Goal: Task Accomplishment & Management: Manage account settings

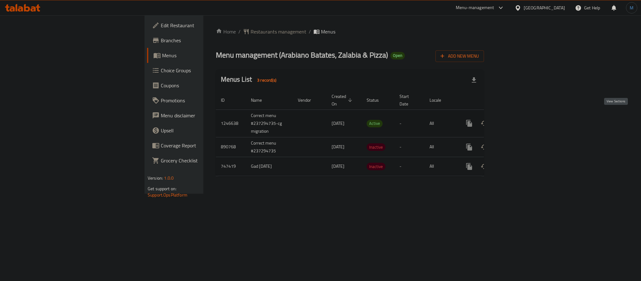
click at [518, 119] on icon "enhanced table" at bounding box center [514, 123] width 8 height 8
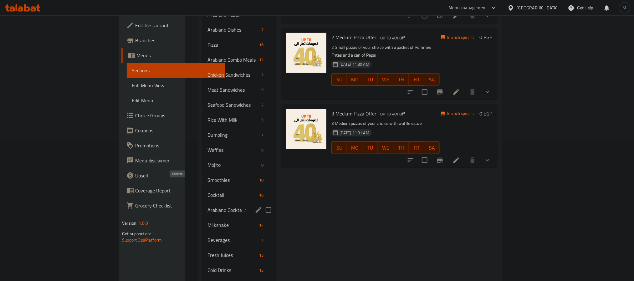
scroll to position [141, 0]
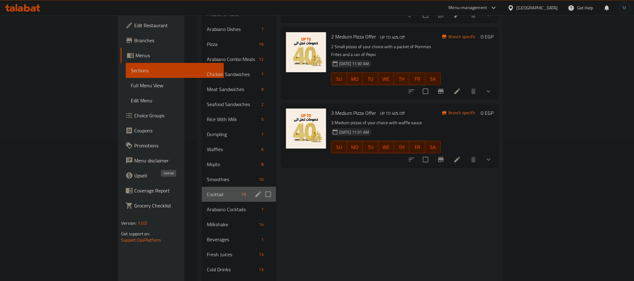
click at [207, 190] on span "Cocktail" at bounding box center [223, 194] width 32 height 8
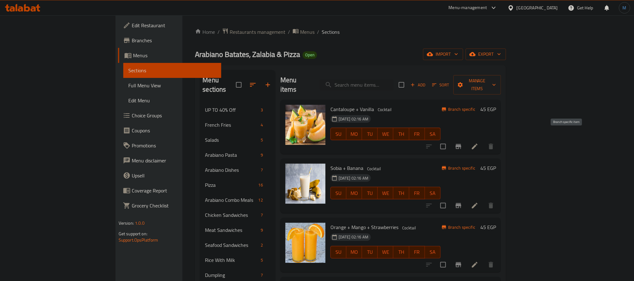
click at [461, 144] on icon "Branch-specific-item" at bounding box center [458, 146] width 6 height 5
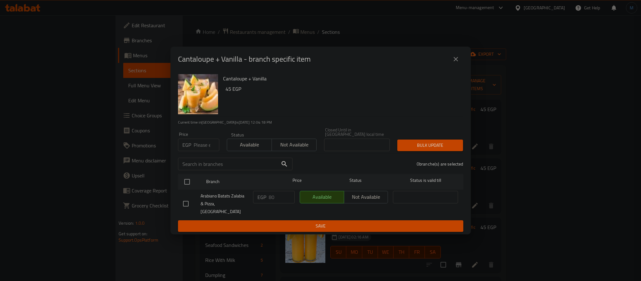
click at [454, 57] on div "Cantaloupe + Vanilla - branch specific item" at bounding box center [320, 59] width 300 height 25
click at [451, 61] on button "close" at bounding box center [455, 59] width 15 height 15
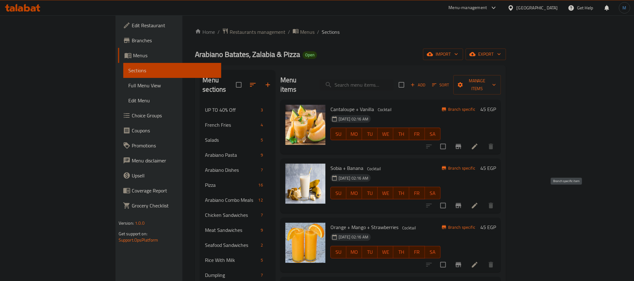
click at [462, 202] on icon "Branch-specific-item" at bounding box center [458, 206] width 8 height 8
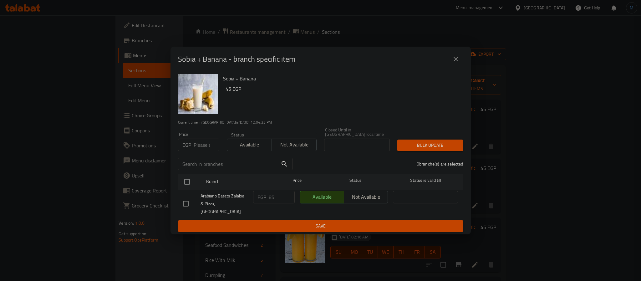
click at [448, 67] on div "Sobia + Banana - branch specific item" at bounding box center [320, 59] width 285 height 15
click at [456, 63] on icon "close" at bounding box center [456, 59] width 8 height 8
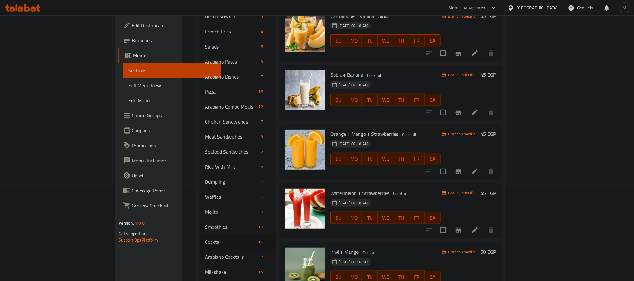
scroll to position [94, 0]
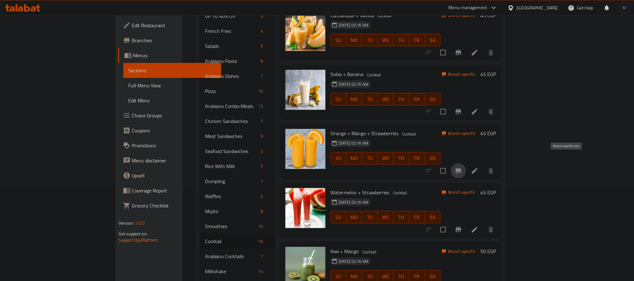
click at [461, 168] on icon "Branch-specific-item" at bounding box center [458, 170] width 6 height 5
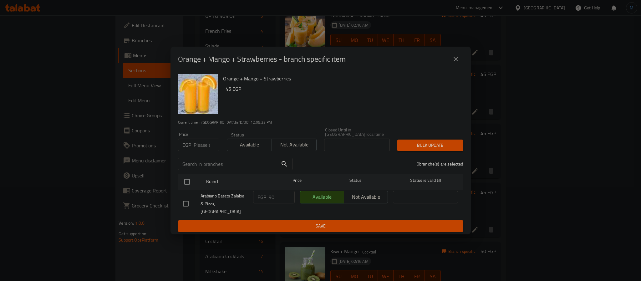
click at [371, 115] on div "Orange + Mango + Strawberries 45 EGP" at bounding box center [341, 94] width 240 height 45
click at [449, 63] on button "close" at bounding box center [455, 59] width 15 height 15
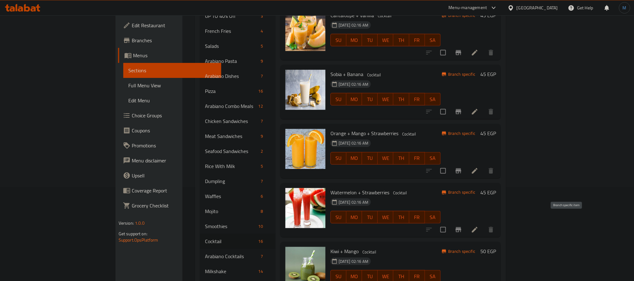
click at [461, 227] on icon "Branch-specific-item" at bounding box center [458, 229] width 6 height 5
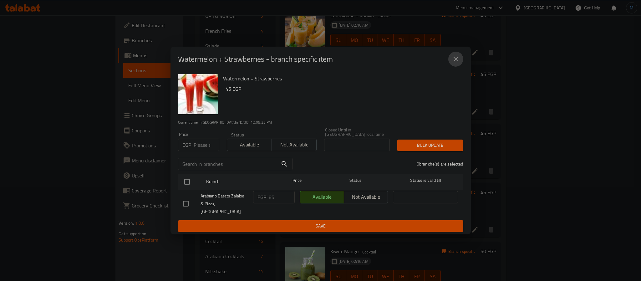
click at [460, 67] on button "close" at bounding box center [455, 59] width 15 height 15
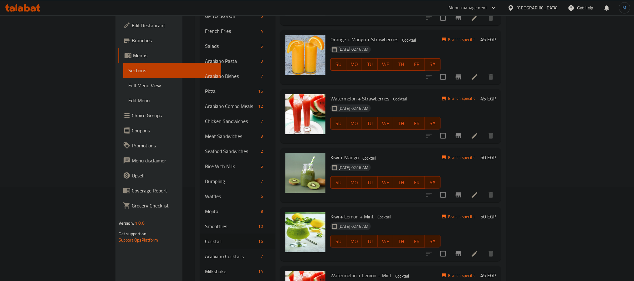
click at [330, 94] on span "Watermelon + Strawberries" at bounding box center [359, 98] width 59 height 9
copy span "Watermelon"
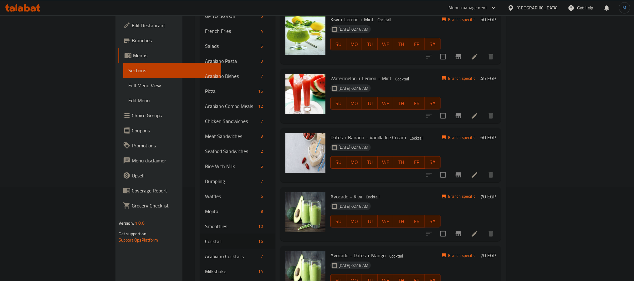
scroll to position [235, 0]
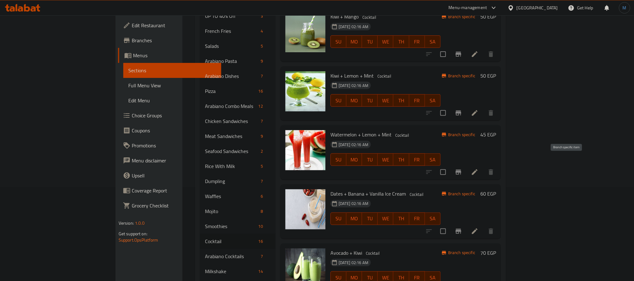
click at [466, 167] on button "Branch-specific-item" at bounding box center [458, 172] width 15 height 15
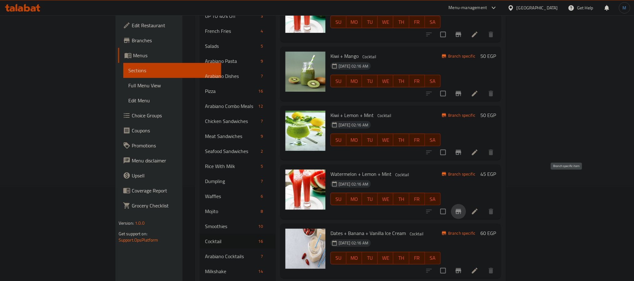
scroll to position [141, 0]
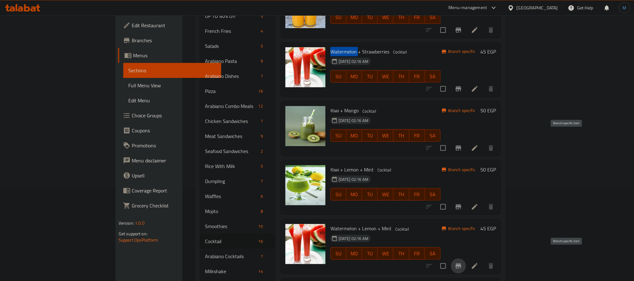
click at [462, 144] on icon "Branch-specific-item" at bounding box center [458, 148] width 8 height 8
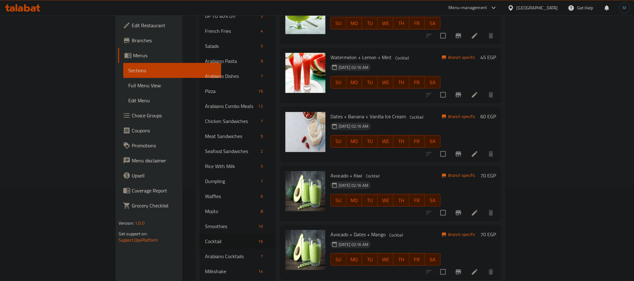
scroll to position [328, 0]
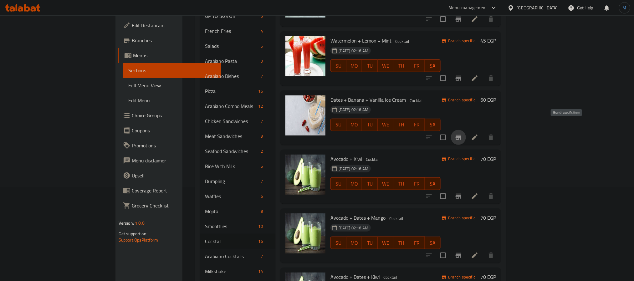
click at [462, 134] on icon "Branch-specific-item" at bounding box center [458, 138] width 8 height 8
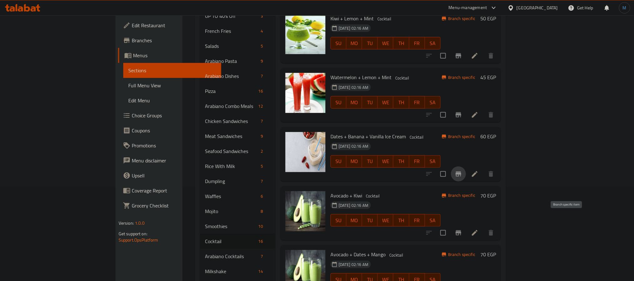
scroll to position [235, 0]
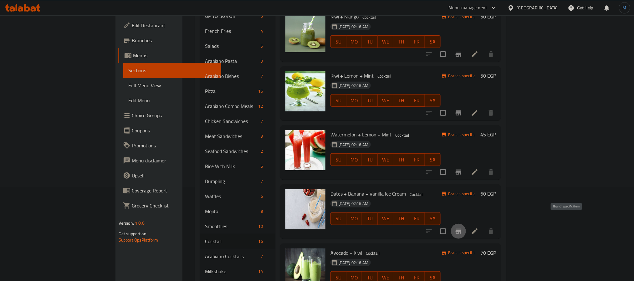
click at [461, 229] on icon "Branch-specific-item" at bounding box center [458, 231] width 6 height 5
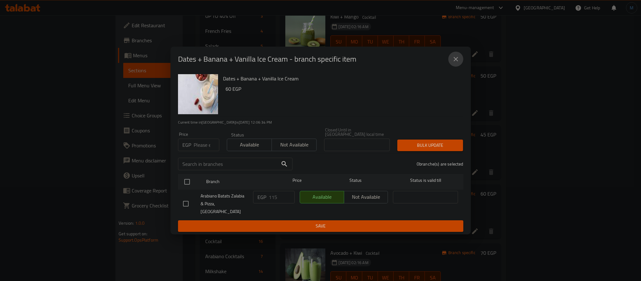
click at [453, 63] on icon "close" at bounding box center [456, 59] width 8 height 8
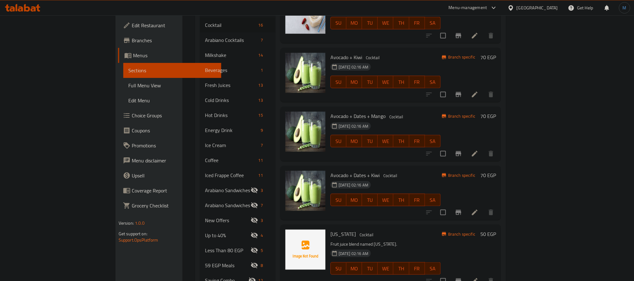
scroll to position [211, 0]
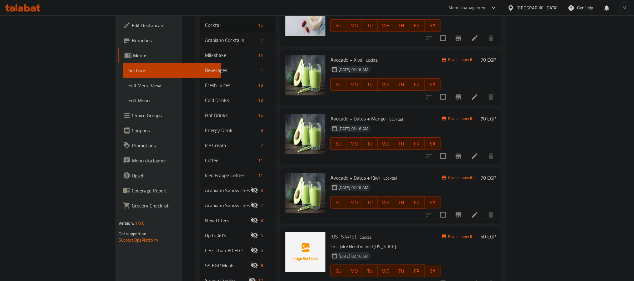
click at [328, 171] on div "Avocado + Dates + Kiwi Cocktail 29-08-2024 02:16 AM SU MO TU WE TH FR SA" at bounding box center [385, 195] width 115 height 49
copy span "Avocado"
click at [477, 94] on icon at bounding box center [475, 97] width 6 height 6
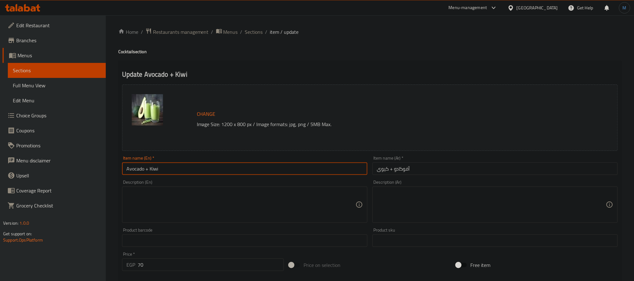
click at [271, 169] on input "Avocado + Kiwi" at bounding box center [244, 168] width 245 height 13
drag, startPoint x: 145, startPoint y: 169, endPoint x: 148, endPoint y: 171, distance: 3.2
click at [146, 169] on input "Avocado + Kiwi" at bounding box center [244, 168] width 245 height 13
type input "Avocado Vanilla + Kiwi"
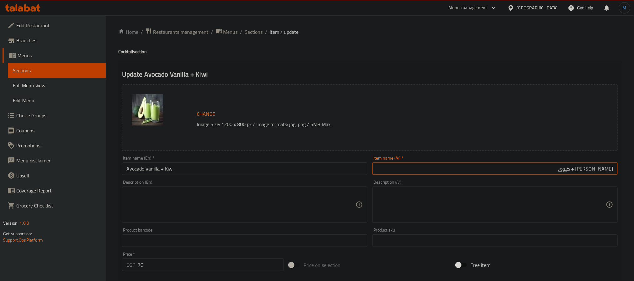
type input "فانيليا أفوكادو + كيوى"
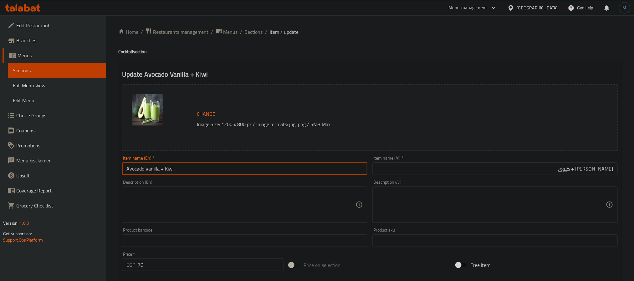
click at [193, 174] on input "Avocado Vanilla + Kiwi" at bounding box center [244, 168] width 245 height 13
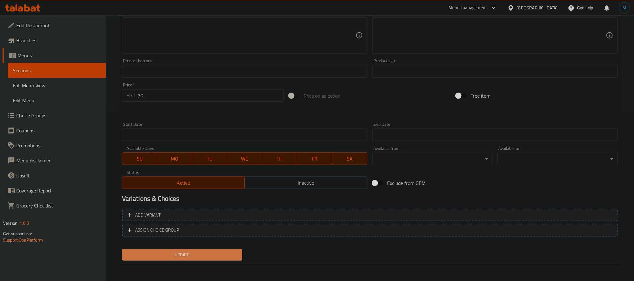
click at [232, 256] on span "Update" at bounding box center [182, 255] width 110 height 8
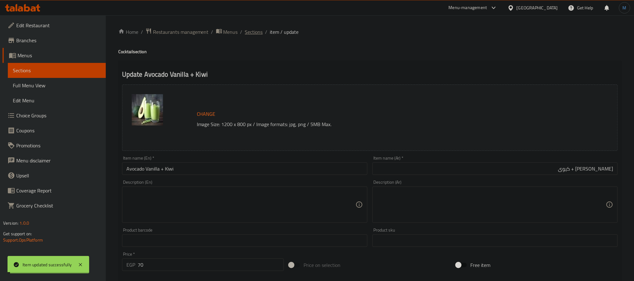
click at [251, 28] on span "Sections" at bounding box center [254, 32] width 18 height 8
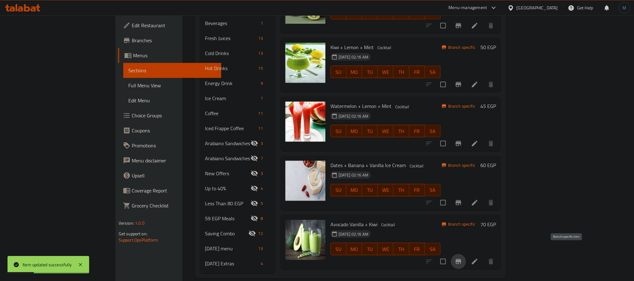
click at [466, 256] on button "Branch-specific-item" at bounding box center [458, 261] width 15 height 15
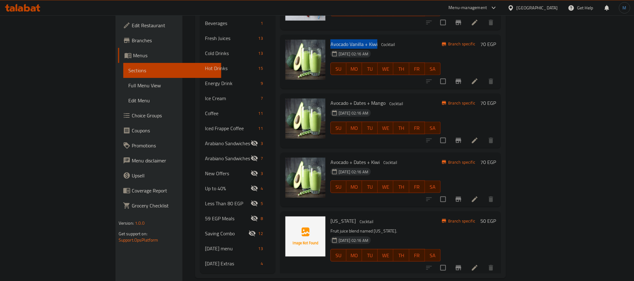
scroll to position [94, 0]
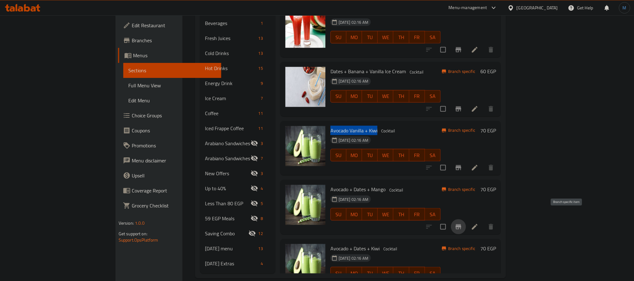
click at [466, 219] on button "Branch-specific-item" at bounding box center [458, 226] width 15 height 15
click at [462, 164] on icon "Branch-specific-item" at bounding box center [458, 168] width 8 height 8
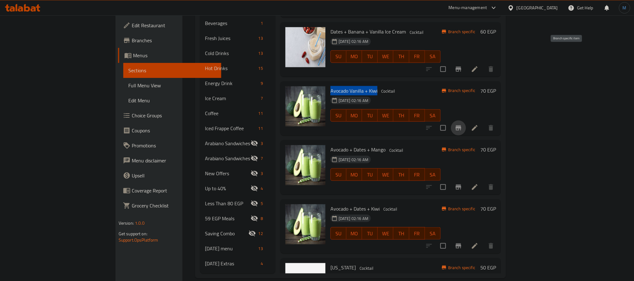
scroll to position [235, 0]
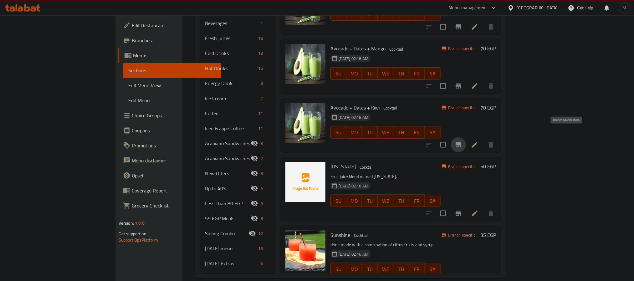
click at [462, 141] on icon "Branch-specific-item" at bounding box center [458, 145] width 8 height 8
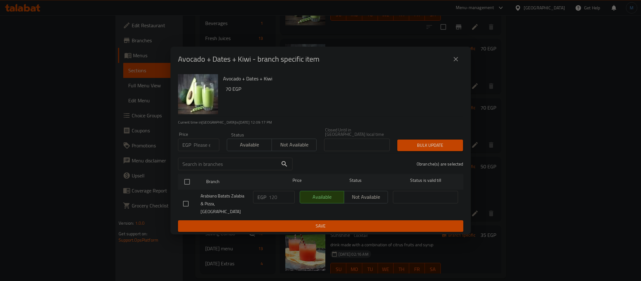
click at [343, 173] on ul "Branch Price Status Status is valid till Arabiano Batats Zalabia & Pizza,El Kot…" at bounding box center [320, 195] width 285 height 49
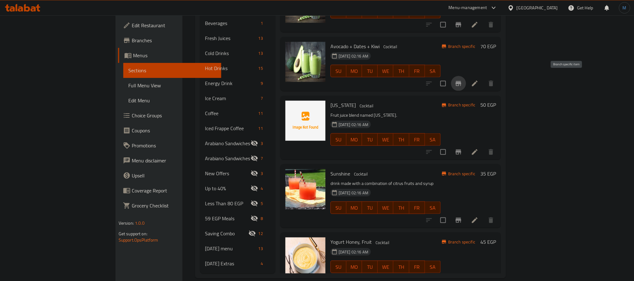
scroll to position [282, 0]
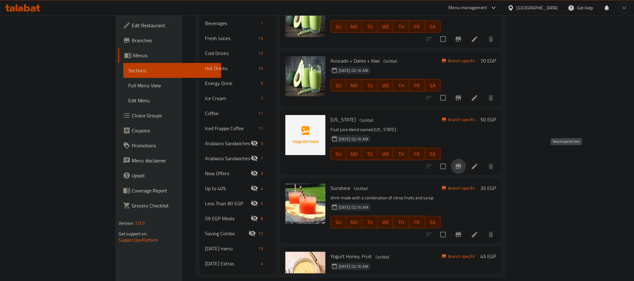
click at [462, 163] on icon "Branch-specific-item" at bounding box center [458, 167] width 8 height 8
click at [462, 231] on icon "Branch-specific-item" at bounding box center [458, 235] width 8 height 8
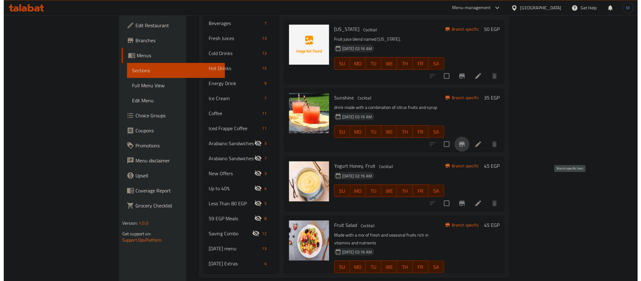
scroll to position [375, 0]
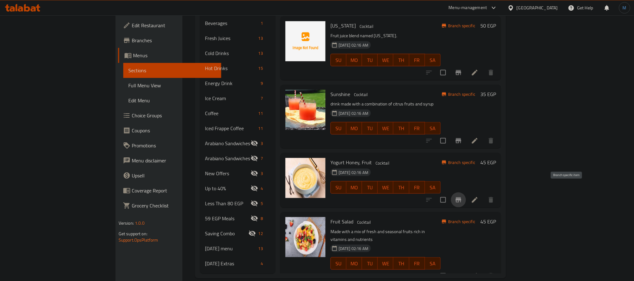
click at [462, 196] on icon "Branch-specific-item" at bounding box center [458, 200] width 8 height 8
click at [461, 273] on icon "Branch-specific-item" at bounding box center [458, 275] width 6 height 5
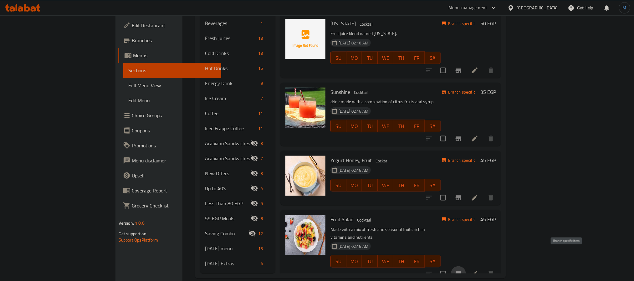
scroll to position [446, 0]
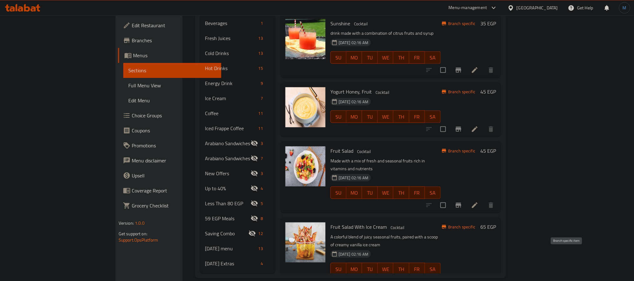
click at [462, 278] on icon "Branch-specific-item" at bounding box center [458, 282] width 8 height 8
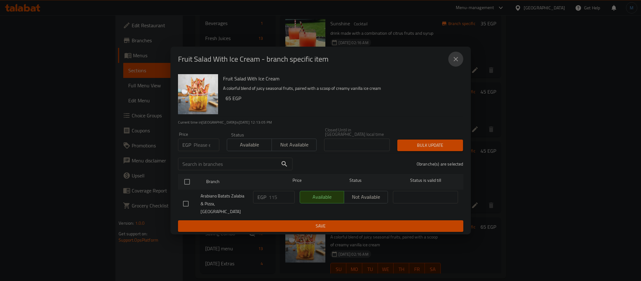
click at [454, 63] on icon "close" at bounding box center [456, 59] width 8 height 8
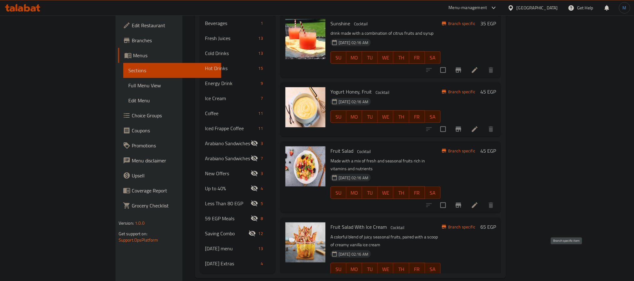
click at [462, 278] on icon "Branch-specific-item" at bounding box center [458, 282] width 8 height 8
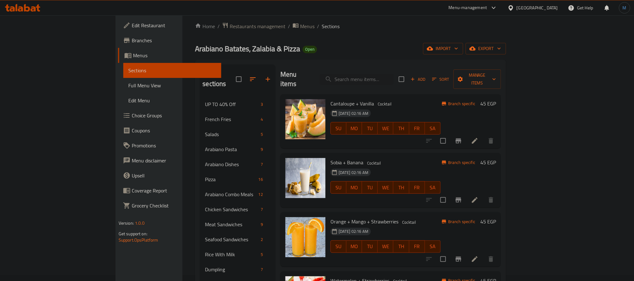
scroll to position [0, 0]
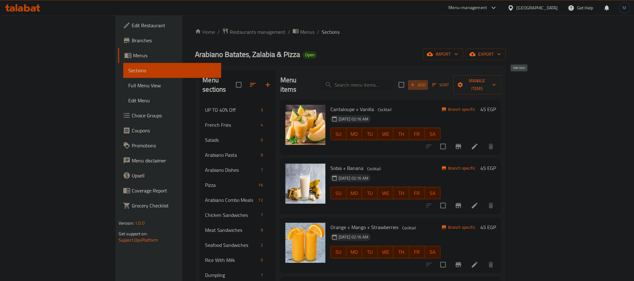
click at [426, 81] on span "Add" at bounding box center [417, 84] width 17 height 7
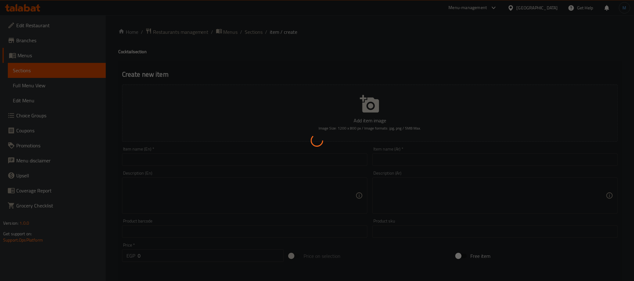
click at [438, 169] on div at bounding box center [317, 140] width 634 height 281
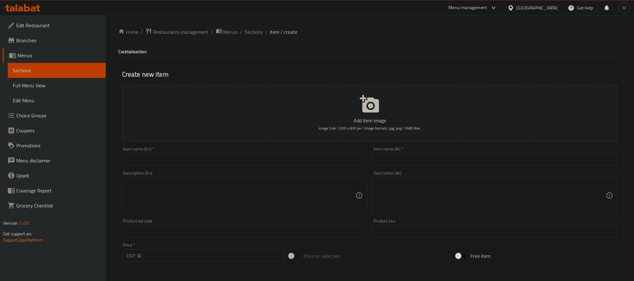
click at [441, 161] on input "text" at bounding box center [494, 159] width 245 height 13
type input "طبق فاكهه الموسم"
click at [314, 160] on input "text" at bounding box center [244, 159] width 245 height 13
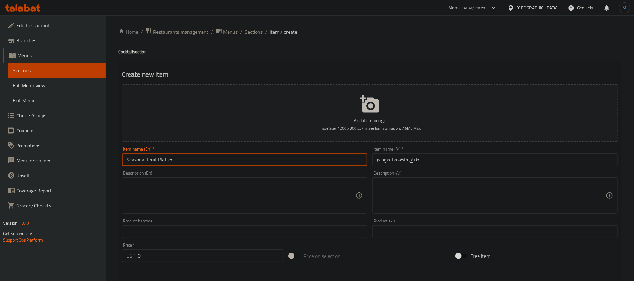
type input "Seasonal Fruit Platter"
click at [240, 254] on input "0" at bounding box center [211, 255] width 146 height 13
type input "130"
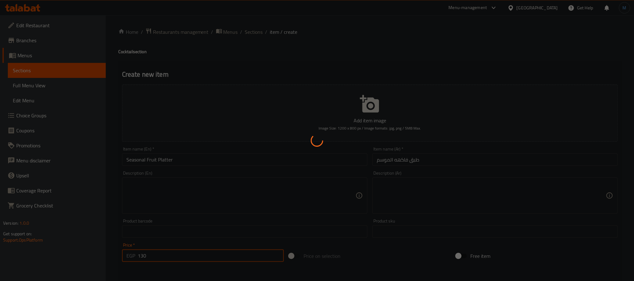
type input "0"
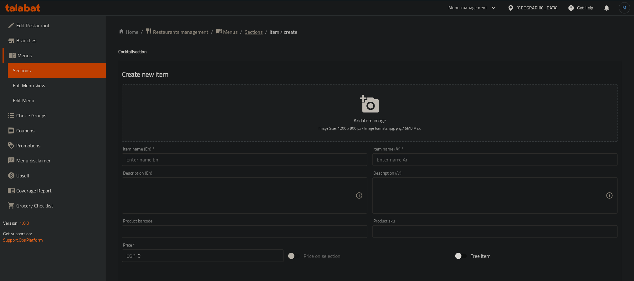
click at [257, 29] on span "Sections" at bounding box center [254, 32] width 18 height 8
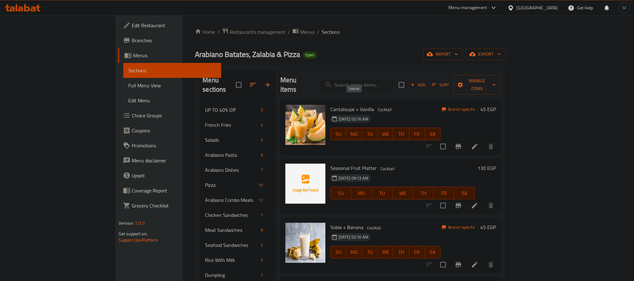
click at [375, 106] on span "Cocktail" at bounding box center [384, 109] width 19 height 7
copy span "Cocktail"
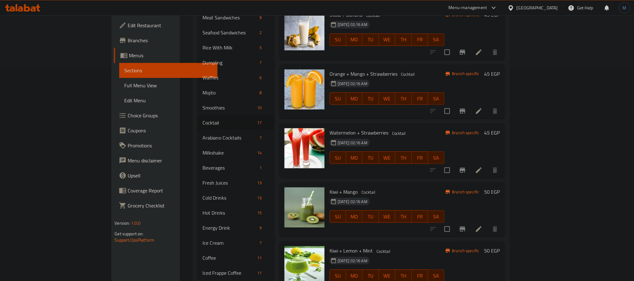
scroll to position [235, 0]
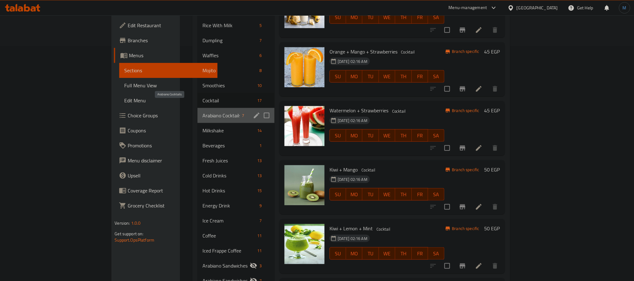
click at [202, 112] on span "Arabiano Cocktails" at bounding box center [220, 116] width 37 height 8
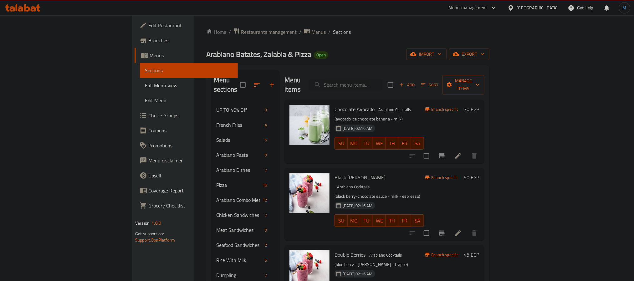
click at [444, 153] on icon "Branch-specific-item" at bounding box center [442, 155] width 6 height 5
click at [449, 226] on button "Branch-specific-item" at bounding box center [441, 233] width 15 height 15
click at [467, 150] on li at bounding box center [458, 155] width 18 height 11
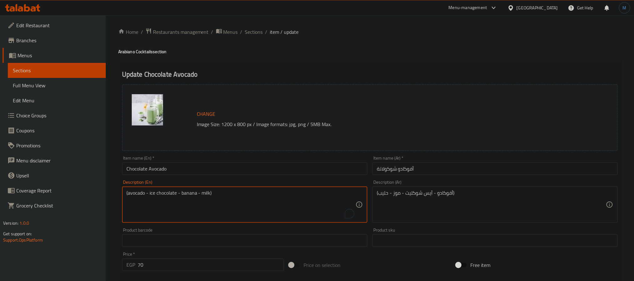
type textarea "(avocado - ice chocolate - banana - milk)"
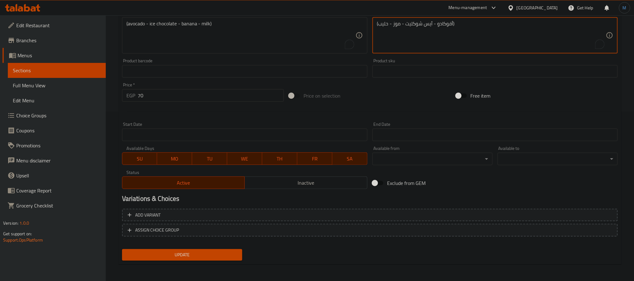
click at [228, 254] on span "Update" at bounding box center [182, 255] width 110 height 8
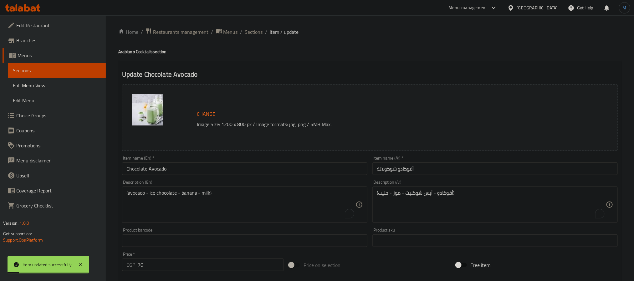
click at [262, 36] on ol "Home / Restaurants management / Menus / Sections / item / update" at bounding box center [369, 32] width 503 height 8
click at [261, 28] on span "Sections" at bounding box center [254, 32] width 18 height 8
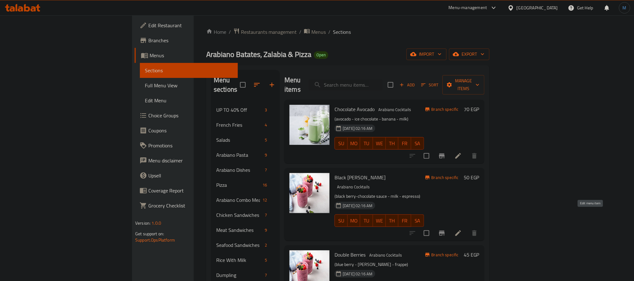
click at [462, 229] on icon at bounding box center [458, 233] width 8 height 8
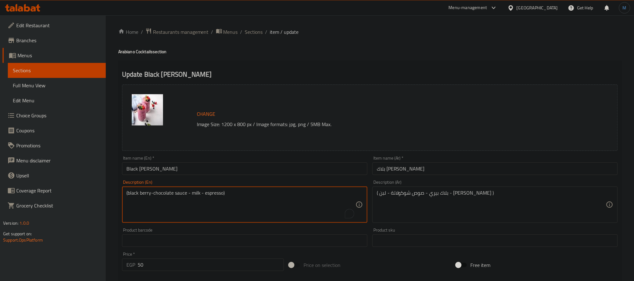
click at [132, 197] on textarea "(black berry-chocolate sauce - milk - espresso)" at bounding box center [240, 205] width 229 height 30
type textarea "(blueberry-chocolate sauce - milk - espresso)"
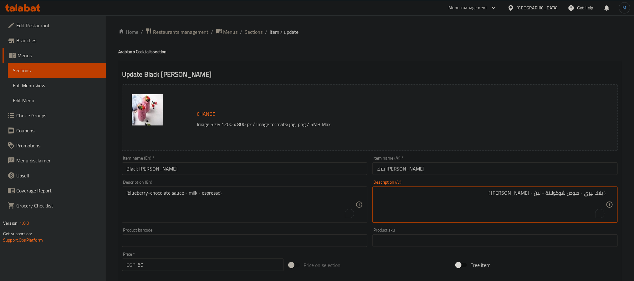
click at [597, 190] on textarea "( بلاك بيري - صوص شوكولاتة - لبن - اسبريسو )" at bounding box center [491, 205] width 229 height 30
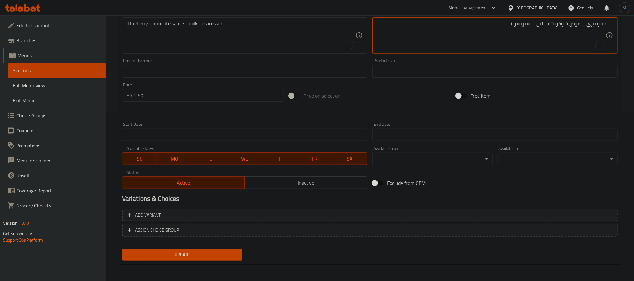
type textarea "( بلو بيري - صوص شوكولاتة - لبن - اسبريسو )"
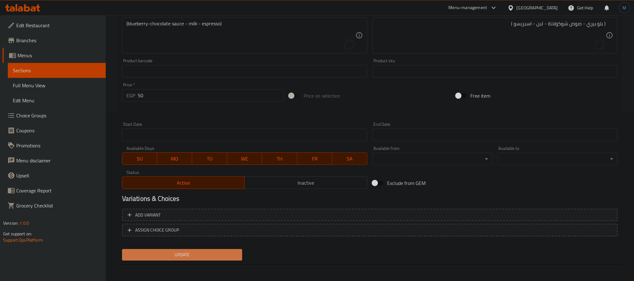
click at [205, 254] on span "Update" at bounding box center [182, 255] width 110 height 8
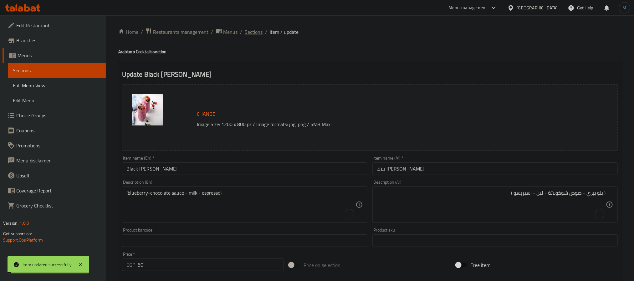
click at [249, 29] on span "Sections" at bounding box center [254, 32] width 18 height 8
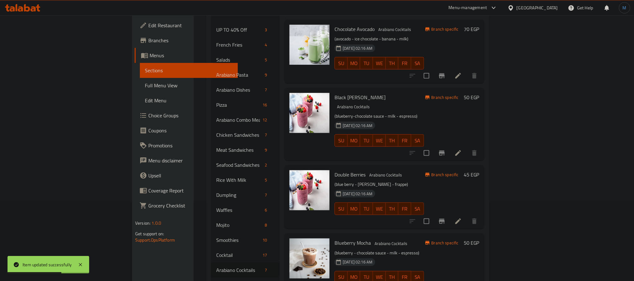
scroll to position [94, 0]
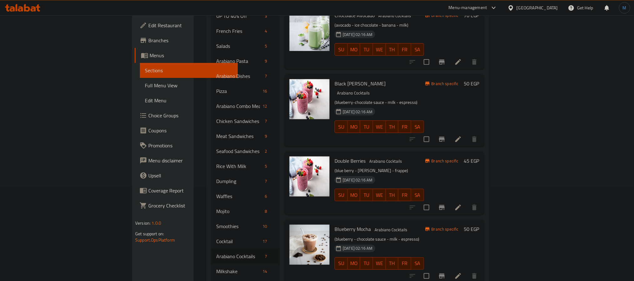
click at [462, 204] on icon at bounding box center [458, 208] width 8 height 8
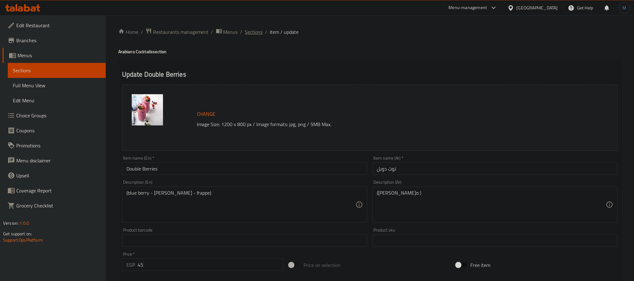
click at [254, 28] on span "Sections" at bounding box center [254, 32] width 18 height 8
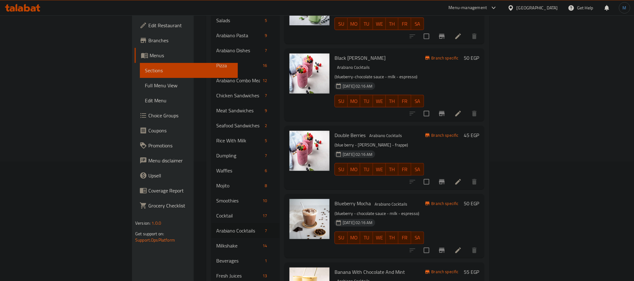
scroll to position [141, 0]
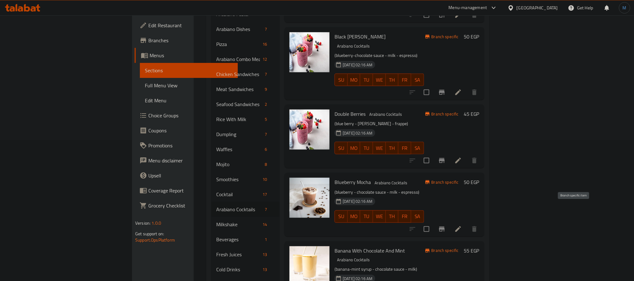
click at [445, 225] on icon "Branch-specific-item" at bounding box center [442, 229] width 8 height 8
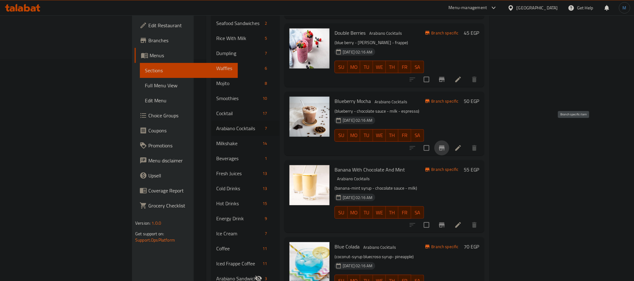
scroll to position [235, 0]
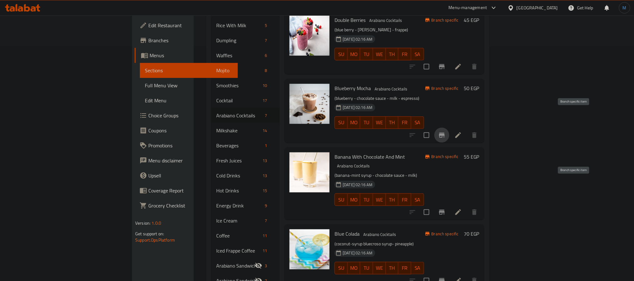
click at [445, 208] on icon "Branch-specific-item" at bounding box center [442, 212] width 8 height 8
click at [445, 277] on icon "Branch-specific-item" at bounding box center [442, 281] width 8 height 8
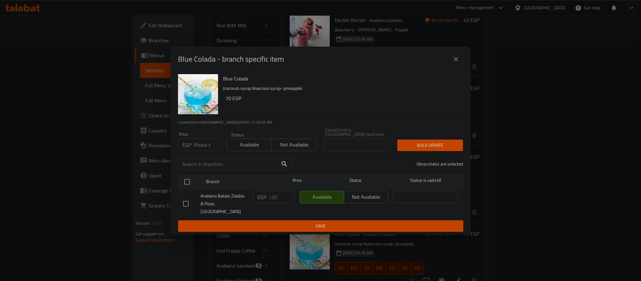
click at [460, 67] on button "close" at bounding box center [455, 59] width 15 height 15
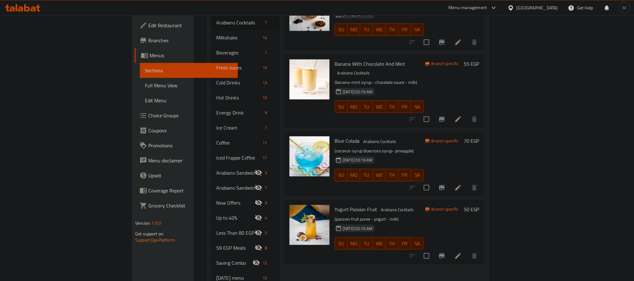
scroll to position [328, 0]
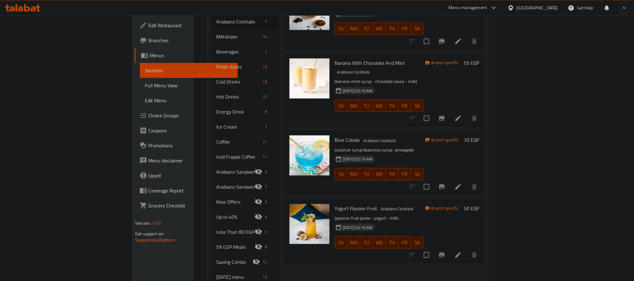
click at [444, 252] on icon "Branch-specific-item" at bounding box center [442, 254] width 6 height 5
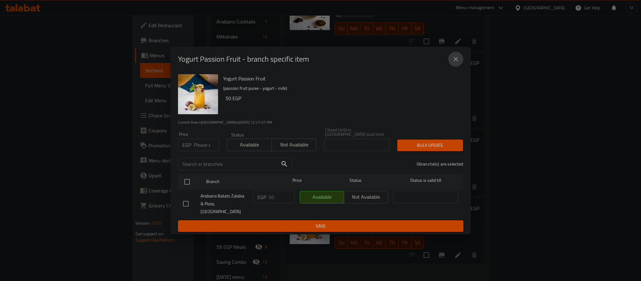
click at [451, 64] on button "close" at bounding box center [455, 59] width 15 height 15
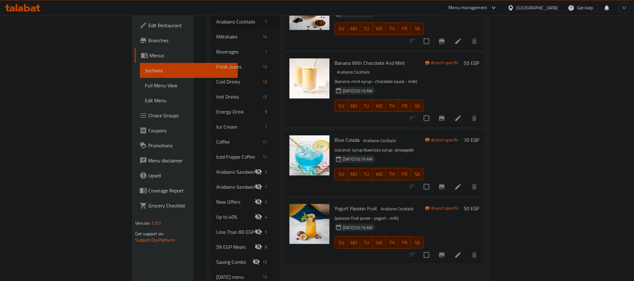
click at [145, 86] on span "Full Menu View" at bounding box center [189, 86] width 88 height 8
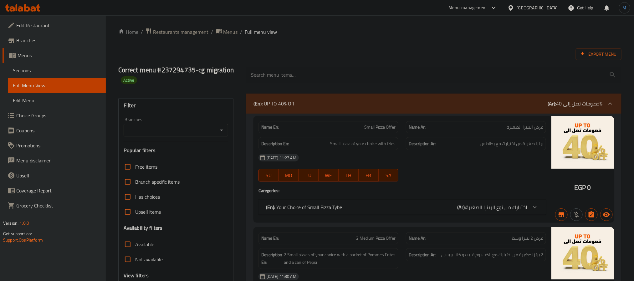
click at [170, 129] on input "Branches" at bounding box center [170, 130] width 90 height 9
click at [179, 154] on span "Arabiano Batats Zalabia & Pizza,El Kothar" at bounding box center [175, 161] width 94 height 15
type input "Arabiano Batats Zalabia & Pizza,El Kothar"
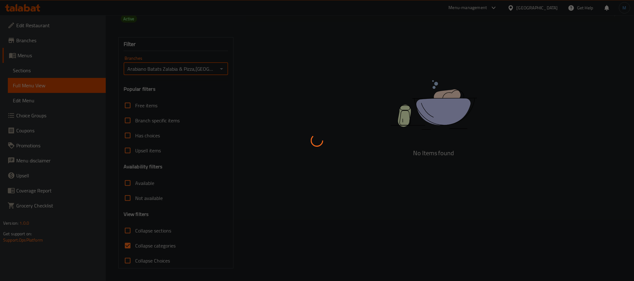
scroll to position [62, 0]
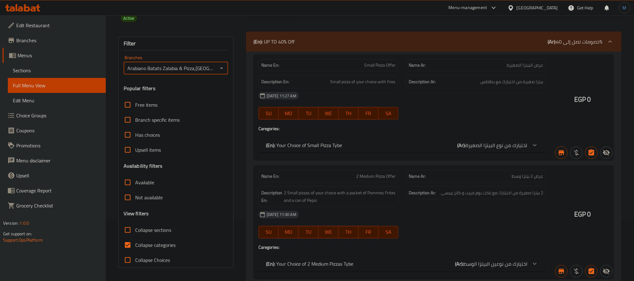
click at [128, 228] on div at bounding box center [317, 140] width 634 height 281
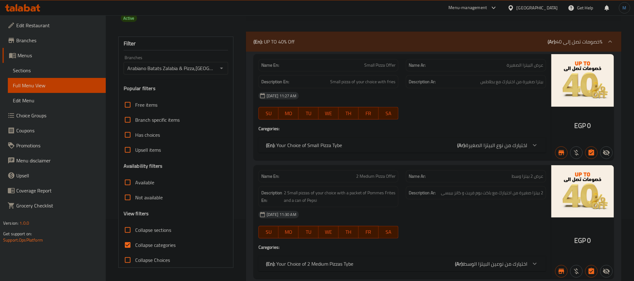
click at [129, 231] on input "Collapse sections" at bounding box center [127, 229] width 15 height 15
checkbox input "true"
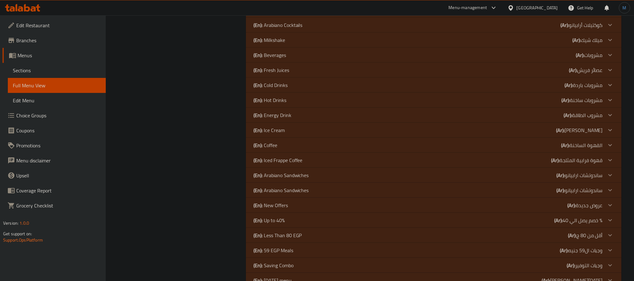
scroll to position [257, 0]
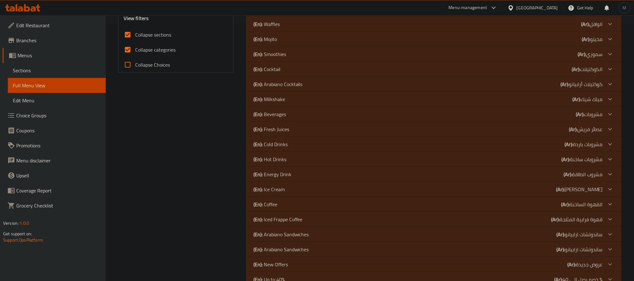
click at [290, 79] on div "(En): Arabiano Cocktails (Ar): كوكتيلات أرابيانو" at bounding box center [433, 84] width 375 height 15
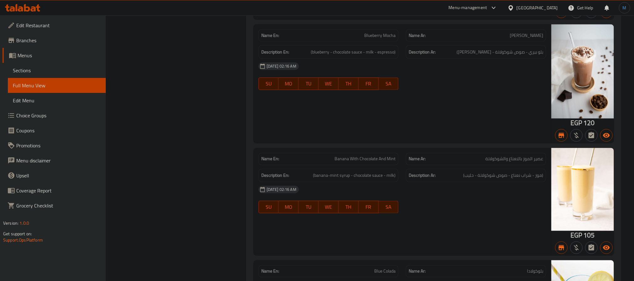
scroll to position [586, 0]
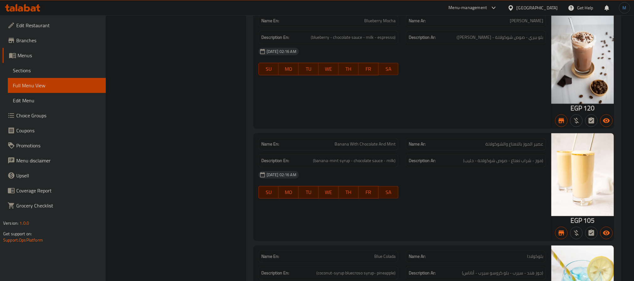
click at [386, 142] on div "Name En: Banana With Chocolate And Mint" at bounding box center [328, 144] width 140 height 12
copy span "Banana With Chocolate And Mint"
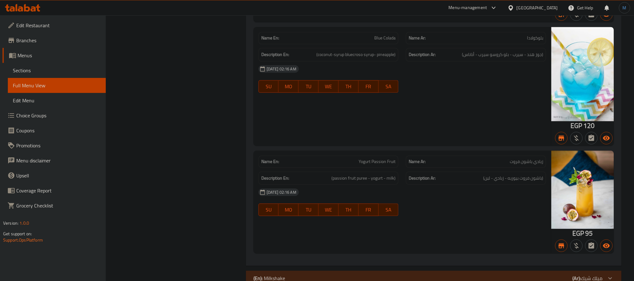
scroll to position [820, 0]
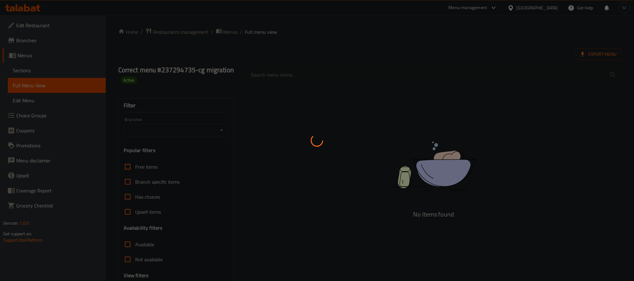
click at [42, 67] on div at bounding box center [317, 140] width 634 height 281
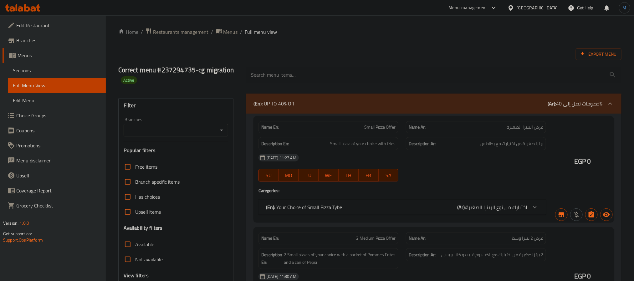
click at [54, 73] on div at bounding box center [317, 140] width 634 height 281
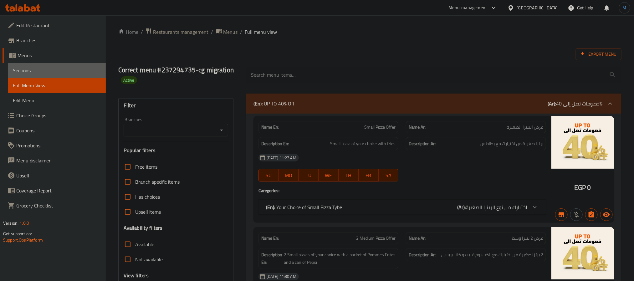
click at [54, 73] on span "Sections" at bounding box center [57, 71] width 88 height 8
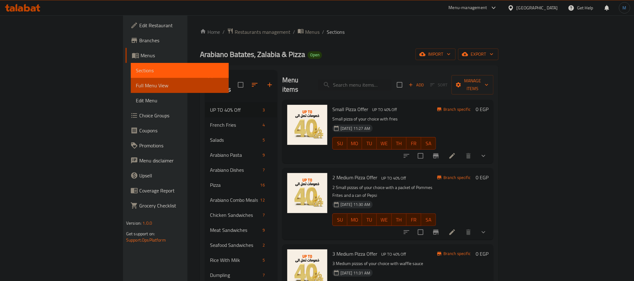
click at [136, 73] on span "Sections" at bounding box center [180, 71] width 88 height 8
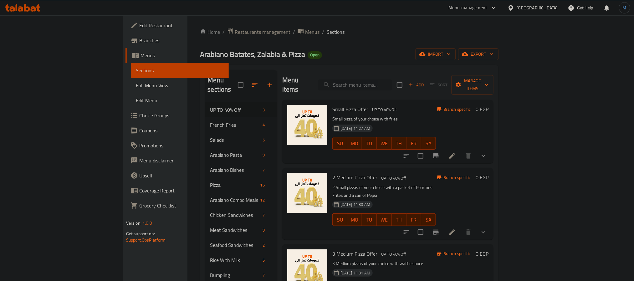
click at [392, 79] on input "search" at bounding box center [355, 84] width 74 height 11
paste input "Banana With Chocolate And Mint"
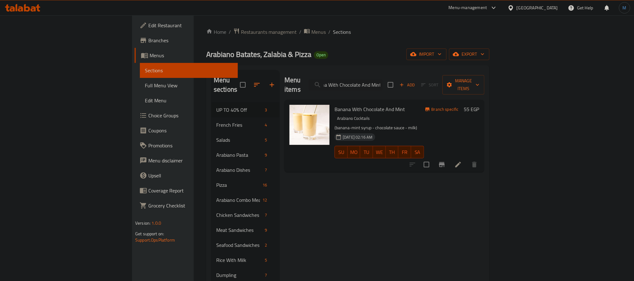
type input "Banana With Chocolate And Mint"
click at [462, 161] on icon at bounding box center [458, 165] width 8 height 8
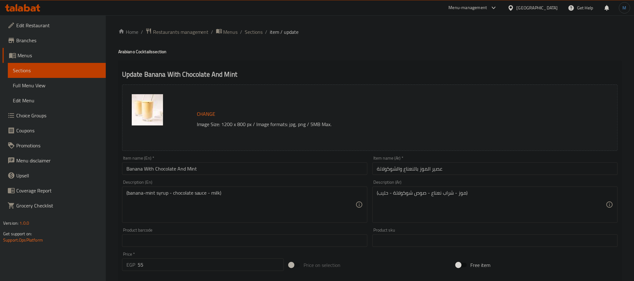
click at [439, 165] on input "عصير الموز بالنعناع والشوكولاتة" at bounding box center [494, 168] width 245 height 13
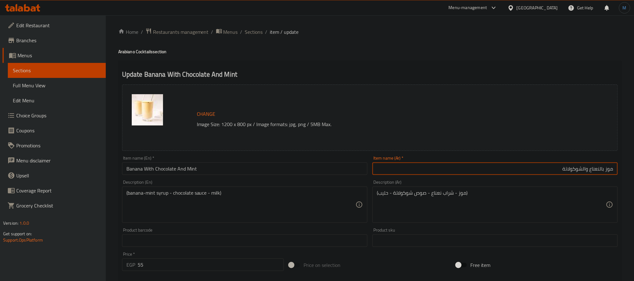
click at [577, 169] on input "موز بالنعناع والشوكولاتة" at bounding box center [494, 168] width 245 height 13
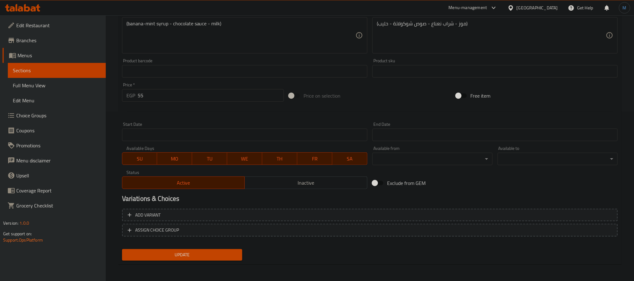
type input "موز بالنعناع والشيكولاتة"
click at [236, 252] on span "Update" at bounding box center [182, 255] width 110 height 8
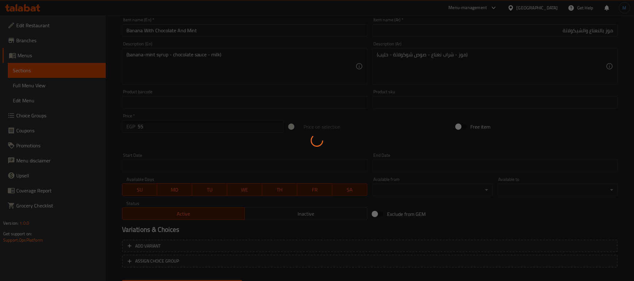
scroll to position [0, 0]
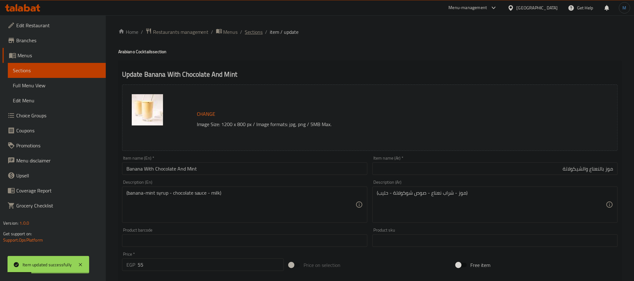
click at [257, 32] on span "Sections" at bounding box center [254, 32] width 18 height 8
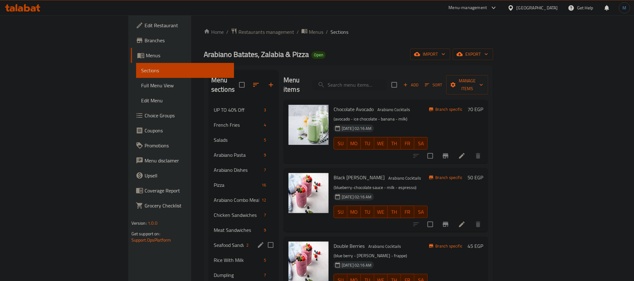
scroll to position [188, 0]
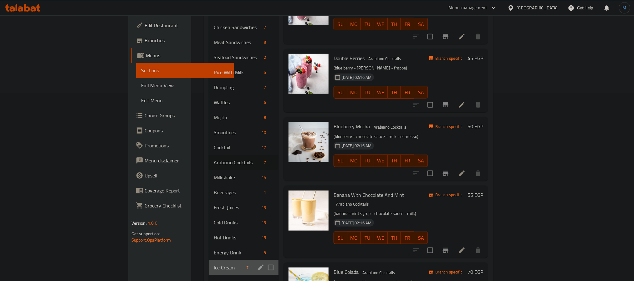
click at [209, 265] on div "Ice Cream 7" at bounding box center [244, 267] width 70 height 15
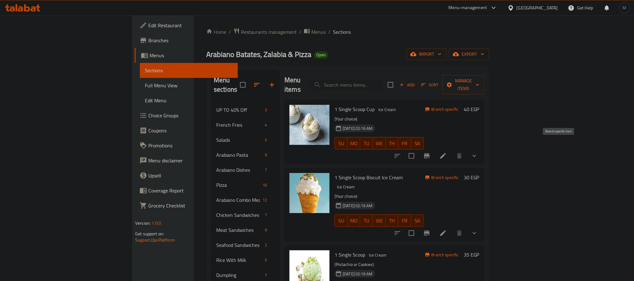
click at [429, 153] on icon "Branch-specific-item" at bounding box center [427, 155] width 6 height 5
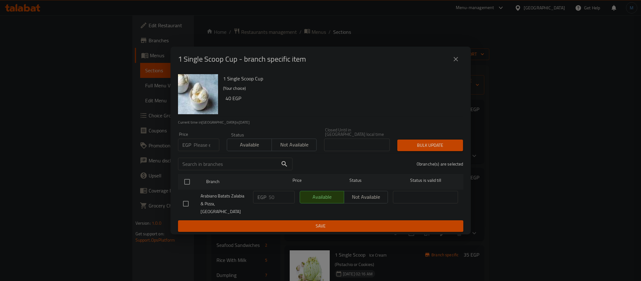
click at [452, 66] on button "close" at bounding box center [455, 59] width 15 height 15
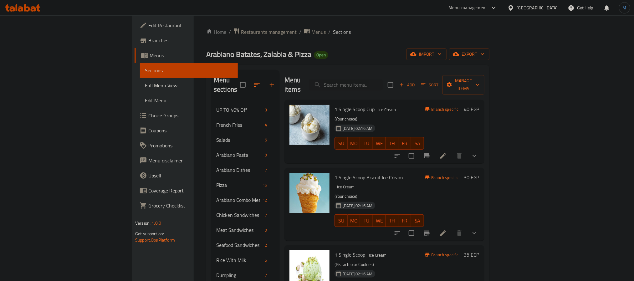
click at [482, 148] on button "show more" at bounding box center [474, 155] width 15 height 15
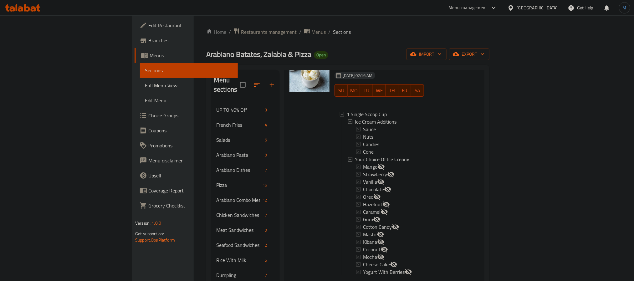
scroll to position [124, 0]
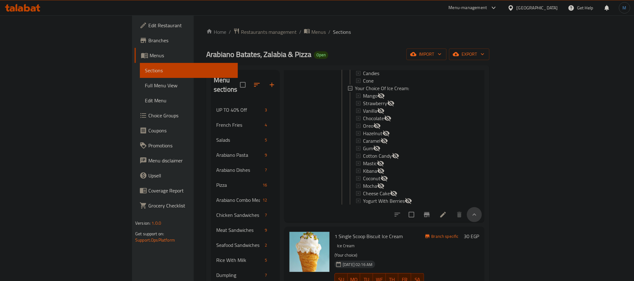
click at [482, 207] on button "show more" at bounding box center [474, 214] width 15 height 15
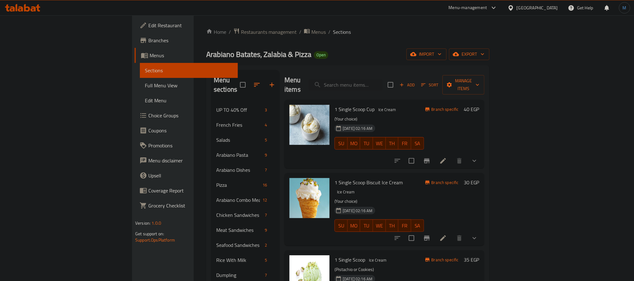
scroll to position [0, 0]
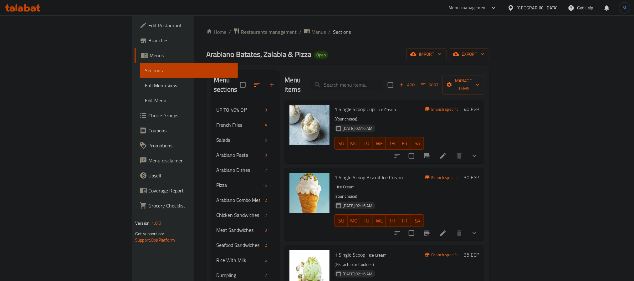
click at [479, 206] on div "Branch specific 30 EGP" at bounding box center [451, 204] width 55 height 62
click at [478, 152] on icon "show more" at bounding box center [474, 156] width 8 height 8
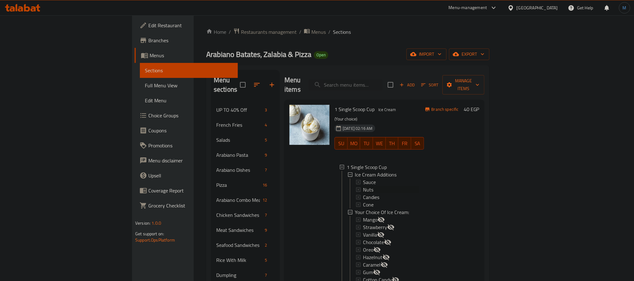
click at [363, 186] on div "Nuts" at bounding box center [391, 190] width 56 height 8
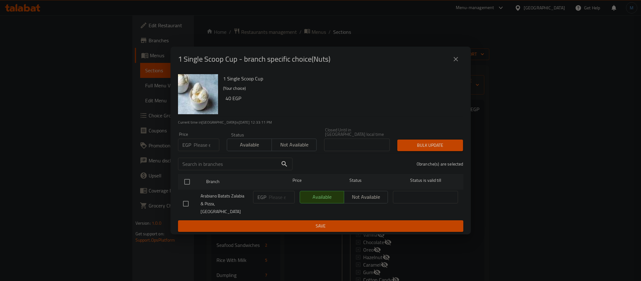
click at [454, 57] on div "1 Single Scoop Cup - branch specific choice(Nuts)" at bounding box center [320, 59] width 300 height 25
click at [461, 60] on button "close" at bounding box center [455, 59] width 15 height 15
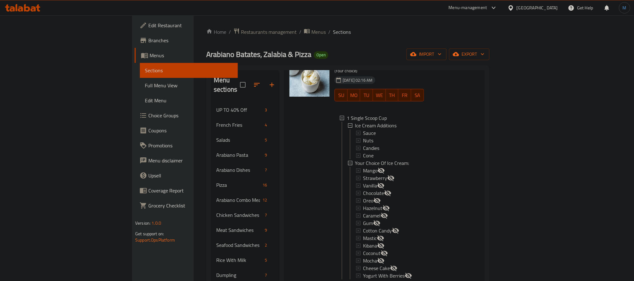
scroll to position [124, 0]
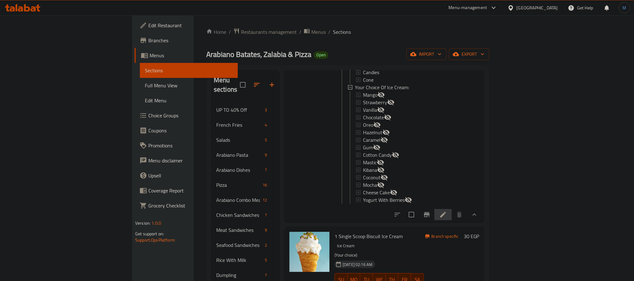
click at [452, 213] on li at bounding box center [443, 214] width 18 height 11
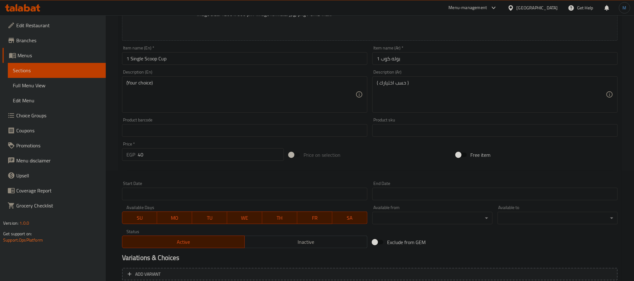
scroll to position [207, 0]
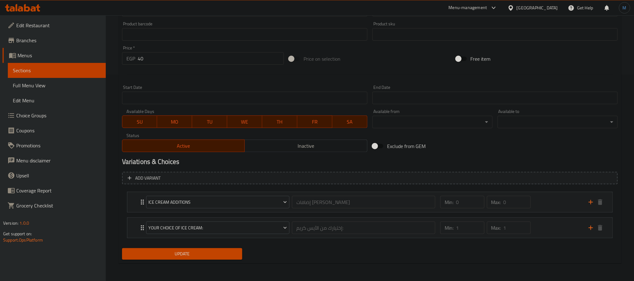
click at [561, 188] on nav "Ice Cream Additions إضافات أيس كريم ​ Min: 0 ​ Max: 0 ​ Sauce (ID: 524048863) 5…" at bounding box center [369, 215] width 495 height 56
click at [561, 197] on div "Min: 0 ​ Max: 0 ​" at bounding box center [510, 202] width 148 height 20
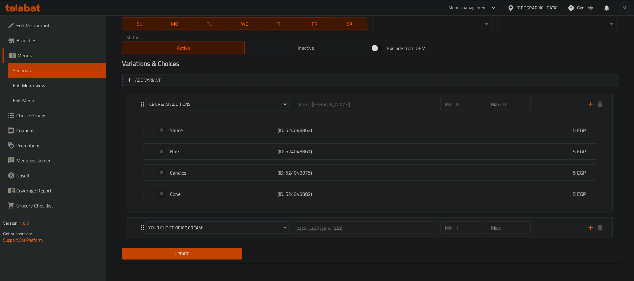
scroll to position [306, 0]
click at [545, 104] on div "Min: 0 ​ Max: 0 ​" at bounding box center [510, 104] width 148 height 20
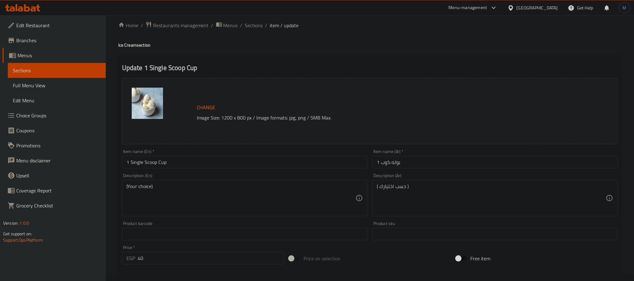
scroll to position [0, 0]
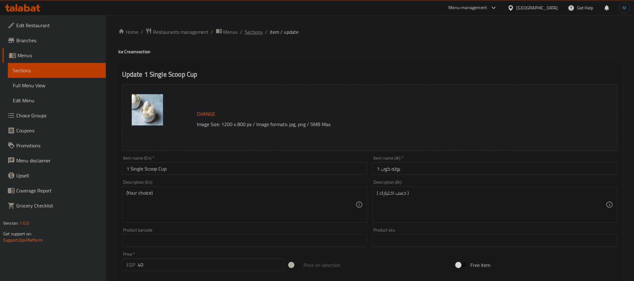
click at [254, 35] on span "Sections" at bounding box center [254, 32] width 18 height 8
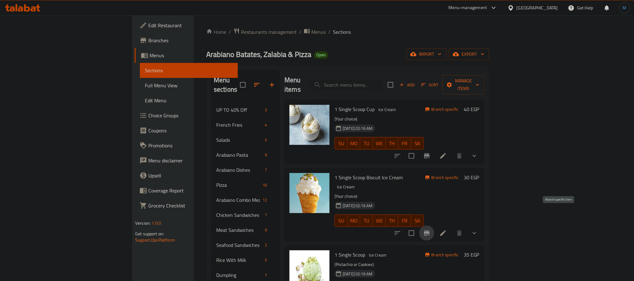
click at [430, 229] on icon "Branch-specific-item" at bounding box center [427, 233] width 8 height 8
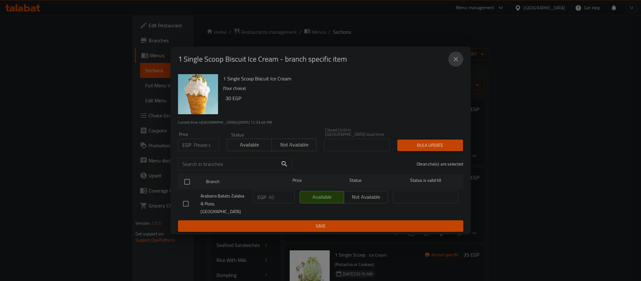
click at [455, 63] on icon "close" at bounding box center [456, 59] width 8 height 8
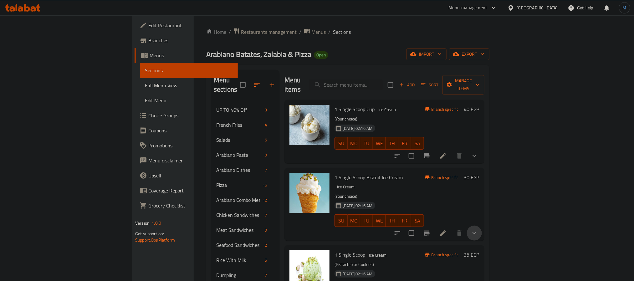
click at [482, 226] on button "show more" at bounding box center [474, 233] width 15 height 15
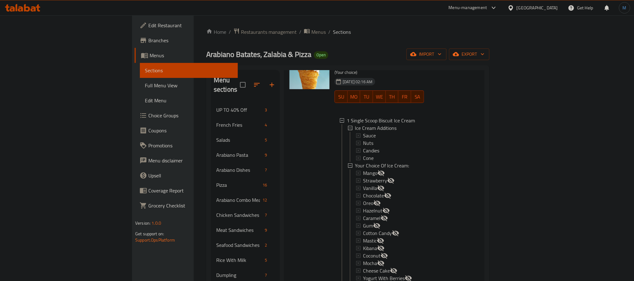
scroll to position [94, 0]
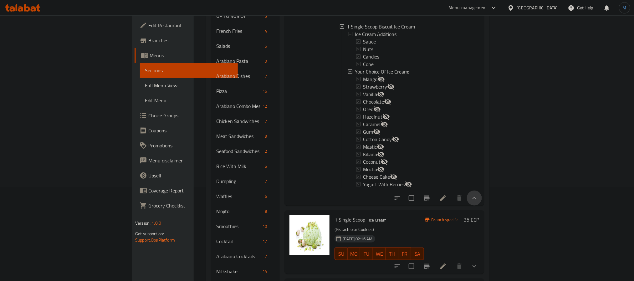
click at [482, 190] on button "show more" at bounding box center [474, 197] width 15 height 15
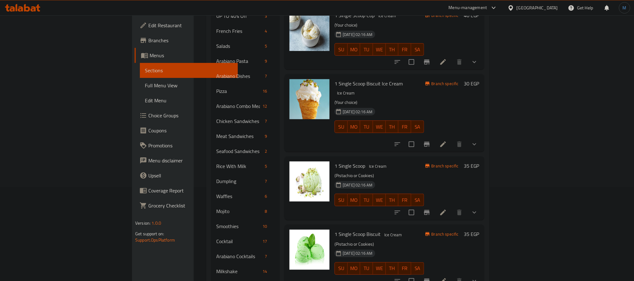
scroll to position [0, 0]
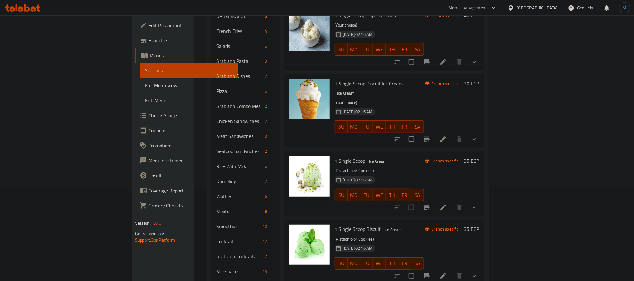
click at [482, 200] on button "show more" at bounding box center [474, 207] width 15 height 15
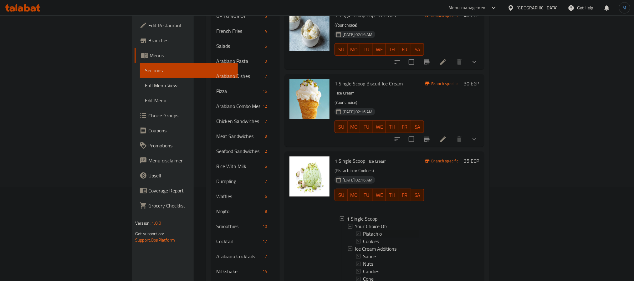
click at [363, 230] on div "Pistachio" at bounding box center [391, 234] width 56 height 8
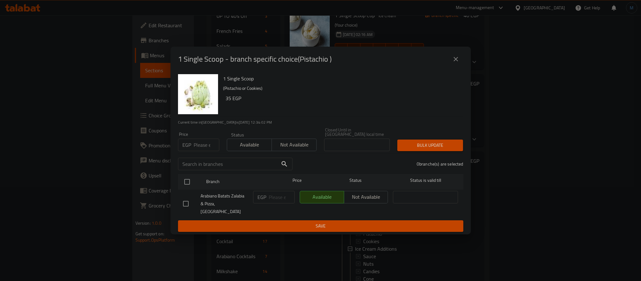
click at [451, 55] on div "1 Single Scoop - branch specific choice(Pistachio )" at bounding box center [320, 59] width 300 height 25
click at [450, 60] on button "close" at bounding box center [455, 59] width 15 height 15
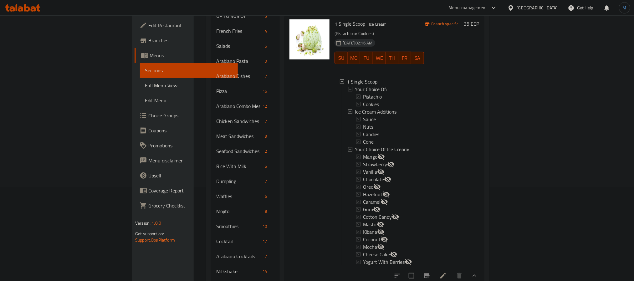
scroll to position [141, 0]
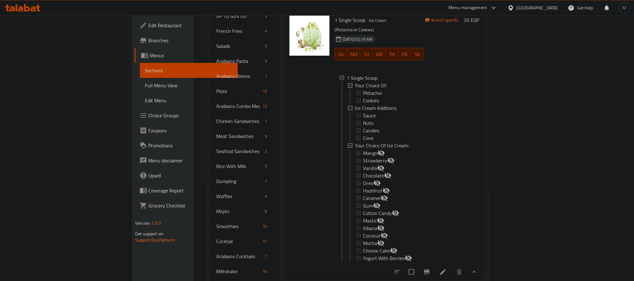
click at [434, 264] on button "Branch-specific-item" at bounding box center [426, 271] width 15 height 15
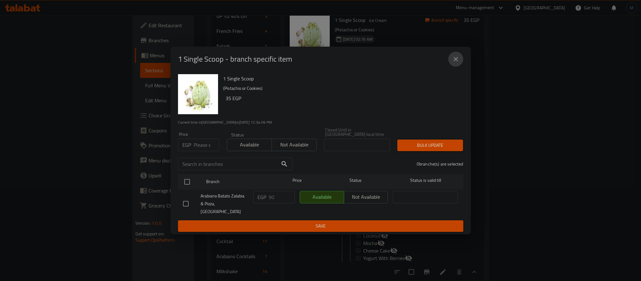
click at [451, 61] on button "close" at bounding box center [455, 59] width 15 height 15
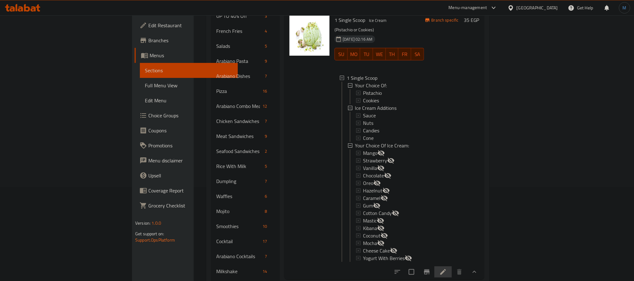
click at [452, 266] on li at bounding box center [443, 271] width 18 height 11
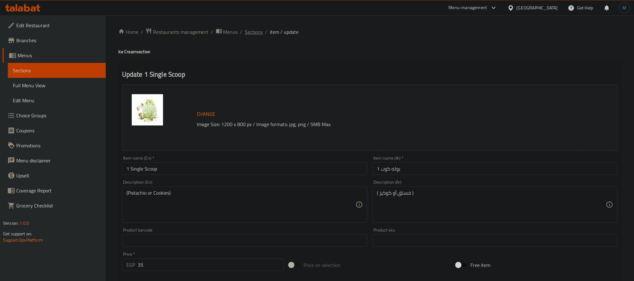
click at [251, 31] on span "Sections" at bounding box center [254, 32] width 18 height 8
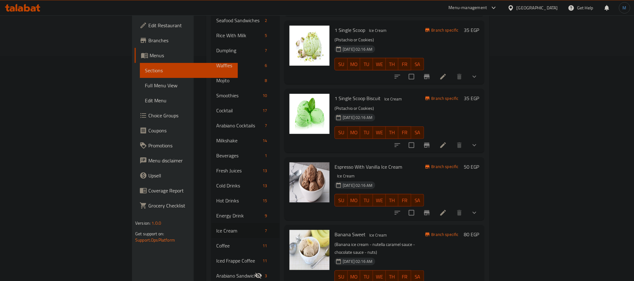
scroll to position [328, 0]
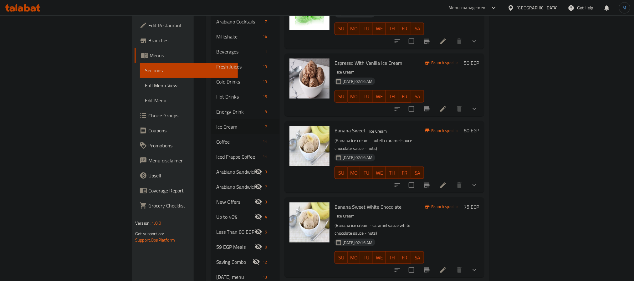
click at [476, 184] on icon "show more" at bounding box center [474, 185] width 4 height 2
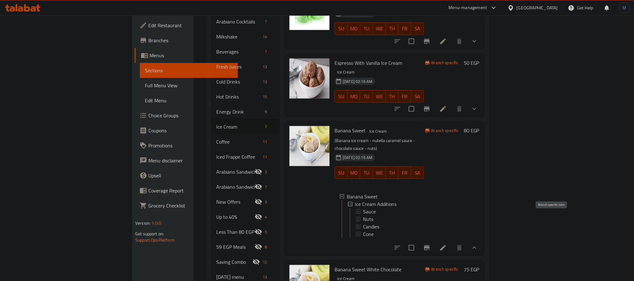
click at [434, 240] on button "Branch-specific-item" at bounding box center [426, 247] width 15 height 15
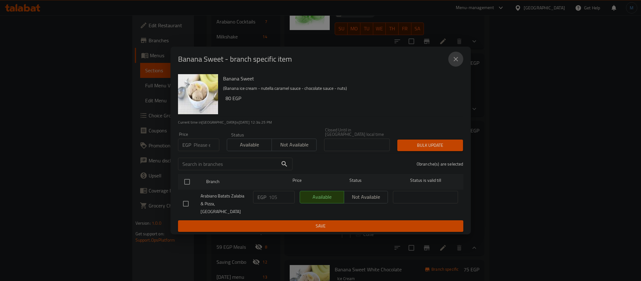
click at [451, 65] on button "close" at bounding box center [455, 59] width 15 height 15
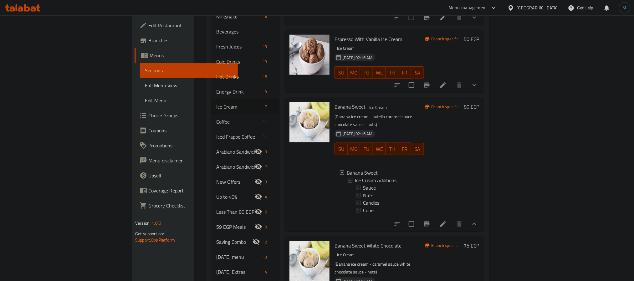
scroll to position [357, 0]
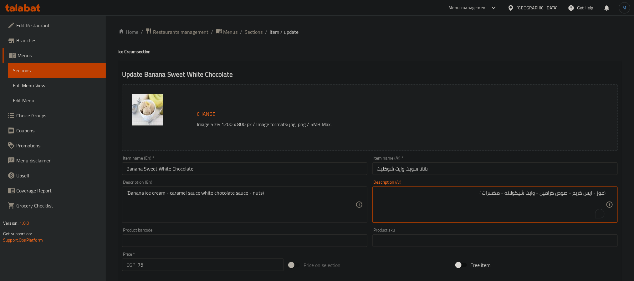
click at [569, 196] on textarea "(موز - ايس كريم - صوص كراميل - وايت شيكولاته - مكسرات )" at bounding box center [491, 205] width 229 height 30
type textarea "(موز - ايس كريم - نوتيلا - صوص كراميل - وايت شيكولاته - مكسرات )"
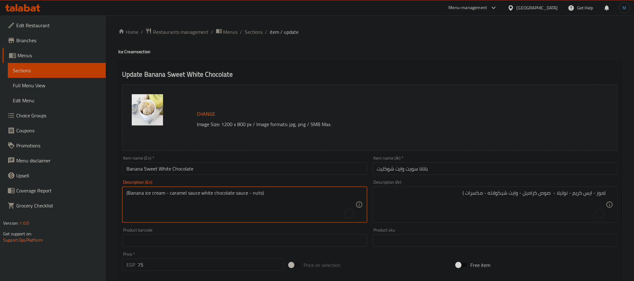
paste textarea "- Ice Cream - Nutella - Caramel Sauce - White Chocolate - N"
click at [302, 207] on textarea "(banana - ice cream - nutella - caramel sauce - white chocolate - nuts)" at bounding box center [240, 205] width 229 height 30
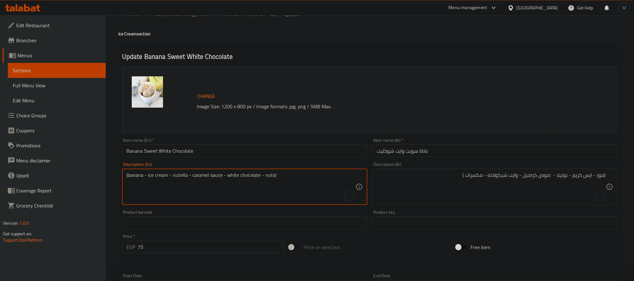
scroll to position [180, 0]
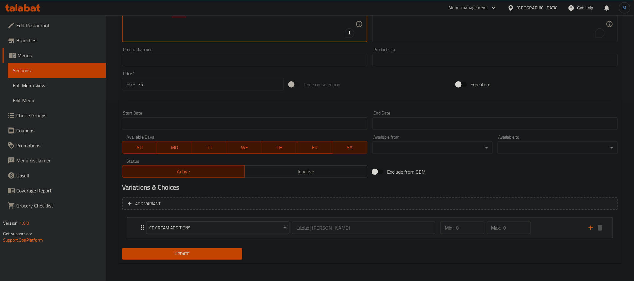
type textarea "(banana - ice cream - nutella - caramel sauce - white chocolate - nuts)"
click at [228, 258] on span "Update" at bounding box center [182, 254] width 110 height 8
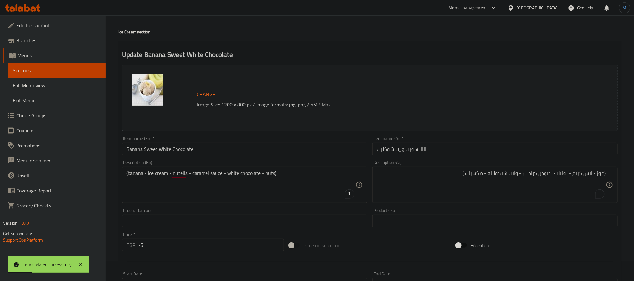
scroll to position [0, 0]
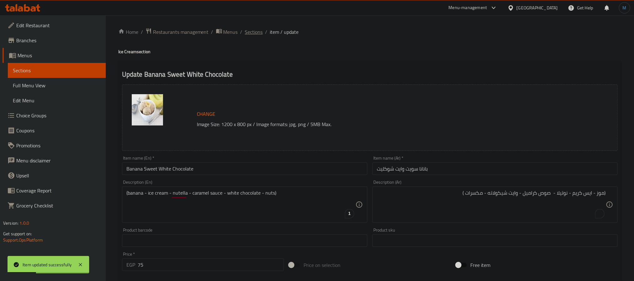
click at [253, 31] on span "Sections" at bounding box center [254, 32] width 18 height 8
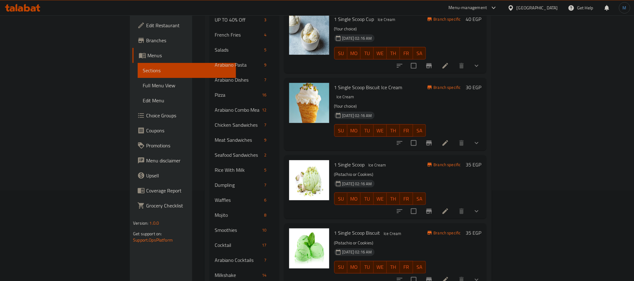
scroll to position [94, 0]
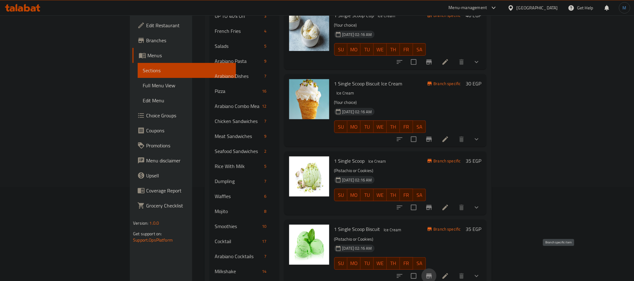
click at [436, 268] on button "Branch-specific-item" at bounding box center [428, 275] width 15 height 15
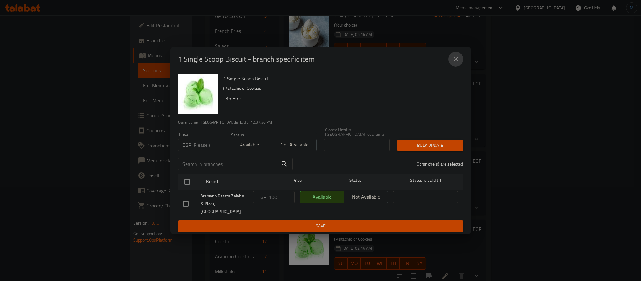
click at [450, 67] on button "close" at bounding box center [455, 59] width 15 height 15
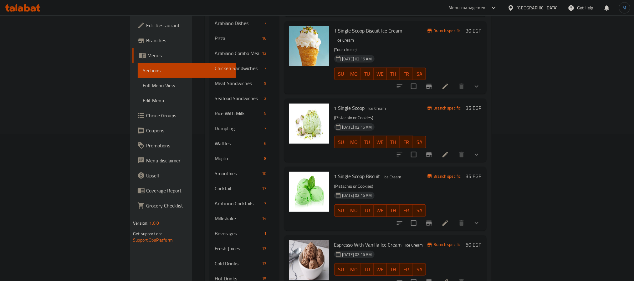
scroll to position [169, 0]
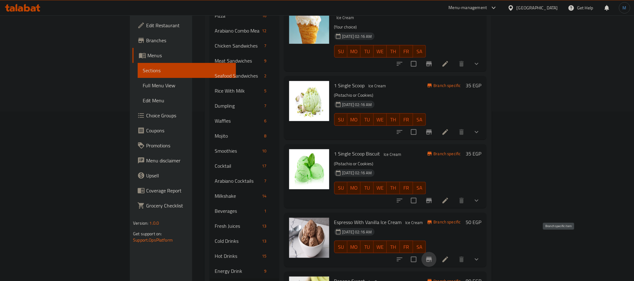
click at [433, 256] on icon "Branch-specific-item" at bounding box center [429, 260] width 8 height 8
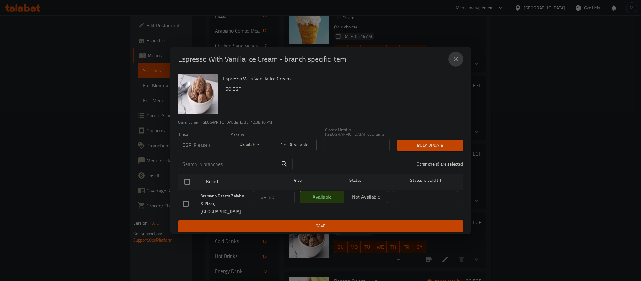
click at [453, 63] on icon "close" at bounding box center [456, 59] width 8 height 8
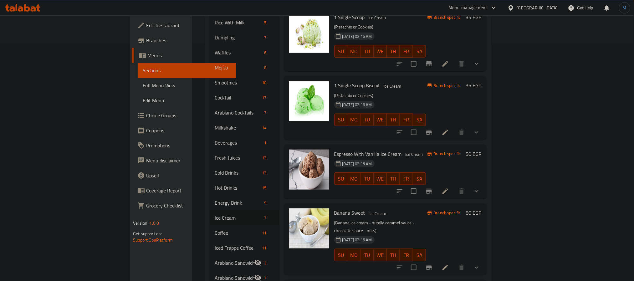
scroll to position [310, 0]
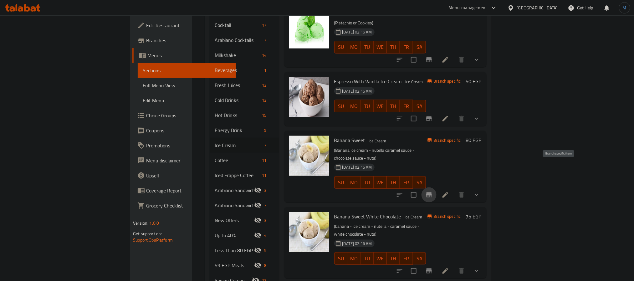
click at [433, 191] on icon "Branch-specific-item" at bounding box center [429, 195] width 8 height 8
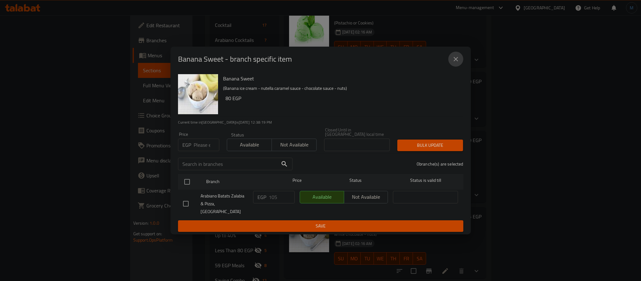
click at [459, 63] on icon "close" at bounding box center [456, 59] width 8 height 8
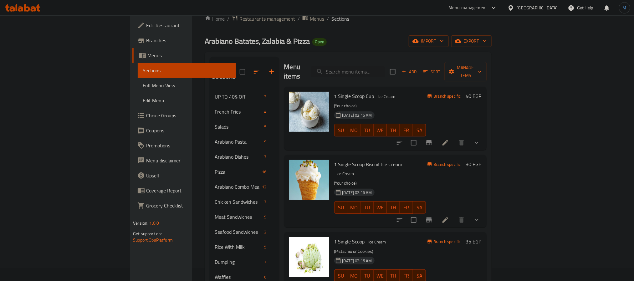
scroll to position [0, 0]
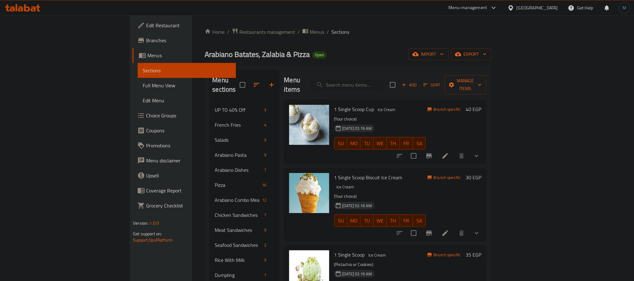
click at [344, 173] on span "1 Single Scoop Biscuit Ice Cream" at bounding box center [368, 177] width 68 height 9
drag, startPoint x: 338, startPoint y: 167, endPoint x: 362, endPoint y: 39, distance: 130.8
click at [334, 173] on span "1 Single Scoop Biscuit Ice Cream" at bounding box center [368, 177] width 68 height 9
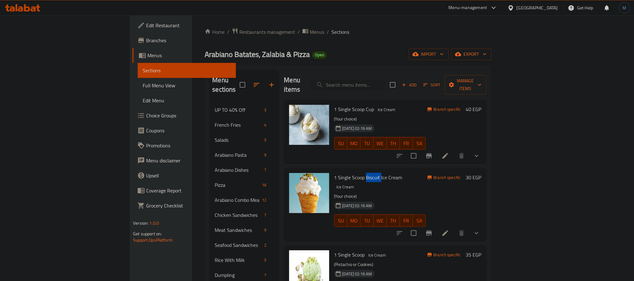
click at [334, 173] on span "1 Single Scoop Biscuit Ice Cream" at bounding box center [368, 177] width 68 height 9
copy span "Biscuit"
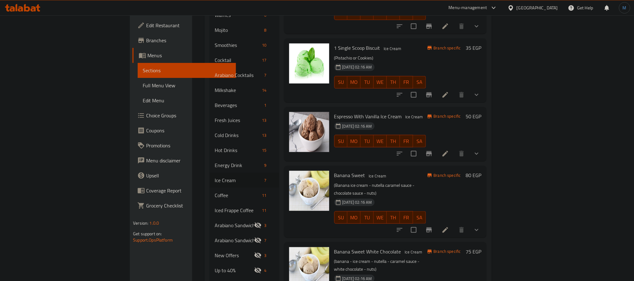
scroll to position [216, 0]
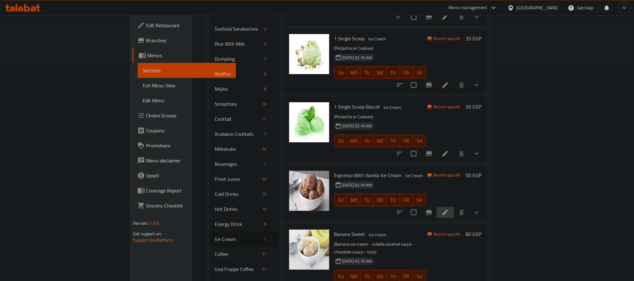
click at [454, 207] on li at bounding box center [445, 212] width 18 height 11
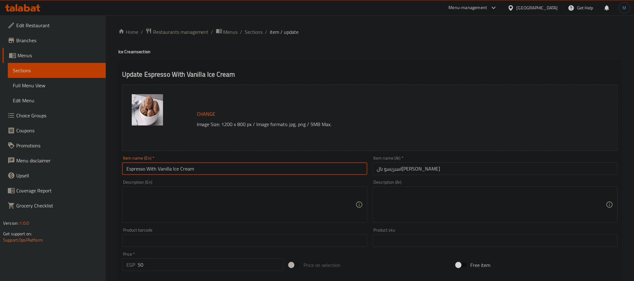
click at [153, 170] on input "Espresso With Vanilla Ice Cream" at bounding box center [244, 168] width 245 height 13
drag, startPoint x: 192, startPoint y: 168, endPoint x: 162, endPoint y: 178, distance: 32.3
click at [162, 178] on div "Change Image Size: 1200 x 800 px / Image formats: jpg, png / 5MB Max. Item name…" at bounding box center [369, 221] width 500 height 279
type input "Espresso Vanilla"
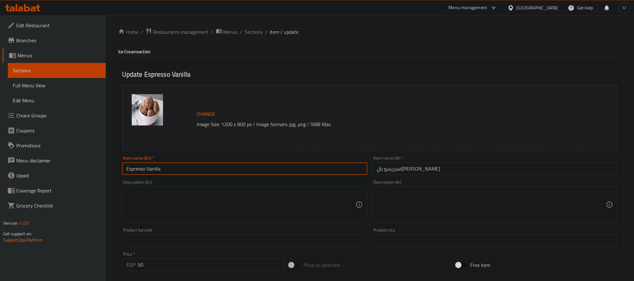
click at [527, 174] on input "اسبريسو بالأيس كريم فانيلا" at bounding box center [494, 168] width 245 height 13
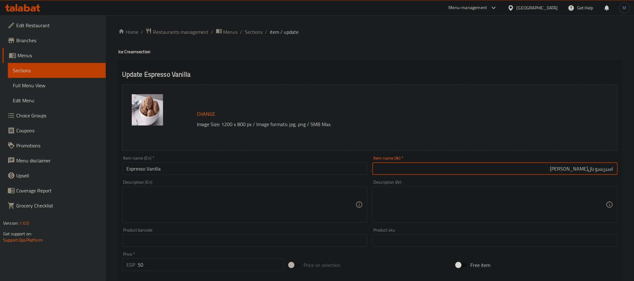
click at [591, 174] on input "اسبريسو بالأيس كريم فانيلا" at bounding box center [494, 168] width 245 height 13
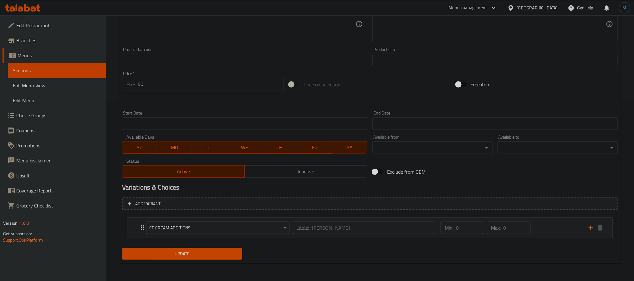
type input "اسبريسو فانيلا"
click at [160, 256] on span "Update" at bounding box center [182, 254] width 110 height 8
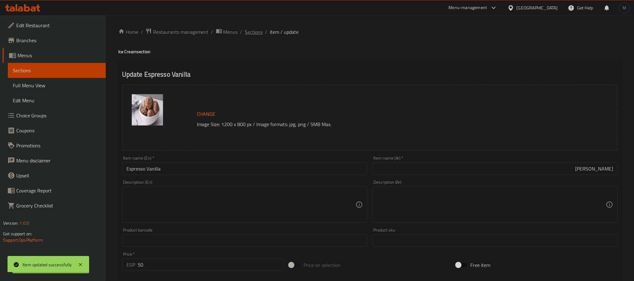
click at [251, 31] on span "Sections" at bounding box center [254, 32] width 18 height 8
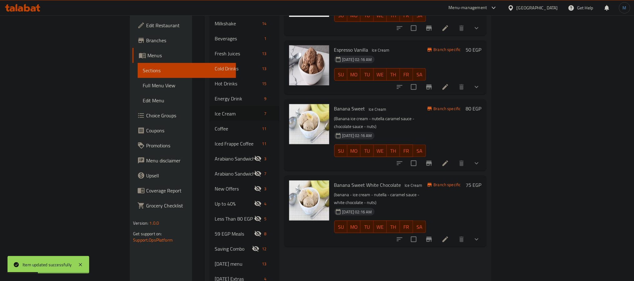
scroll to position [357, 0]
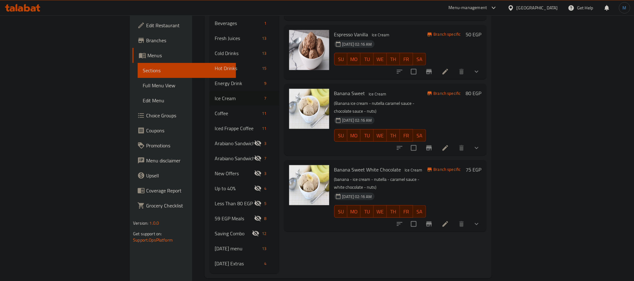
click at [383, 89] on h6 "Banana Sweet Ice Cream" at bounding box center [380, 93] width 92 height 9
click at [390, 175] on p "(banana - ice cream - nutella - caramel sauce - white chocolate - nuts)" at bounding box center [380, 183] width 92 height 16
copy div "(banana - ice cream - nutella - caramel sauce - white chocolate - nuts)"
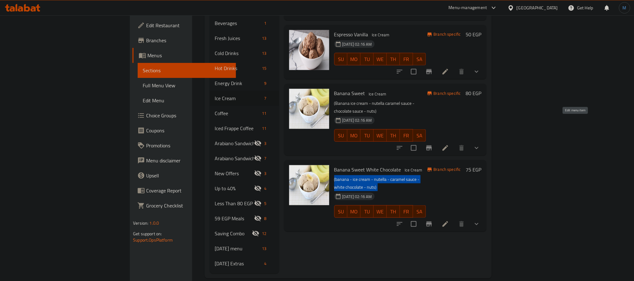
click at [449, 144] on icon at bounding box center [445, 148] width 8 height 8
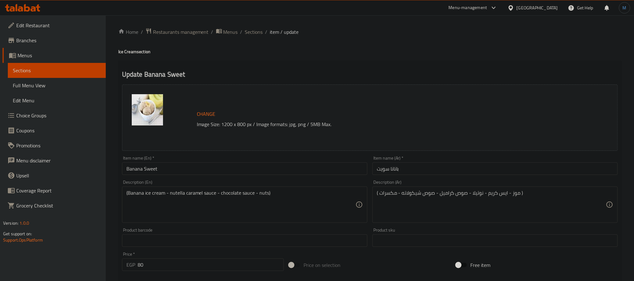
click at [258, 187] on div "(Banana ice cream - nutella caramel sauce - chocolate sauce - nuts) Description…" at bounding box center [244, 204] width 245 height 36
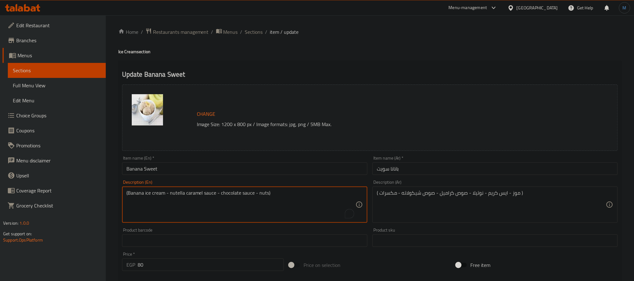
paste textarea "banana - ice cream - nutella - caramel sauce - white chocolate - nuts)"
type textarea "(banana - ice cream - nutella - caramel sauce - white chocolate - nuts)"
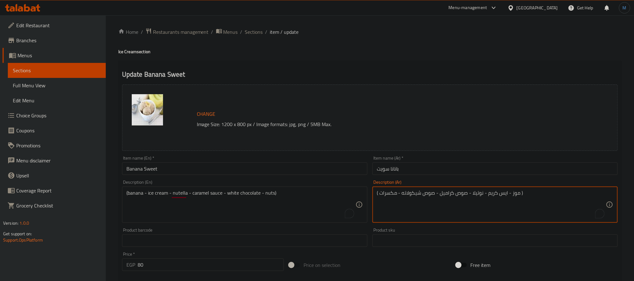
paste textarea "موز - ايس كريم - نوتيلا - صوص كراميل - وايت"
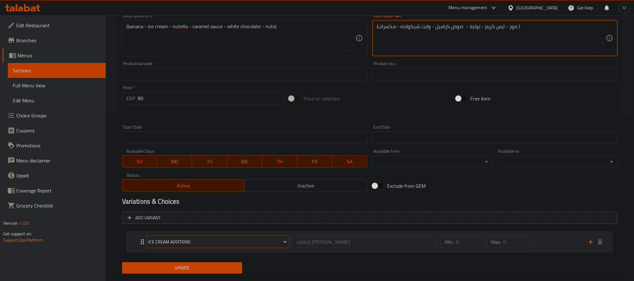
scroll to position [180, 0]
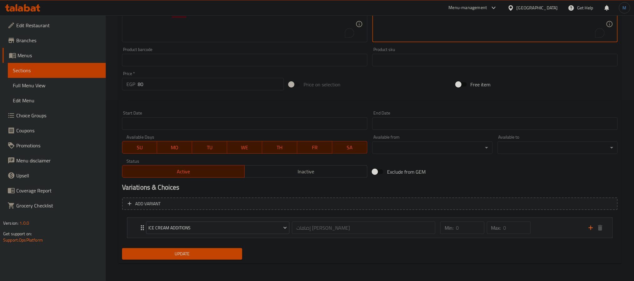
type textarea "(موز - ايس كريم - نوتيلا - صوص كراميل - وايت شيكولاته - مكسرات )"
click at [222, 264] on div "Home / Restaurants management / Menus / Sections / item / update Ice Cream sect…" at bounding box center [369, 57] width 503 height 421
click at [224, 262] on div "Update" at bounding box center [181, 254] width 125 height 17
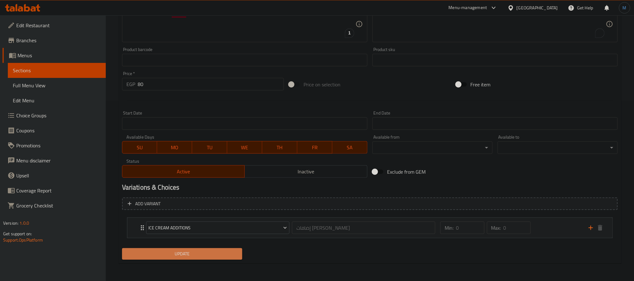
click at [211, 251] on span "Update" at bounding box center [182, 254] width 110 height 8
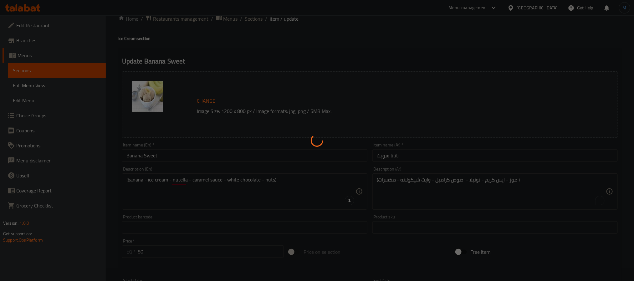
scroll to position [0, 0]
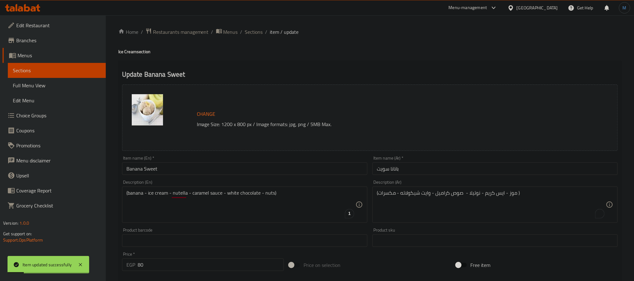
click at [179, 175] on div "Item name (En)   * Banana Sweet Item name (En) *" at bounding box center [244, 165] width 250 height 24
click at [189, 166] on input "Banana Sweet" at bounding box center [244, 168] width 245 height 13
click at [258, 31] on span "Sections" at bounding box center [254, 32] width 18 height 8
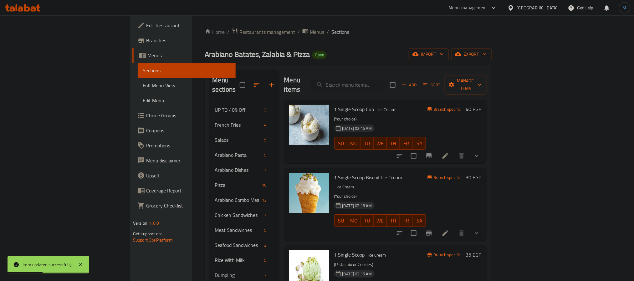
click at [400, 173] on h6 "1 Single Scoop Biscuit Ice Cream Ice Cream" at bounding box center [380, 182] width 92 height 18
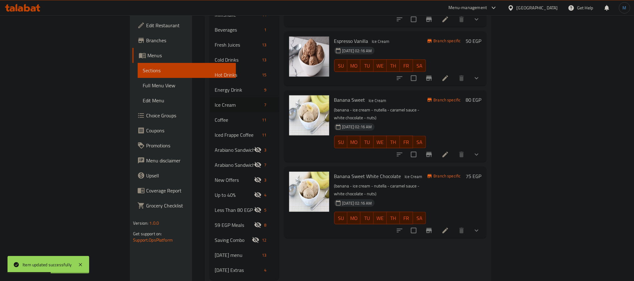
scroll to position [357, 0]
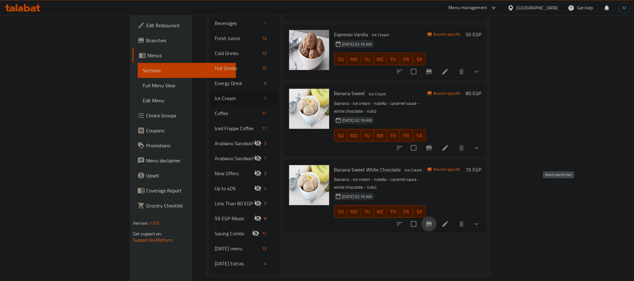
click at [433, 220] on icon "Branch-specific-item" at bounding box center [429, 224] width 8 height 8
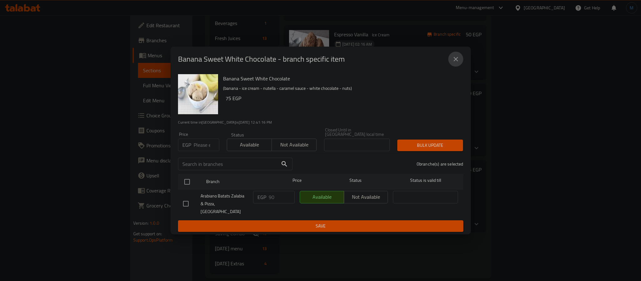
click at [452, 63] on icon "close" at bounding box center [456, 59] width 8 height 8
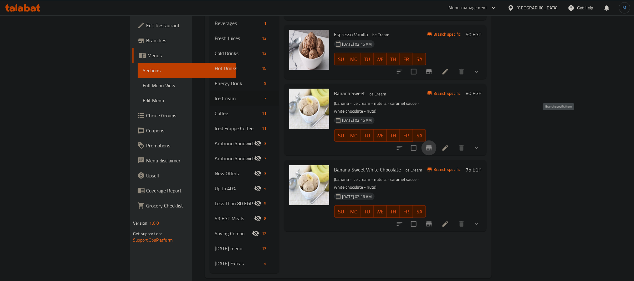
click at [433, 144] on icon "Branch-specific-item" at bounding box center [429, 148] width 8 height 8
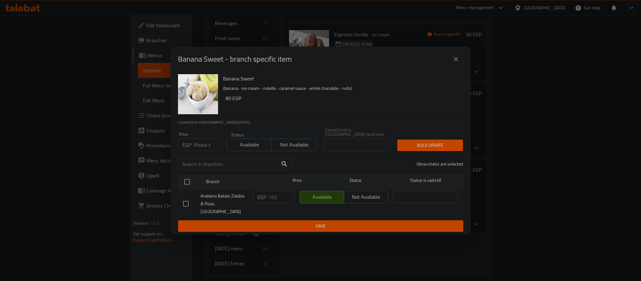
click at [455, 63] on icon "close" at bounding box center [456, 59] width 8 height 8
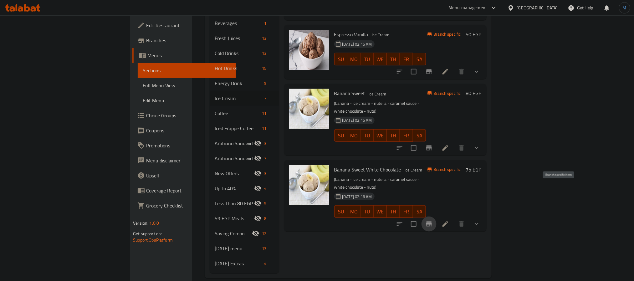
click at [436, 216] on button "Branch-specific-item" at bounding box center [428, 223] width 15 height 15
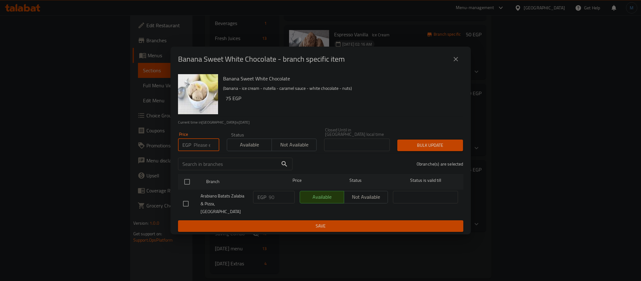
click at [207, 145] on input "number" at bounding box center [207, 145] width 26 height 13
type input "105"
drag, startPoint x: 187, startPoint y: 172, endPoint x: 185, endPoint y: 177, distance: 5.6
click at [186, 176] on div "Banana Sweet White Chocolate (banana - ice cream - nutella - caramel sauce - wh…" at bounding box center [320, 153] width 300 height 163
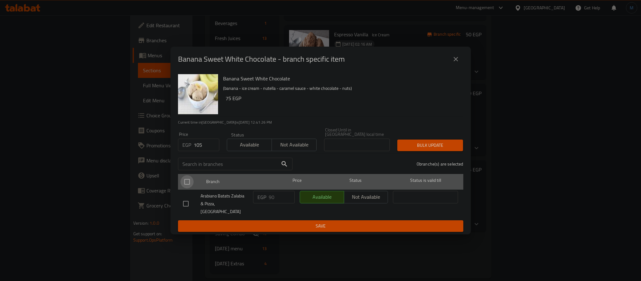
click at [185, 177] on input "checkbox" at bounding box center [186, 181] width 13 height 13
checkbox input "true"
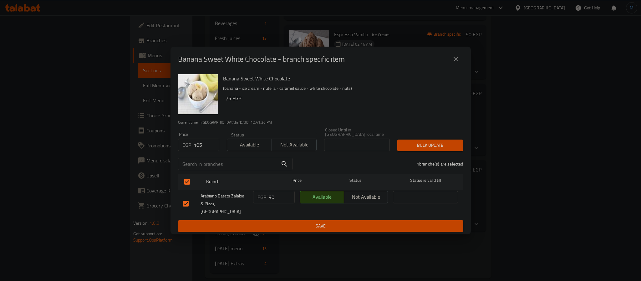
click at [398, 156] on div "1 branche(s) are selected" at bounding box center [381, 164] width 171 height 23
click at [406, 151] on button "Bulk update" at bounding box center [430, 146] width 66 height 12
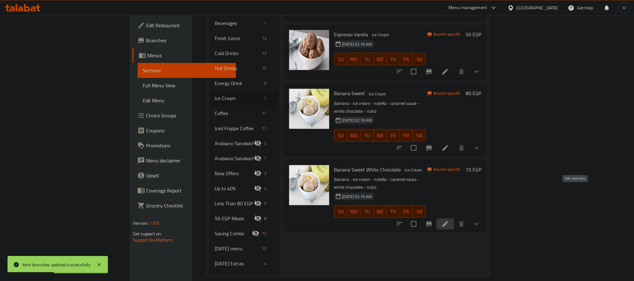
click at [449, 220] on icon at bounding box center [445, 224] width 8 height 8
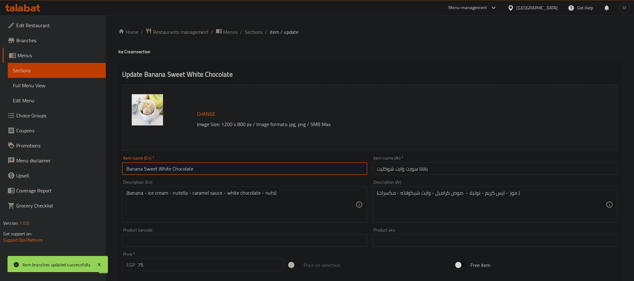
drag, startPoint x: 218, startPoint y: 169, endPoint x: 156, endPoint y: 168, distance: 61.9
click at [156, 168] on input "Banana Sweet White Chocolate" at bounding box center [244, 168] width 245 height 13
paste input "Banana Sweet"
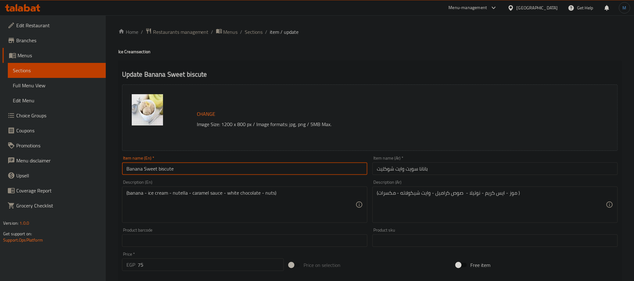
click at [172, 168] on input "Banana Sweet biscute" at bounding box center [244, 168] width 245 height 13
paste input "it"
type input "Banana Sweet Biscuit"
click at [454, 163] on input "بانانا سويت وايت شوكليت" at bounding box center [494, 168] width 245 height 13
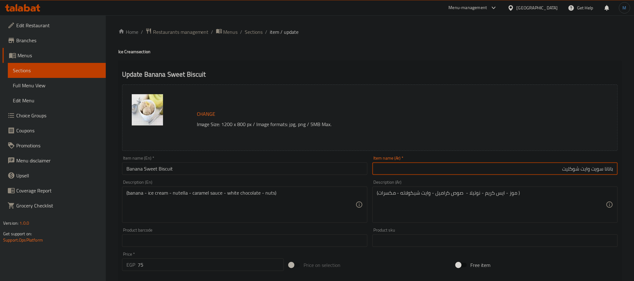
paste input "بسكو"
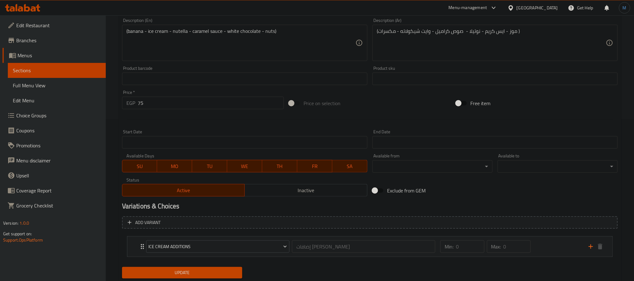
scroll to position [180, 0]
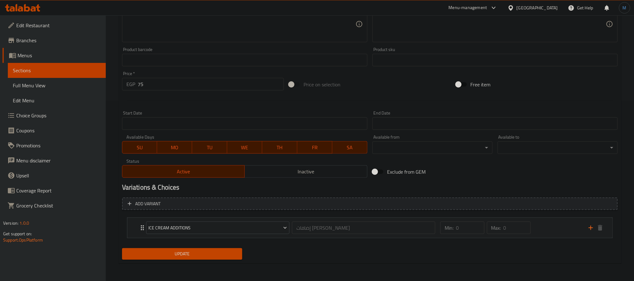
type input "بانانا سويت بسكويت"
click at [202, 254] on span "Update" at bounding box center [182, 254] width 110 height 8
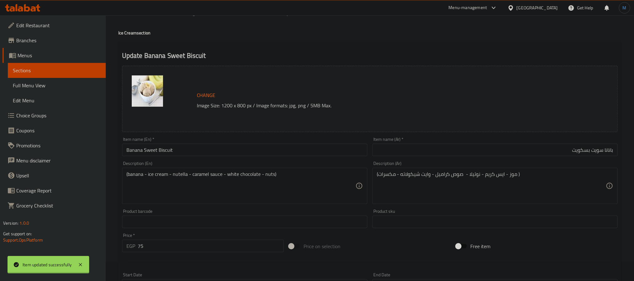
scroll to position [0, 0]
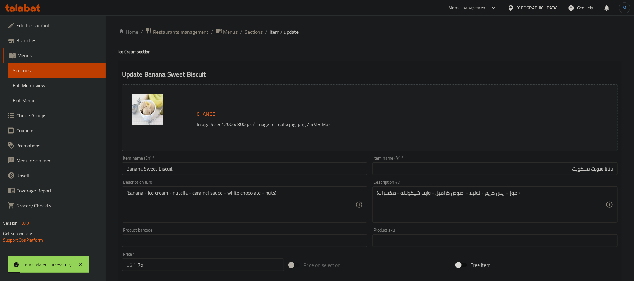
click at [254, 33] on span "Sections" at bounding box center [254, 32] width 18 height 8
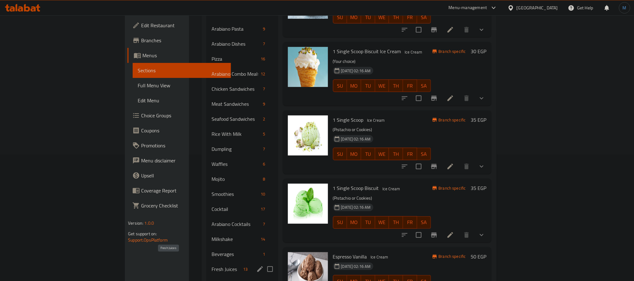
scroll to position [122, 0]
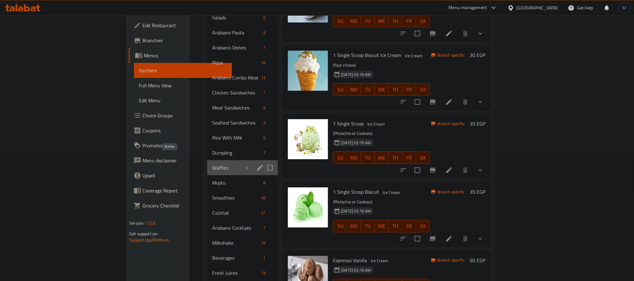
click at [212, 164] on span "Waffles" at bounding box center [227, 168] width 31 height 8
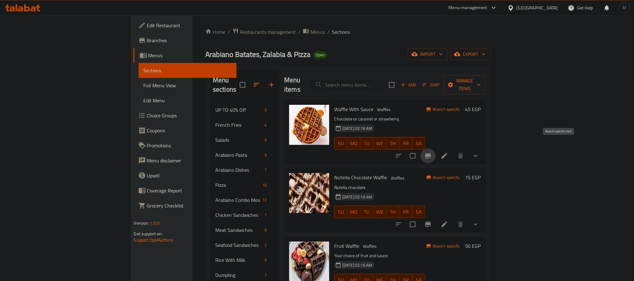
click at [431, 153] on icon "Branch-specific-item" at bounding box center [428, 155] width 6 height 5
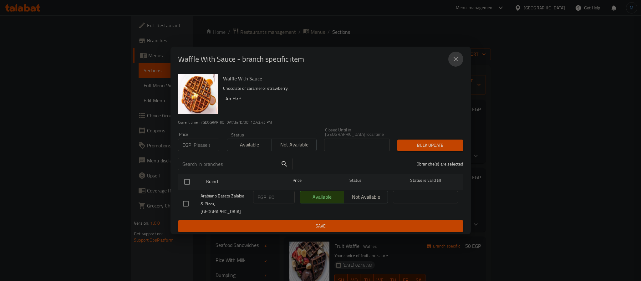
click at [457, 67] on button "close" at bounding box center [455, 59] width 15 height 15
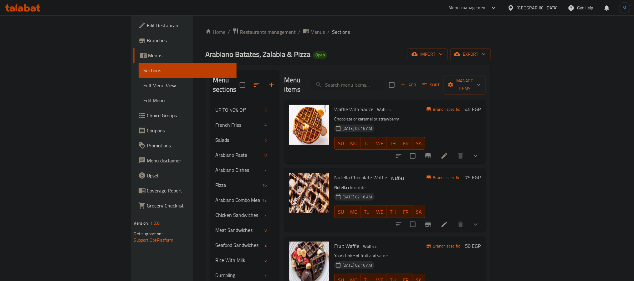
click at [479, 152] on icon "show more" at bounding box center [476, 156] width 8 height 8
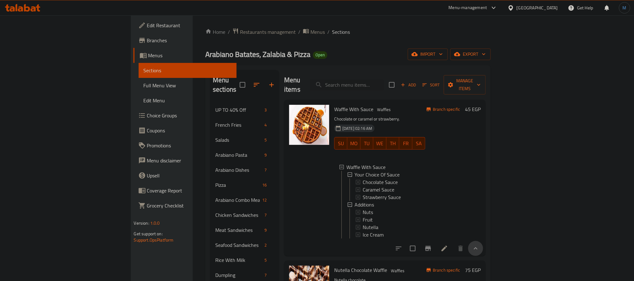
click at [483, 250] on button "show more" at bounding box center [475, 248] width 15 height 15
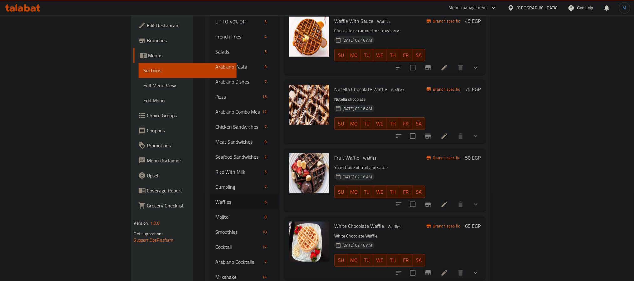
scroll to position [94, 0]
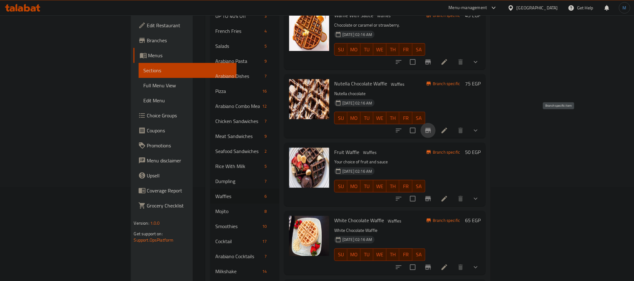
click at [432, 127] on icon "Branch-specific-item" at bounding box center [428, 131] width 8 height 8
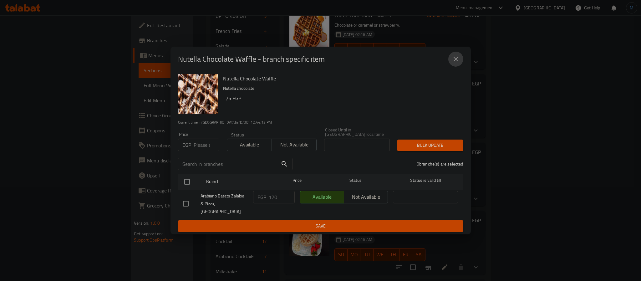
click at [452, 63] on icon "close" at bounding box center [456, 59] width 8 height 8
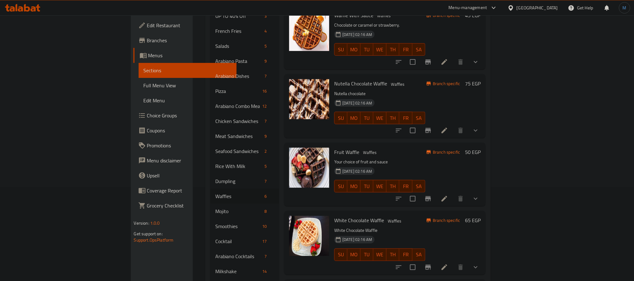
click at [435, 194] on button "Branch-specific-item" at bounding box center [427, 198] width 15 height 15
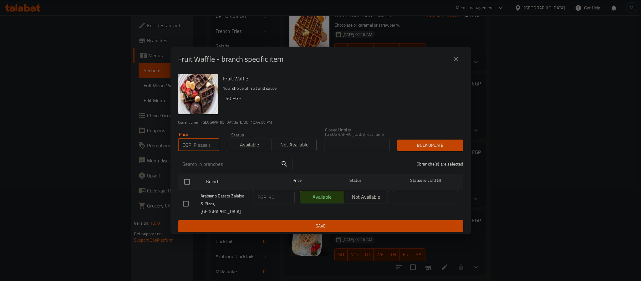
click at [198, 141] on input "number" at bounding box center [207, 145] width 26 height 13
type input "140"
click at [454, 72] on div "Fruit Waffle - branch specific item" at bounding box center [320, 59] width 300 height 25
click at [456, 63] on icon "close" at bounding box center [456, 59] width 8 height 8
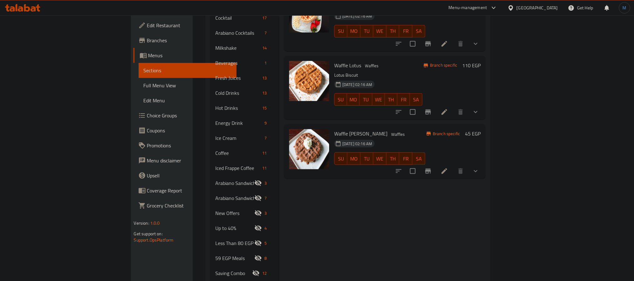
scroll to position [263, 0]
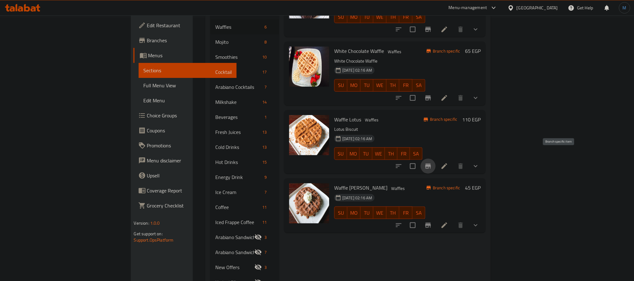
click at [431, 164] on icon "Branch-specific-item" at bounding box center [428, 166] width 6 height 5
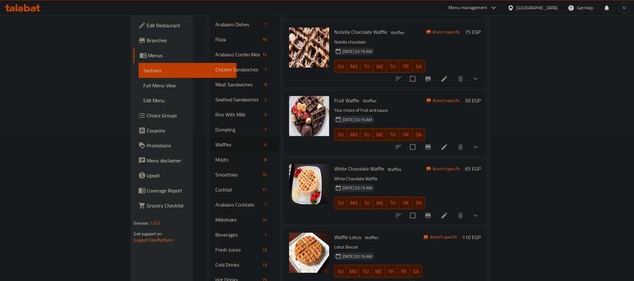
scroll to position [122, 0]
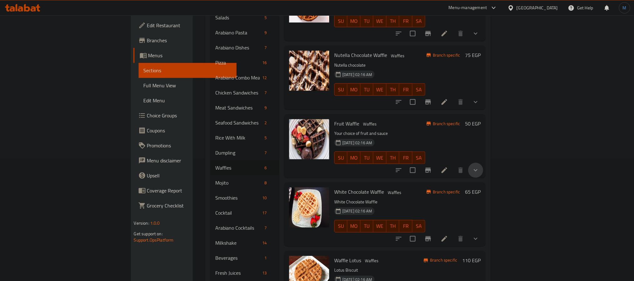
click at [483, 163] on button "show more" at bounding box center [475, 170] width 15 height 15
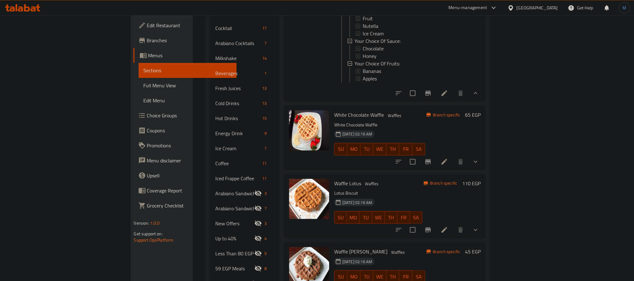
scroll to position [310, 0]
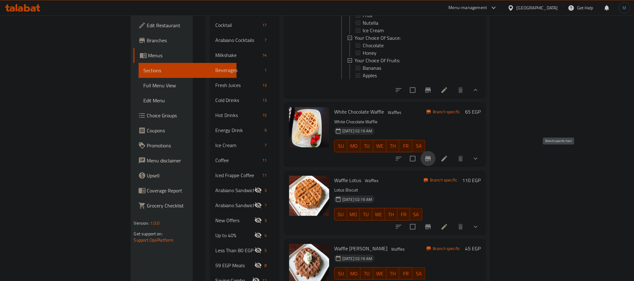
click at [435, 160] on button "Branch-specific-item" at bounding box center [427, 158] width 15 height 15
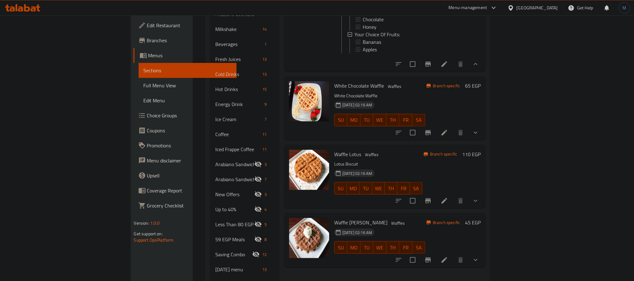
scroll to position [357, 0]
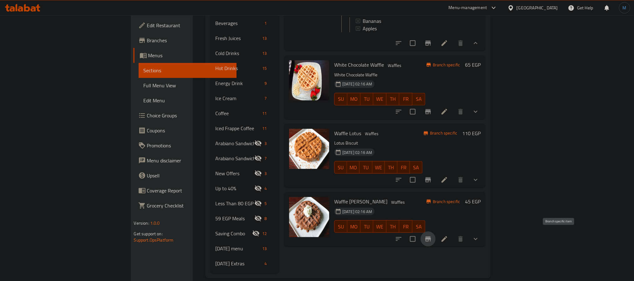
click at [431, 236] on icon "Branch-specific-item" at bounding box center [428, 238] width 6 height 5
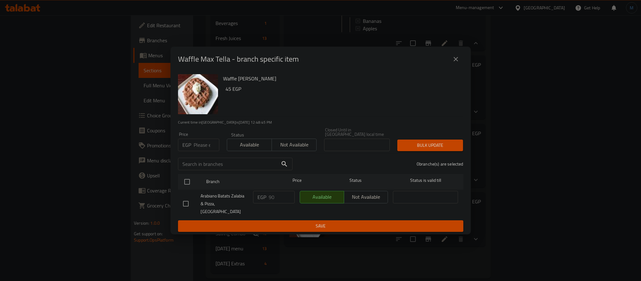
click at [462, 60] on div "Waffle Max Tella - branch specific item" at bounding box center [320, 59] width 285 height 15
click at [453, 63] on icon "close" at bounding box center [456, 59] width 8 height 8
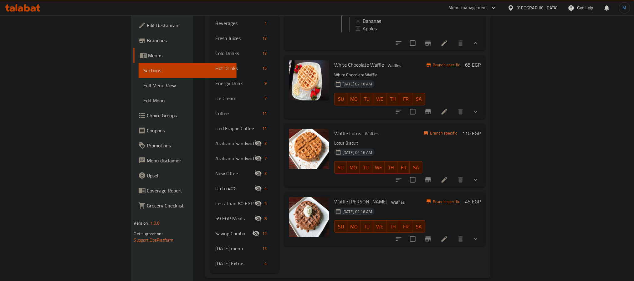
click at [147, 112] on span "Choice Groups" at bounding box center [189, 116] width 84 height 8
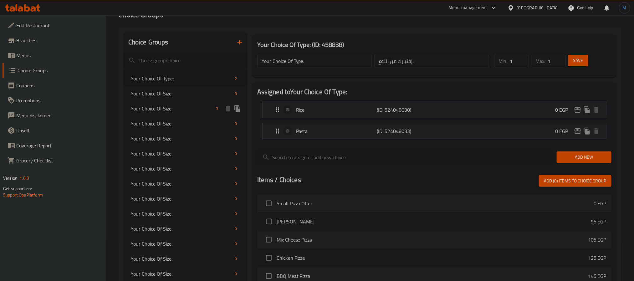
scroll to position [235, 0]
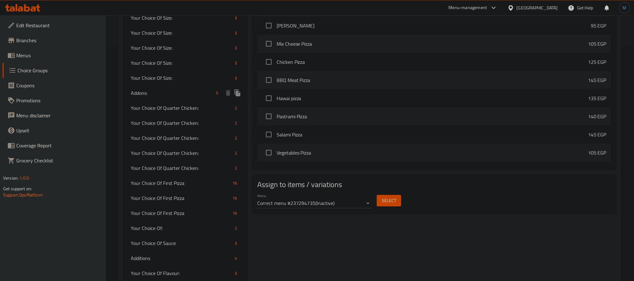
click at [161, 95] on span "Addons:" at bounding box center [172, 93] width 83 height 8
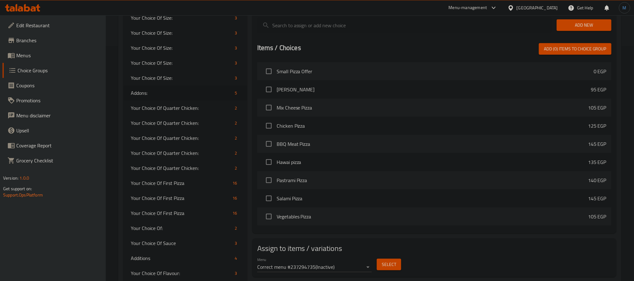
type input "Addons:"
type input "الاضافات:"
type input "0"
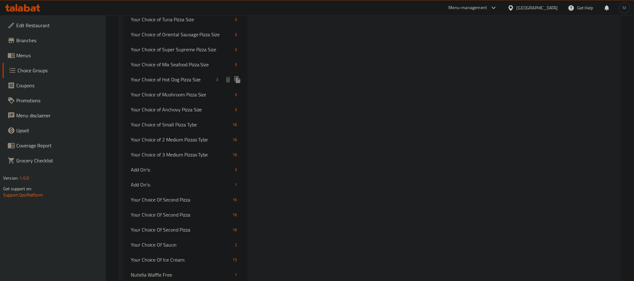
scroll to position [749, 0]
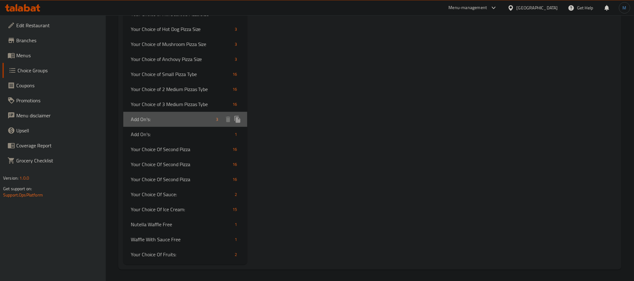
click at [172, 122] on span "Add On's:" at bounding box center [172, 119] width 83 height 8
type input "Add On's:"
type input "الإضافات:"
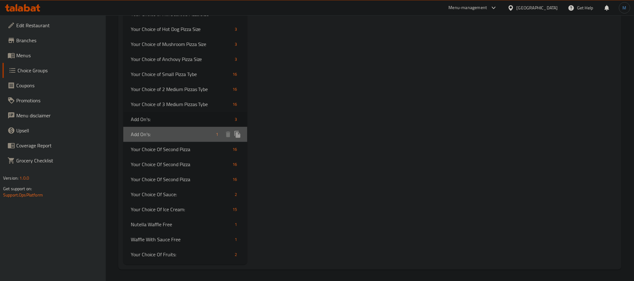
click at [148, 138] on div "Add On's: 1" at bounding box center [185, 134] width 124 height 15
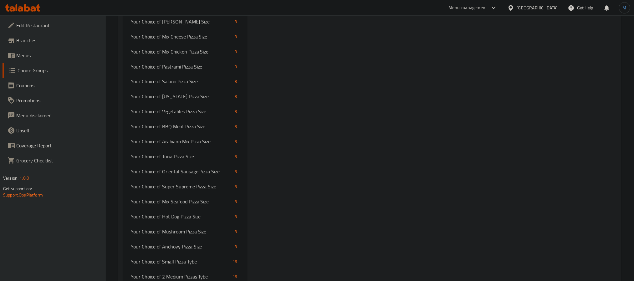
scroll to position [280, 0]
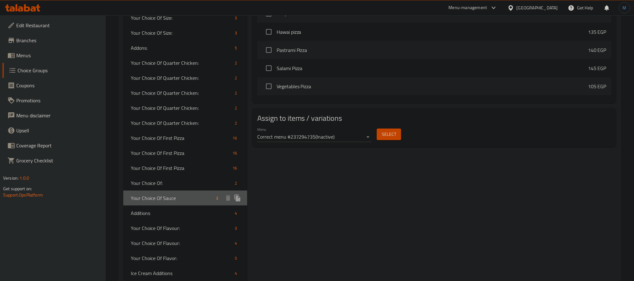
click at [165, 200] on span "Your Choice Of Sauce" at bounding box center [172, 198] width 83 height 8
type input "Your Choice Of Sauce"
type input "إختيارك من الصوص"
type input "1"
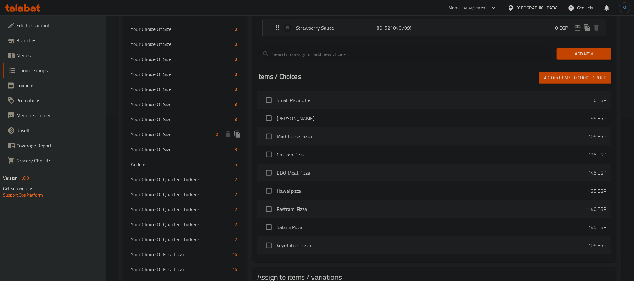
scroll to position [186, 0]
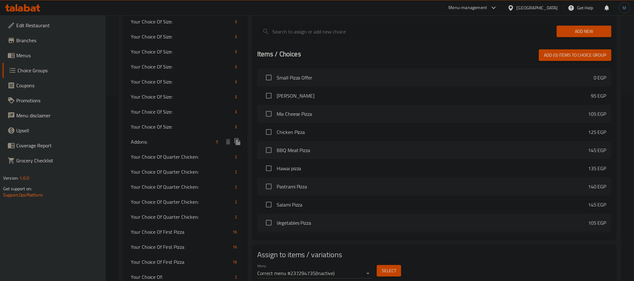
click at [174, 142] on span "Addons:" at bounding box center [172, 142] width 83 height 8
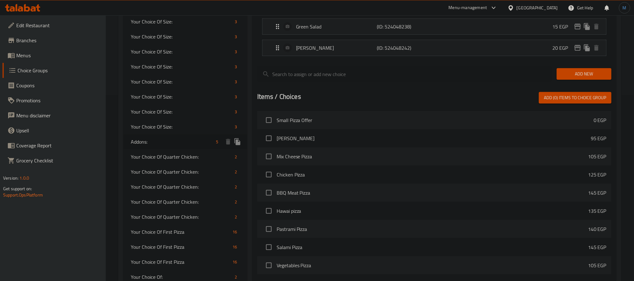
type input "Addons:"
type input "الاضافات:"
type input "0"
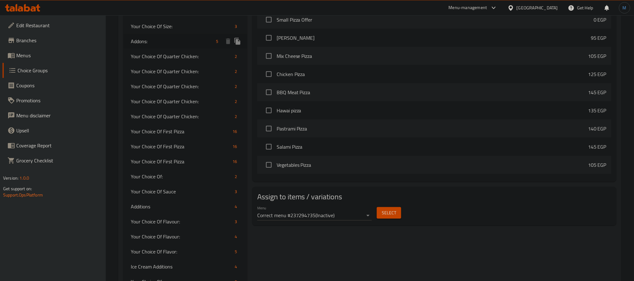
scroll to position [373, 0]
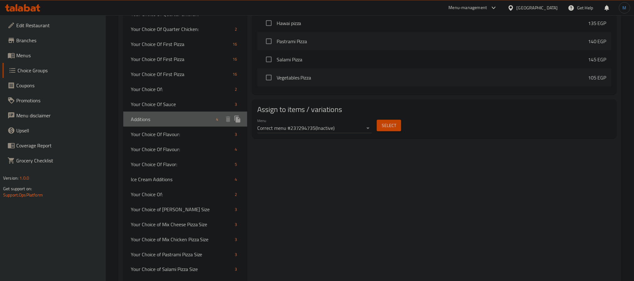
click at [146, 114] on div "Additions 4" at bounding box center [185, 119] width 124 height 15
type input "Additions"
type input "إضافات"
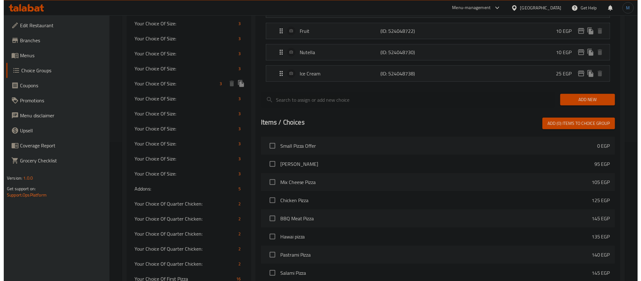
scroll to position [45, 0]
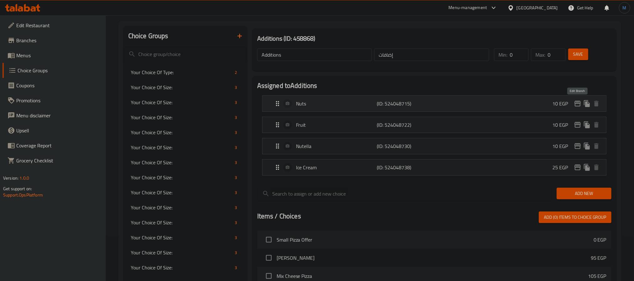
click at [577, 104] on icon "edit" at bounding box center [578, 104] width 8 height 8
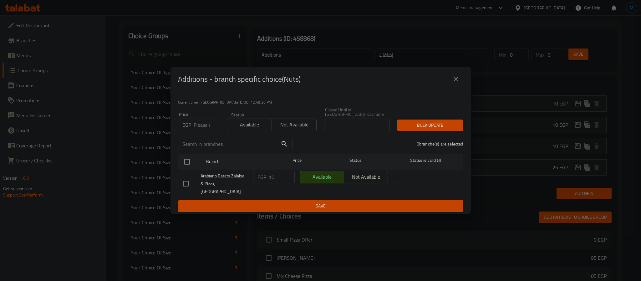
click at [202, 124] on input "number" at bounding box center [207, 125] width 26 height 13
type input "15"
click at [190, 168] on input "checkbox" at bounding box center [186, 161] width 13 height 13
checkbox input "true"
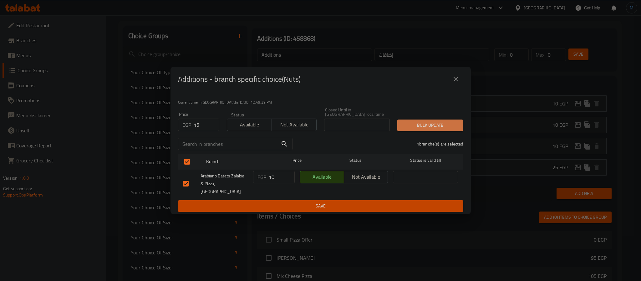
click at [426, 127] on span "Bulk update" at bounding box center [430, 125] width 56 height 8
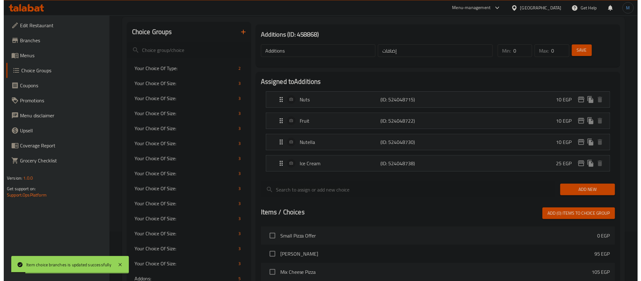
scroll to position [0, 0]
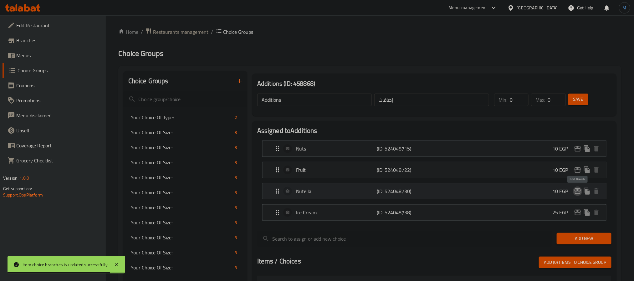
click at [579, 189] on icon "edit" at bounding box center [578, 191] width 8 height 8
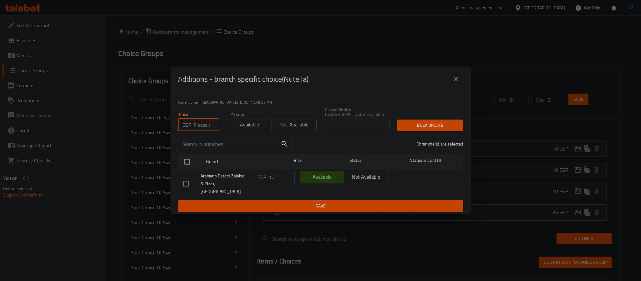
click at [194, 123] on input "number" at bounding box center [207, 125] width 26 height 13
type input "40"
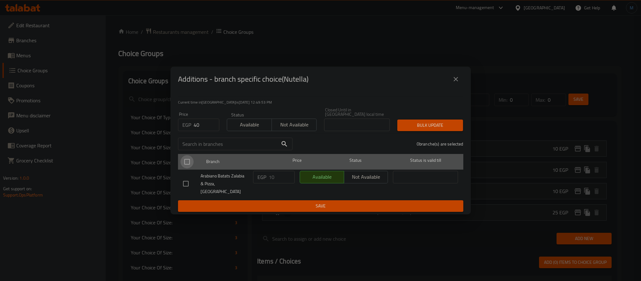
click at [193, 157] on input "checkbox" at bounding box center [186, 161] width 13 height 13
checkbox input "true"
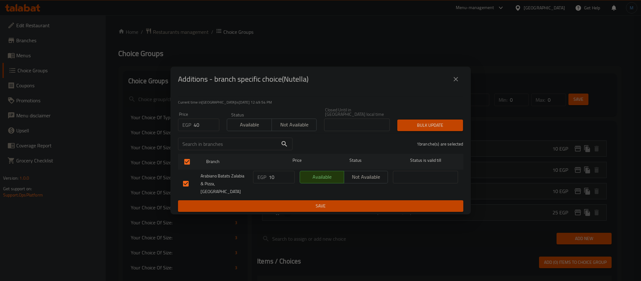
click at [432, 119] on div "Bulk update" at bounding box center [429, 125] width 73 height 19
click at [432, 123] on span "Bulk update" at bounding box center [430, 125] width 56 height 8
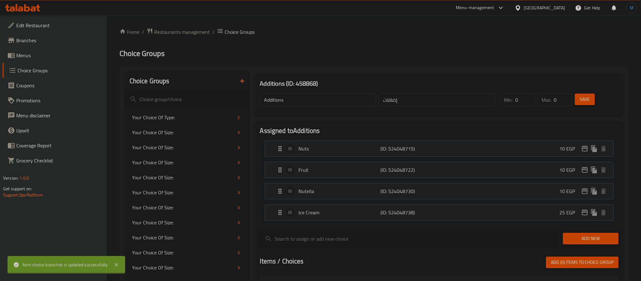
scroll to position [352, 0]
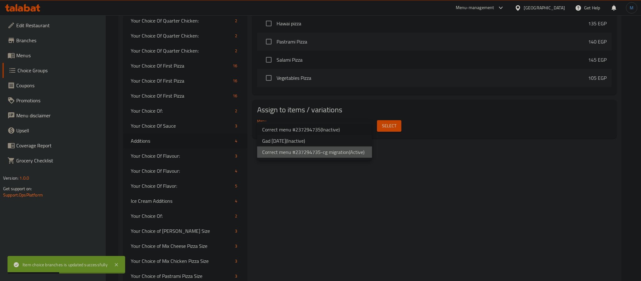
click at [334, 148] on li "Correct menu #237294735-cg migration ( Active )" at bounding box center [314, 151] width 115 height 11
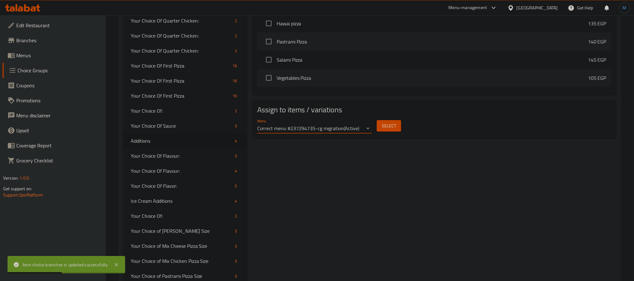
click at [398, 126] on button "Select" at bounding box center [389, 126] width 24 height 12
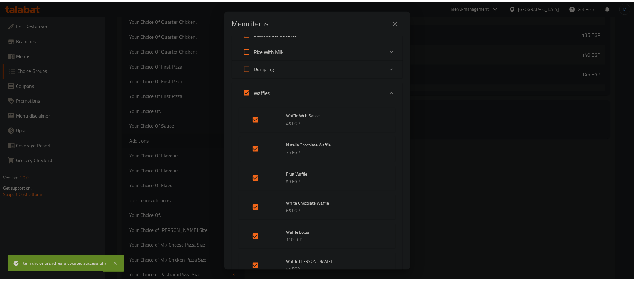
scroll to position [47, 0]
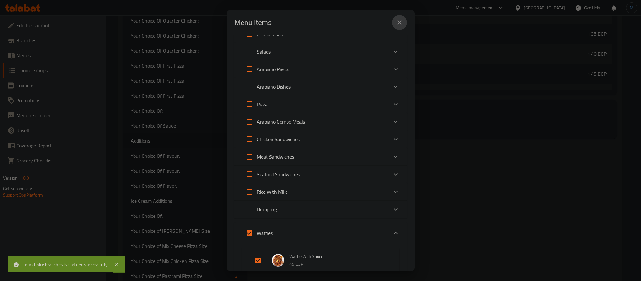
click at [399, 26] on icon "close" at bounding box center [400, 23] width 8 height 8
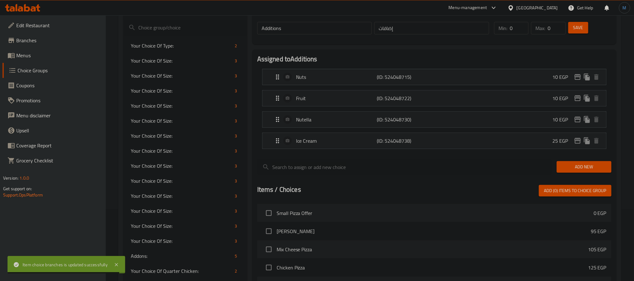
scroll to position [70, 0]
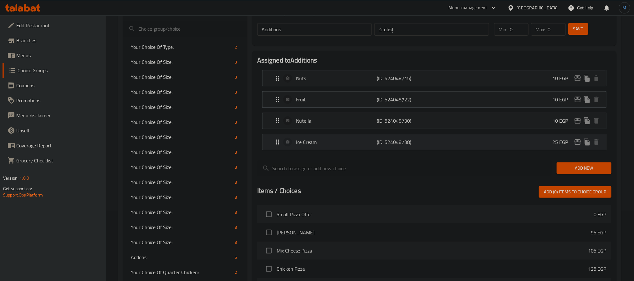
click at [341, 140] on p "Ice Cream" at bounding box center [336, 142] width 81 height 8
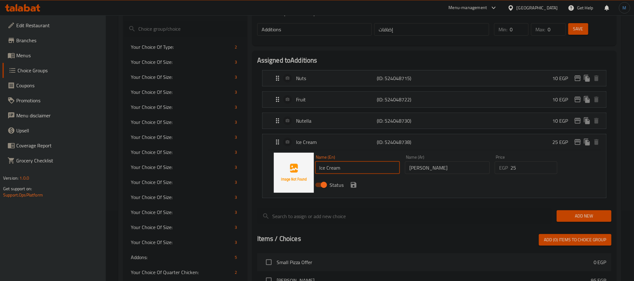
click at [351, 171] on input "Ice Cream" at bounding box center [357, 167] width 85 height 13
type input "Sauce"
type input "صوص"
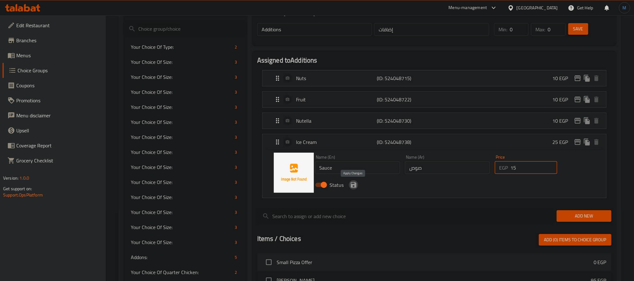
click at [353, 189] on icon "save" at bounding box center [354, 185] width 8 height 8
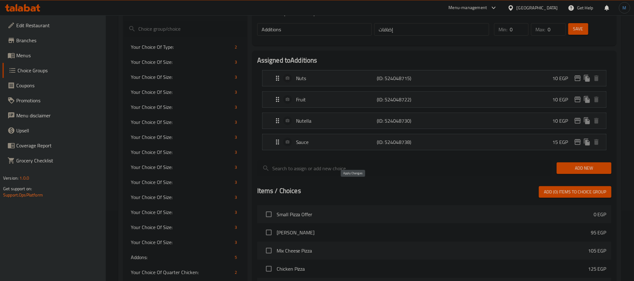
type input "15"
click at [583, 32] on span "Save" at bounding box center [578, 29] width 10 height 8
click at [576, 144] on icon "edit" at bounding box center [578, 142] width 8 height 8
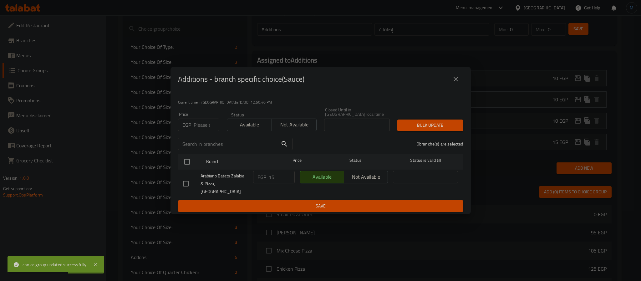
click at [456, 83] on icon "close" at bounding box center [456, 79] width 8 height 8
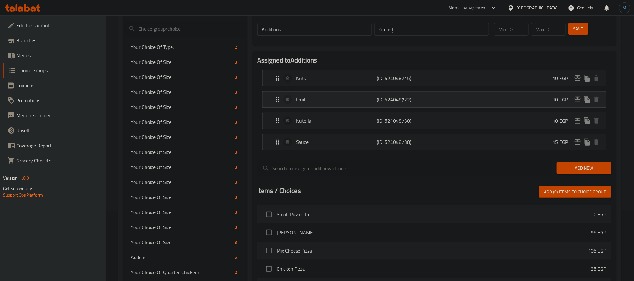
click at [423, 98] on p "(ID: 524048722)" at bounding box center [404, 100] width 54 height 8
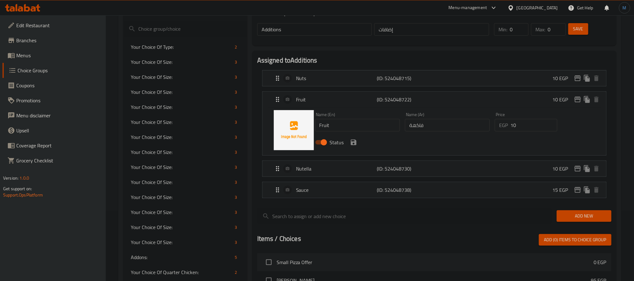
click at [370, 137] on div "Status" at bounding box center [447, 142] width 270 height 17
click at [372, 129] on input "Fruit" at bounding box center [357, 125] width 85 height 13
type input "Candy"
type input "م"
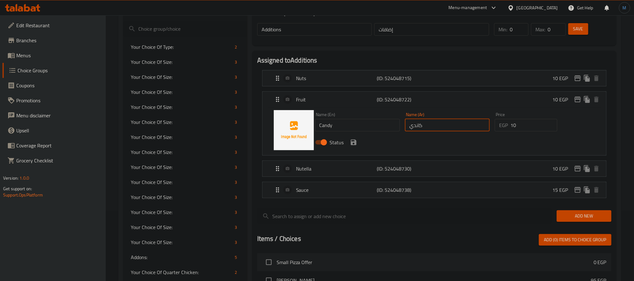
click at [357, 148] on div "Status" at bounding box center [447, 142] width 270 height 17
click at [355, 147] on div "Status" at bounding box center [447, 142] width 270 height 17
click at [355, 144] on icon "save" at bounding box center [354, 143] width 6 height 6
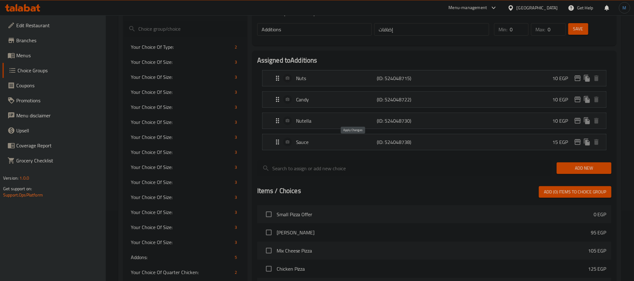
type input "كاندي"
click at [572, 166] on span "Add New" at bounding box center [583, 168] width 45 height 8
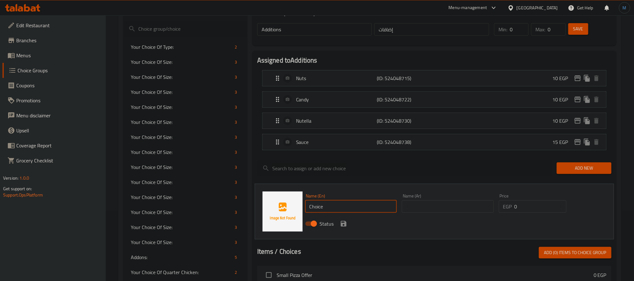
click at [335, 201] on input "Choice" at bounding box center [351, 206] width 92 height 13
click at [450, 215] on div "Name (Ar) Name (Ar)" at bounding box center [447, 203] width 97 height 24
click at [456, 210] on input "text" at bounding box center [448, 206] width 92 height 13
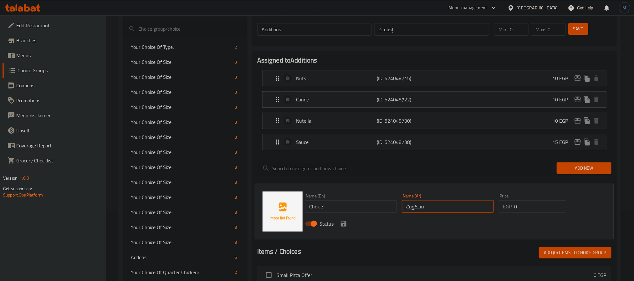
type input "بسكويت"
click at [369, 204] on input "Choice" at bounding box center [351, 206] width 92 height 13
paste input "biscuit"
type input "Biscuit"
click at [449, 229] on div "Status" at bounding box center [447, 223] width 291 height 17
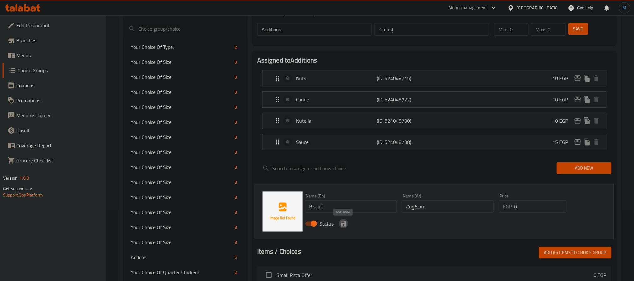
click at [484, 205] on input "بسكويت" at bounding box center [448, 206] width 92 height 13
type input "10"
click at [341, 221] on icon "save" at bounding box center [344, 224] width 8 height 8
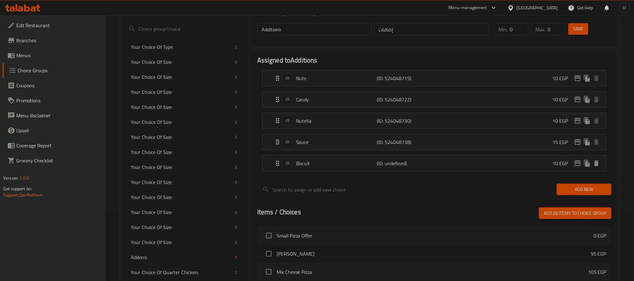
click at [567, 28] on div "Save" at bounding box center [586, 29] width 38 height 15
click at [570, 28] on button "Save" at bounding box center [578, 29] width 20 height 12
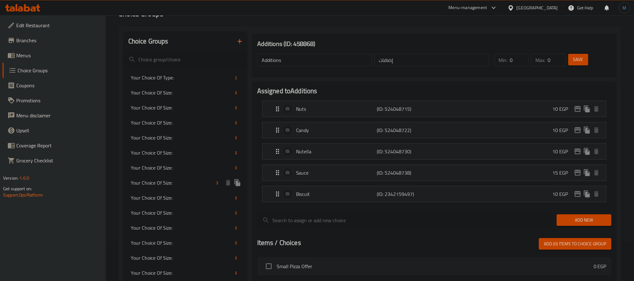
scroll to position [23, 0]
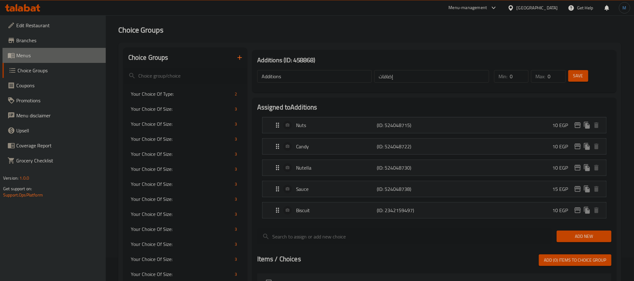
click at [23, 58] on span "Menus" at bounding box center [58, 56] width 84 height 8
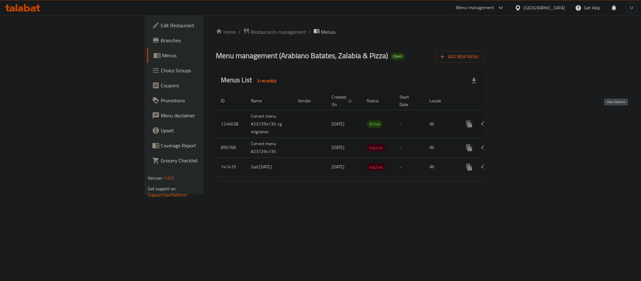
click at [518, 120] on icon "enhanced table" at bounding box center [514, 124] width 8 height 8
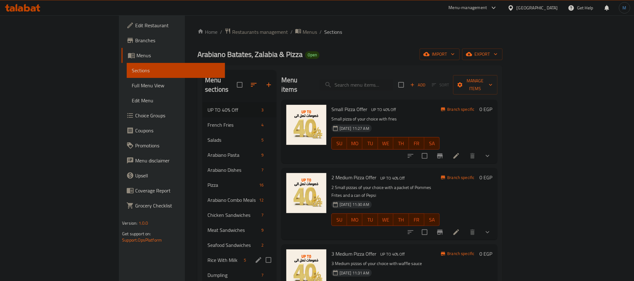
click at [202, 252] on div "Rice With Milk 5" at bounding box center [239, 259] width 74 height 15
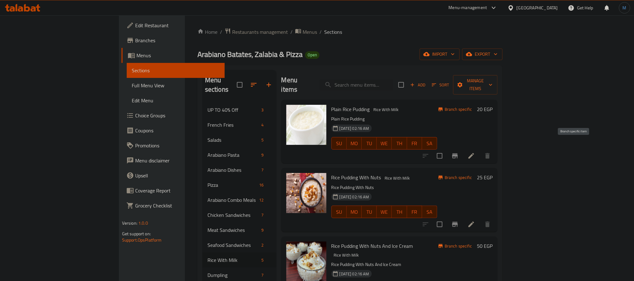
click at [458, 153] on icon "Branch-specific-item" at bounding box center [455, 155] width 6 height 5
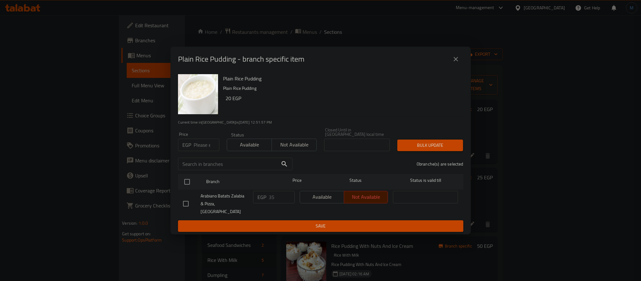
click at [453, 67] on button "close" at bounding box center [455, 59] width 15 height 15
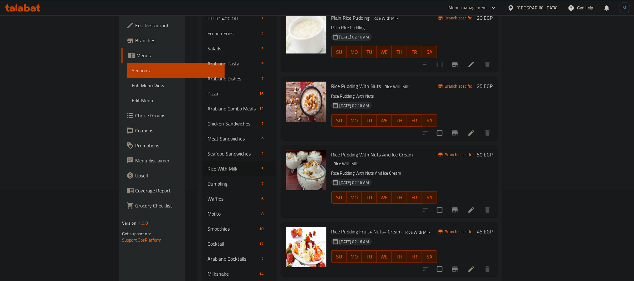
scroll to position [94, 0]
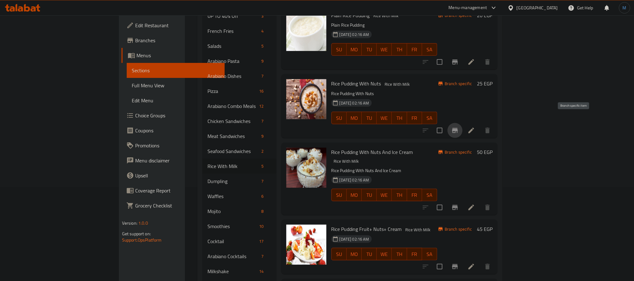
click at [459, 127] on icon "Branch-specific-item" at bounding box center [455, 131] width 8 height 8
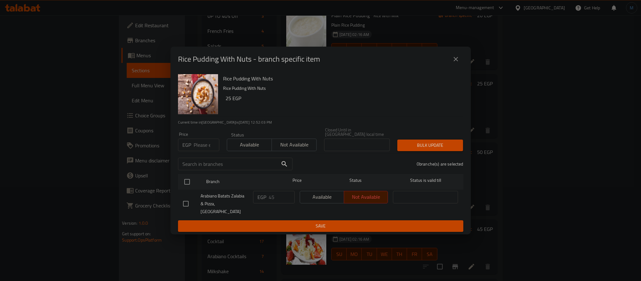
click at [444, 53] on div "Rice Pudding With Nuts - branch specific item" at bounding box center [320, 59] width 300 height 25
click at [451, 62] on button "close" at bounding box center [455, 59] width 15 height 15
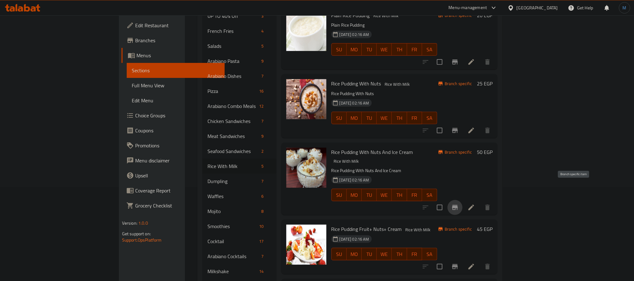
click at [458, 205] on icon "Branch-specific-item" at bounding box center [455, 207] width 6 height 5
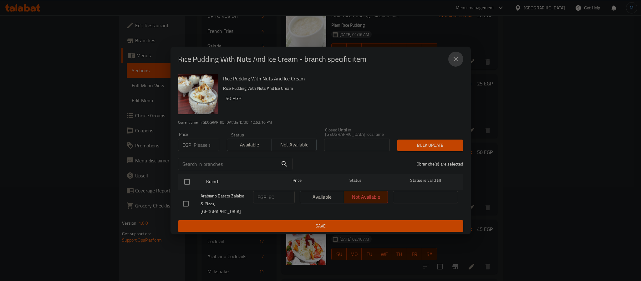
click at [457, 63] on icon "close" at bounding box center [456, 59] width 8 height 8
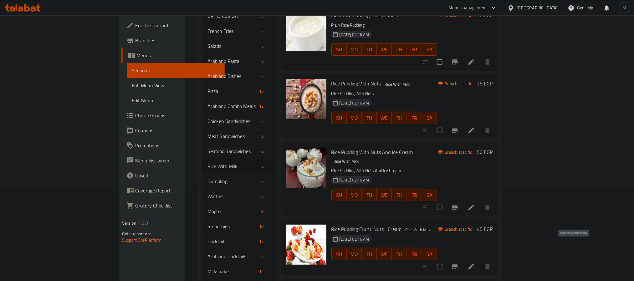
click at [459, 263] on icon "Branch-specific-item" at bounding box center [455, 267] width 8 height 8
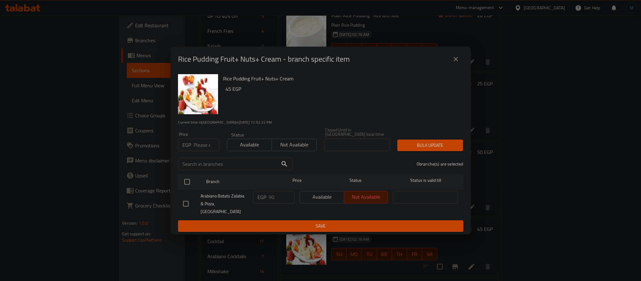
drag, startPoint x: 458, startPoint y: 63, endPoint x: 465, endPoint y: 87, distance: 24.7
click at [458, 63] on icon "close" at bounding box center [456, 59] width 8 height 8
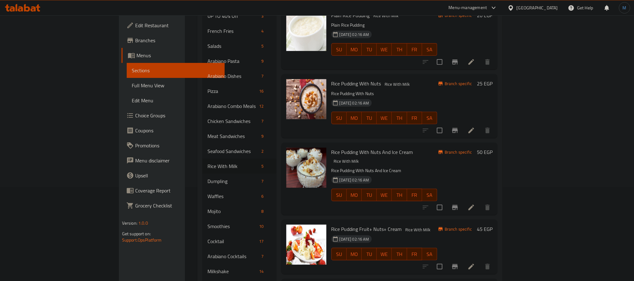
click at [480, 261] on li at bounding box center [471, 266] width 18 height 11
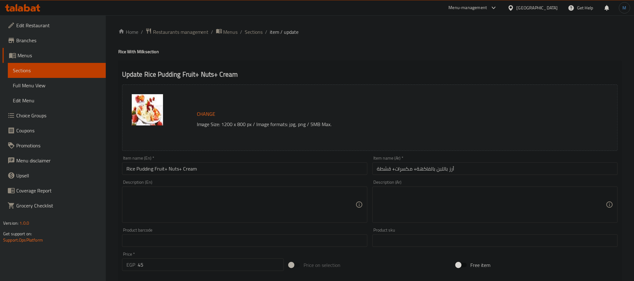
click at [192, 168] on input "Rice Pudding Fruit+ Nuts+ Cream" at bounding box center [244, 168] width 245 height 13
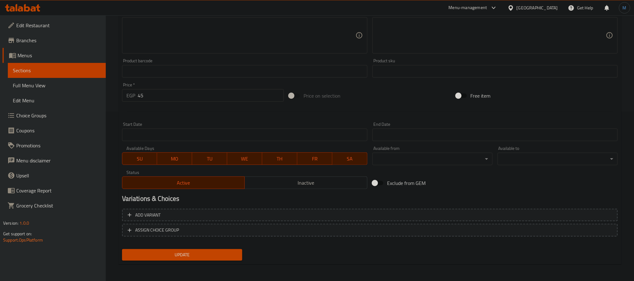
type input "Rice Pudding Fruit+ Nuts+ Qeshta"
click at [165, 253] on span "Update" at bounding box center [182, 255] width 110 height 8
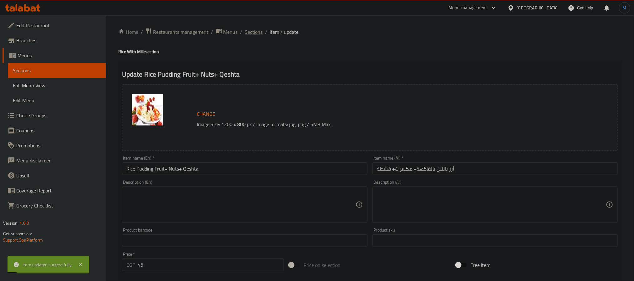
click at [261, 34] on span "Sections" at bounding box center [254, 32] width 18 height 8
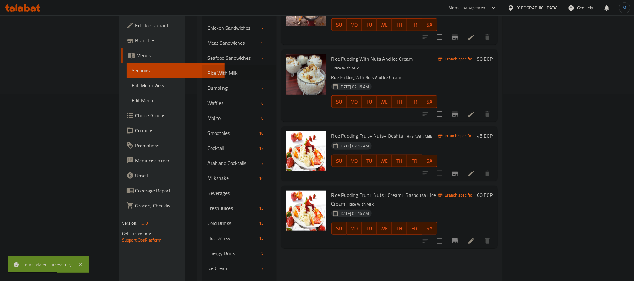
scroll to position [282, 0]
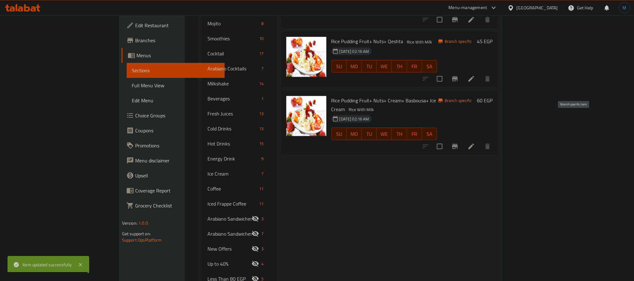
click at [462, 139] on button "Branch-specific-item" at bounding box center [454, 146] width 15 height 15
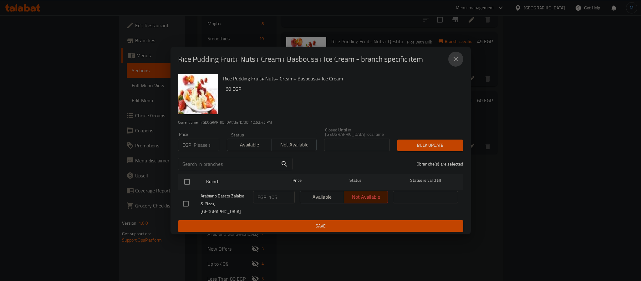
click at [451, 65] on button "close" at bounding box center [455, 59] width 15 height 15
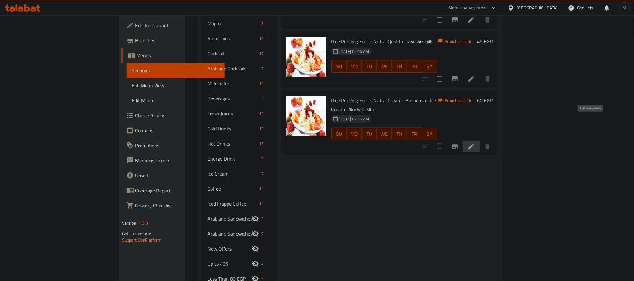
click at [475, 143] on icon at bounding box center [471, 147] width 8 height 8
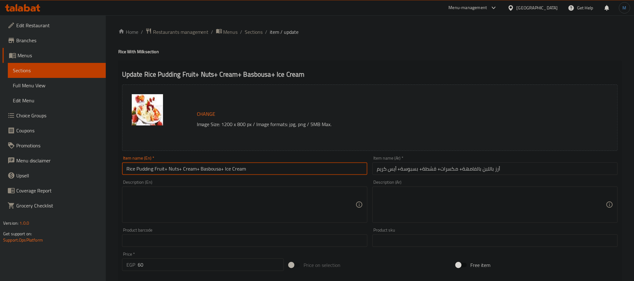
click at [184, 169] on input "Rice Pudding Fruit+ Nuts+ Cream+ Basbousa+ Ice Cream" at bounding box center [244, 168] width 245 height 13
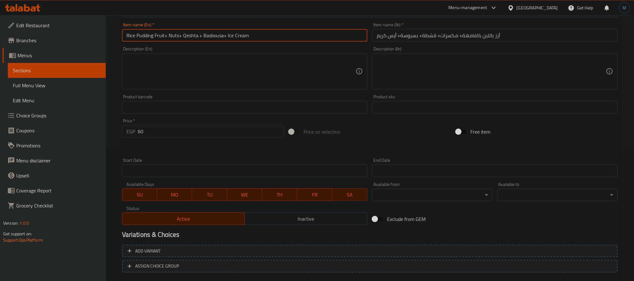
scroll to position [169, 0]
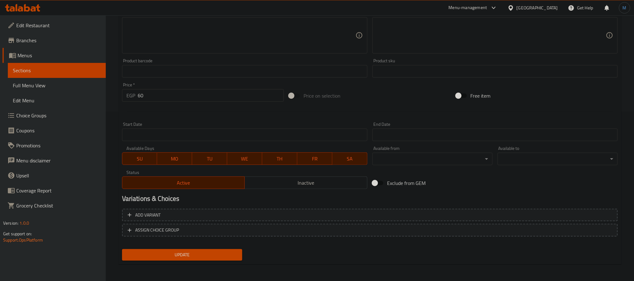
type input "Rice Pudding Fruit+ Nuts+ Qeshta + Basbousa+ Ice Cream"
click at [189, 258] on button "Update" at bounding box center [182, 255] width 120 height 12
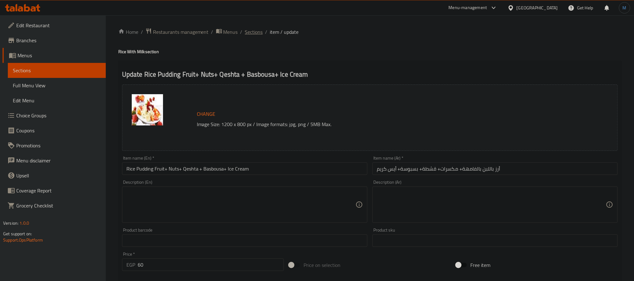
click at [261, 32] on span "Sections" at bounding box center [254, 32] width 18 height 8
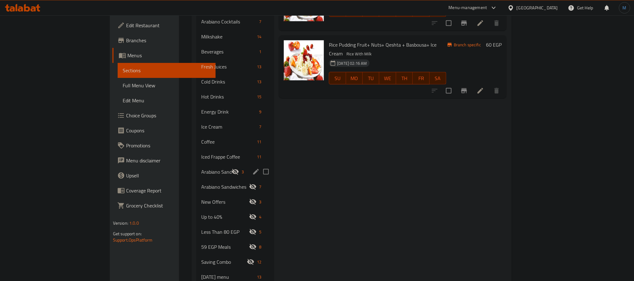
scroll to position [235, 0]
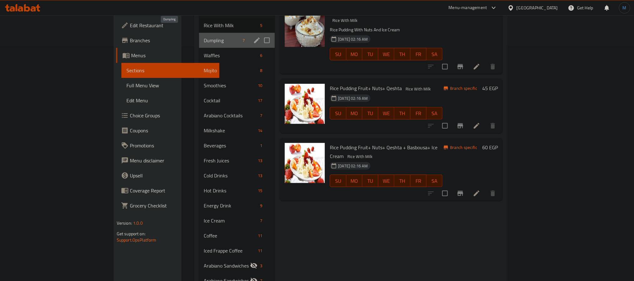
click at [204, 37] on span "Dumpling" at bounding box center [222, 41] width 36 height 8
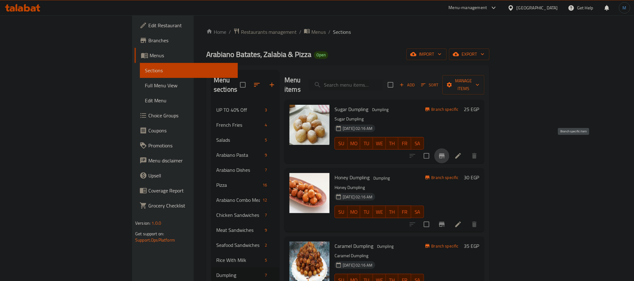
click at [449, 151] on button "Branch-specific-item" at bounding box center [441, 155] width 15 height 15
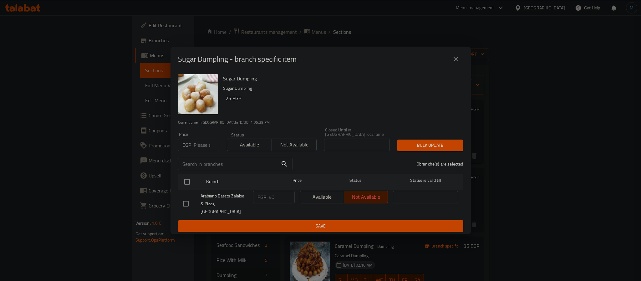
click at [448, 72] on div "Sugar Dumpling - branch specific item" at bounding box center [320, 59] width 300 height 25
click at [450, 67] on button "close" at bounding box center [455, 59] width 15 height 15
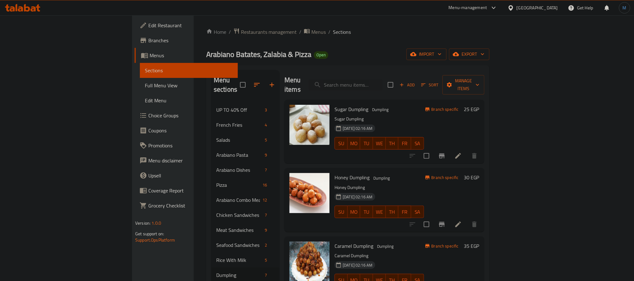
click at [445, 221] on icon "Branch-specific-item" at bounding box center [442, 225] width 8 height 8
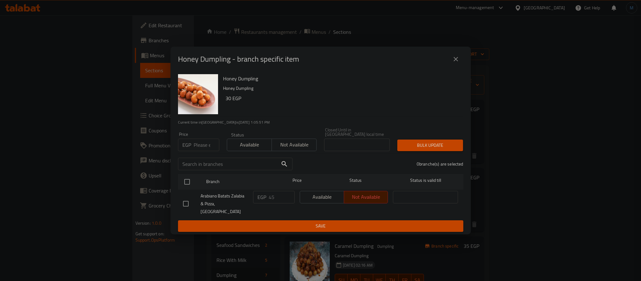
click at [453, 63] on icon "close" at bounding box center [456, 59] width 8 height 8
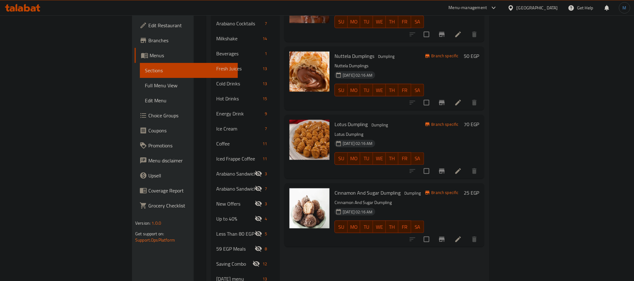
scroll to position [328, 0]
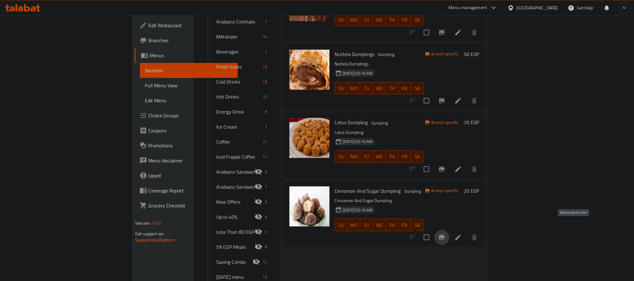
click at [444, 235] on icon "Branch-specific-item" at bounding box center [442, 237] width 6 height 5
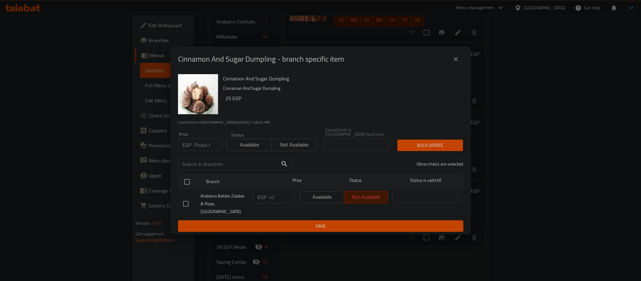
click at [458, 62] on icon "close" at bounding box center [456, 59] width 8 height 8
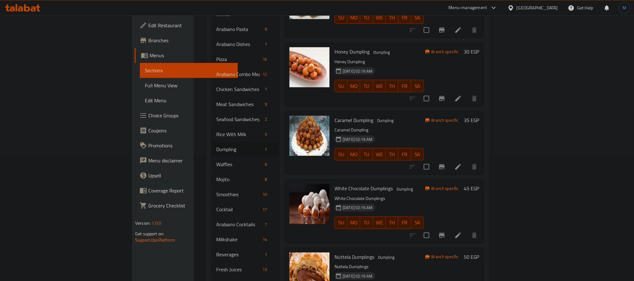
scroll to position [94, 0]
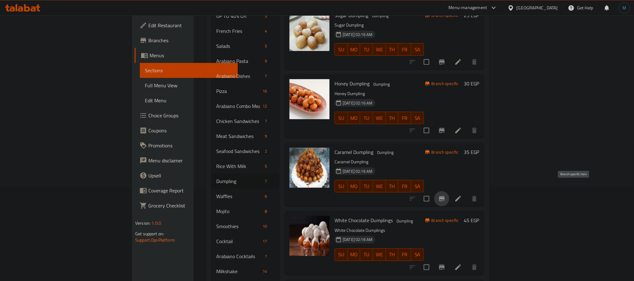
click at [445, 195] on icon "Branch-specific-item" at bounding box center [442, 199] width 8 height 8
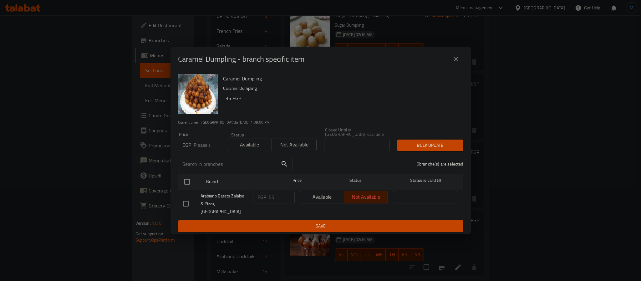
click at [454, 61] on icon "close" at bounding box center [456, 59] width 8 height 8
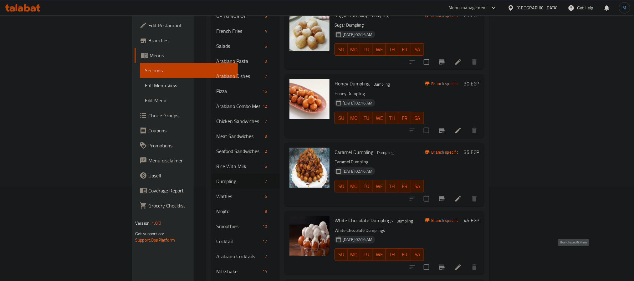
click at [449, 260] on button "Branch-specific-item" at bounding box center [441, 267] width 15 height 15
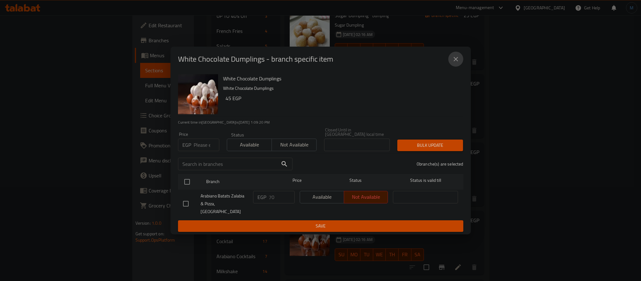
click at [454, 63] on icon "close" at bounding box center [456, 59] width 8 height 8
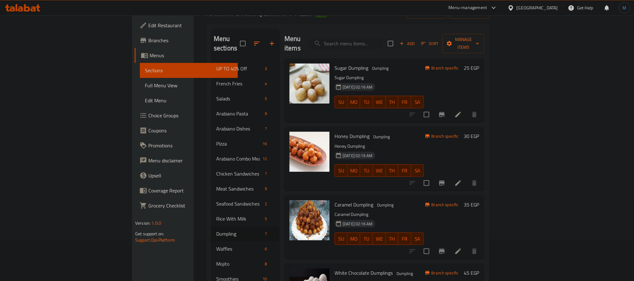
scroll to position [188, 0]
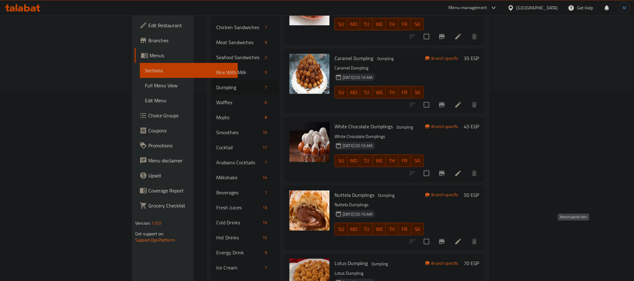
drag, startPoint x: 560, startPoint y: 229, endPoint x: 572, endPoint y: 228, distance: 11.6
click at [482, 234] on div at bounding box center [443, 241] width 77 height 15
click at [449, 234] on button "Branch-specific-item" at bounding box center [441, 241] width 15 height 15
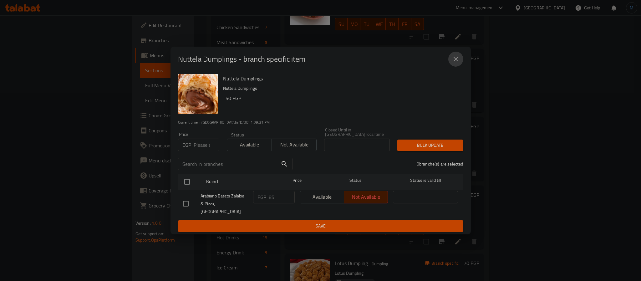
click at [457, 63] on icon "close" at bounding box center [456, 59] width 8 height 8
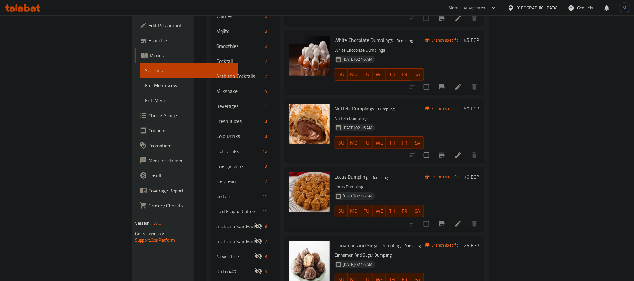
scroll to position [282, 0]
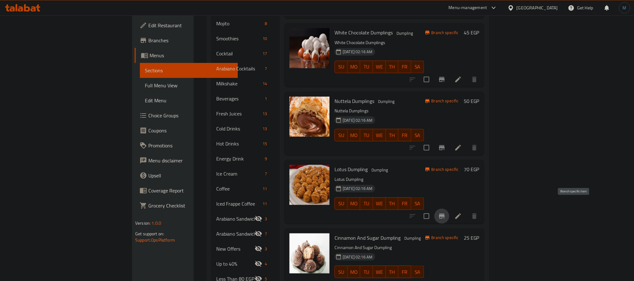
click at [449, 211] on button "Branch-specific-item" at bounding box center [441, 216] width 15 height 15
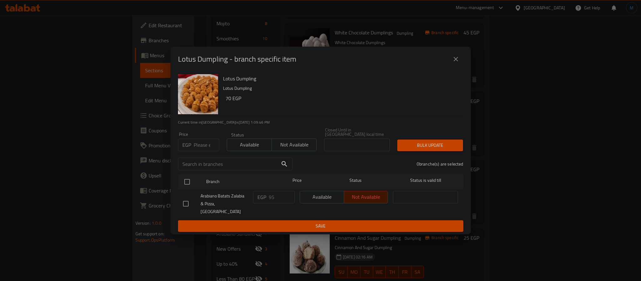
click at [450, 59] on button "close" at bounding box center [455, 59] width 15 height 15
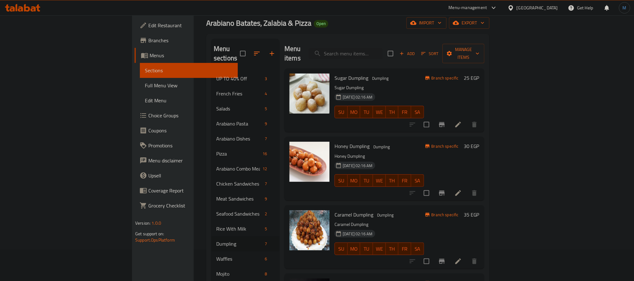
scroll to position [28, 0]
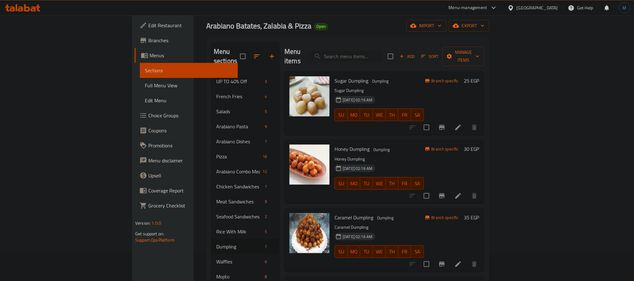
click at [484, 57] on div "Add Sort Manage items" at bounding box center [436, 56] width 97 height 19
click at [484, 56] on div "Add Sort Manage items" at bounding box center [436, 56] width 97 height 19
click at [417, 56] on button "Add" at bounding box center [407, 57] width 20 height 10
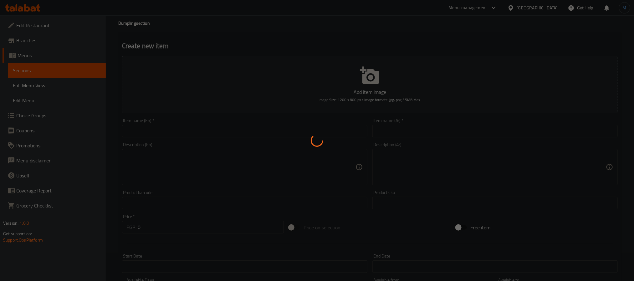
click at [403, 139] on div at bounding box center [317, 140] width 634 height 281
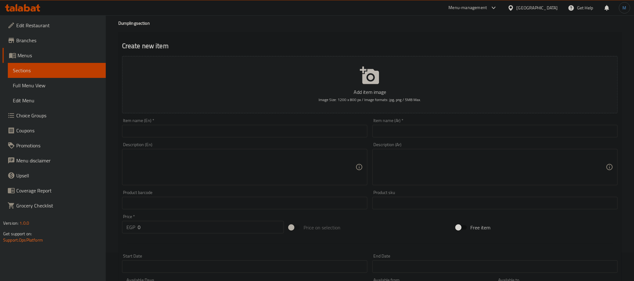
click at [438, 144] on div "Description (Ar) Description (Ar)" at bounding box center [494, 163] width 245 height 43
click at [439, 143] on div "Description (Ar) Description (Ar)" at bounding box center [494, 163] width 245 height 43
click at [440, 138] on div "Item name (Ar)   * Item name (Ar) *" at bounding box center [495, 128] width 250 height 24
click at [463, 129] on input "text" at bounding box center [494, 131] width 245 height 13
type input "زلابيه ميكس كبير"
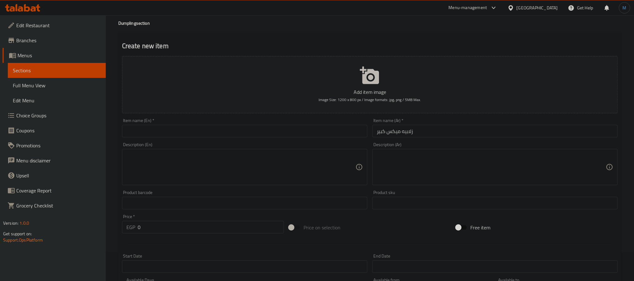
click at [166, 119] on div "Item name (En)   * Item name (En) *" at bounding box center [244, 127] width 245 height 19
click at [169, 126] on input "text" at bounding box center [244, 131] width 245 height 13
type input "Big Mix Dumplings"
click at [156, 234] on div "Price   * EGP 0 Price *" at bounding box center [202, 224] width 167 height 24
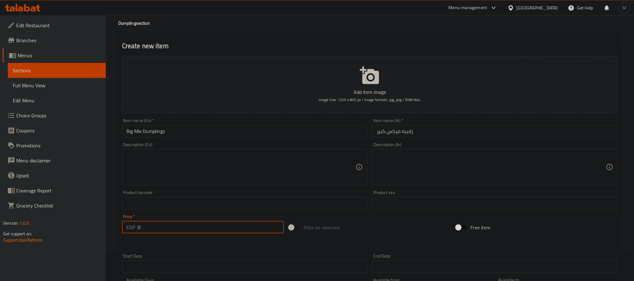
click at [168, 228] on input "0" at bounding box center [211, 227] width 146 height 13
type input "130"
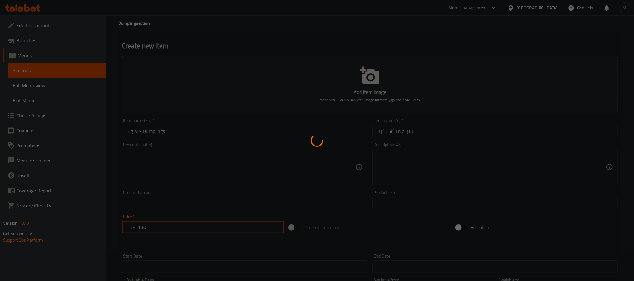
type input "0"
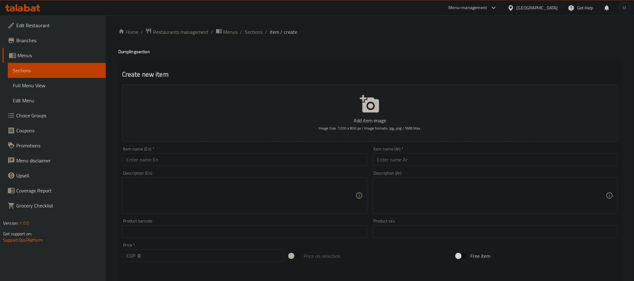
drag, startPoint x: 246, startPoint y: 32, endPoint x: 17, endPoint y: 105, distance: 240.0
click at [246, 32] on span "Sections" at bounding box center [254, 32] width 18 height 8
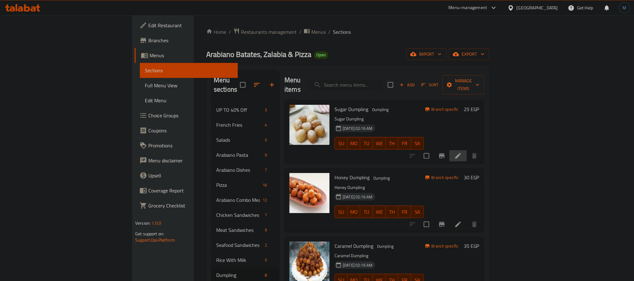
click at [467, 150] on li at bounding box center [458, 155] width 18 height 11
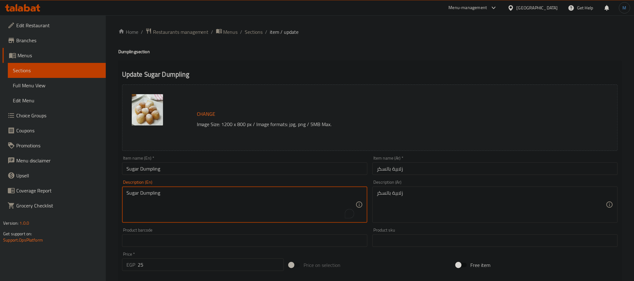
click at [307, 207] on textarea "Sugar Dumpling" at bounding box center [240, 205] width 229 height 30
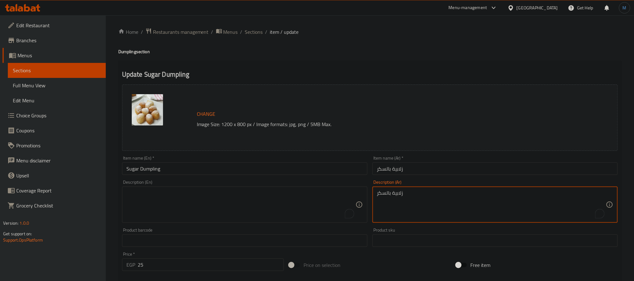
click at [474, 211] on textarea "زلابية بالسكر" at bounding box center [491, 205] width 229 height 30
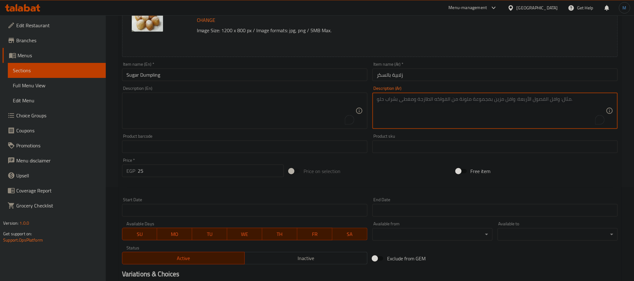
scroll to position [169, 0]
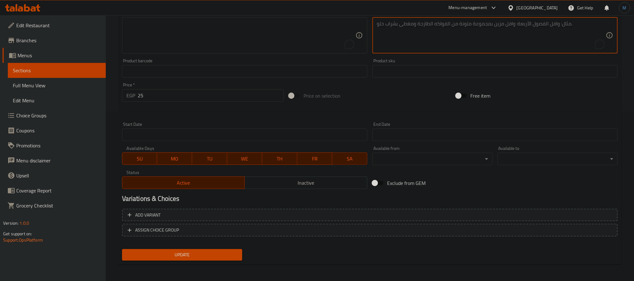
drag, startPoint x: 235, startPoint y: 259, endPoint x: 232, endPoint y: 261, distance: 3.2
click at [232, 261] on div "Update" at bounding box center [181, 254] width 125 height 17
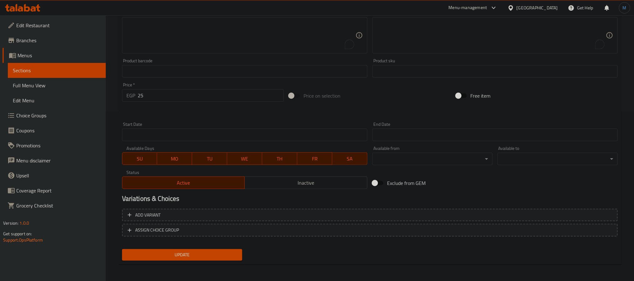
click at [231, 261] on div "Update" at bounding box center [181, 254] width 125 height 17
click at [232, 259] on div "Update" at bounding box center [181, 254] width 125 height 17
click at [233, 254] on span "Update" at bounding box center [182, 255] width 110 height 8
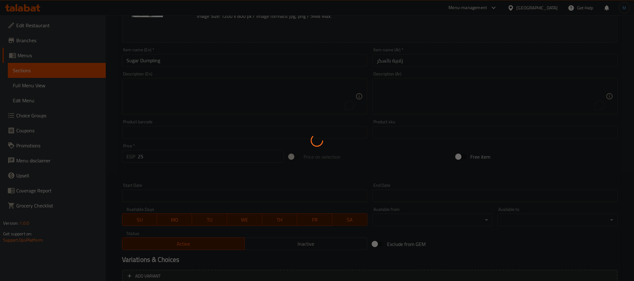
scroll to position [0, 0]
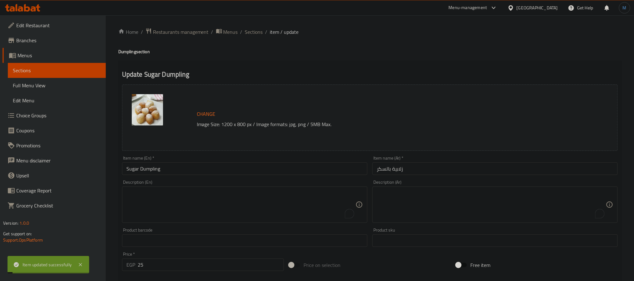
click at [253, 30] on span "Sections" at bounding box center [254, 32] width 18 height 8
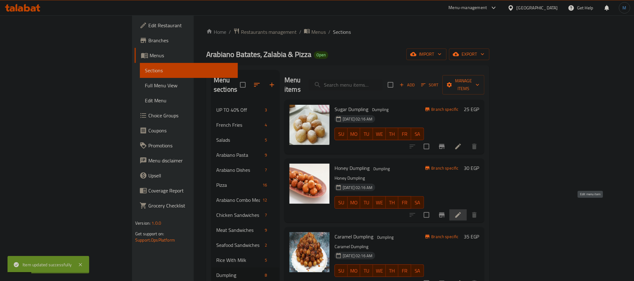
click at [462, 211] on icon at bounding box center [458, 215] width 8 height 8
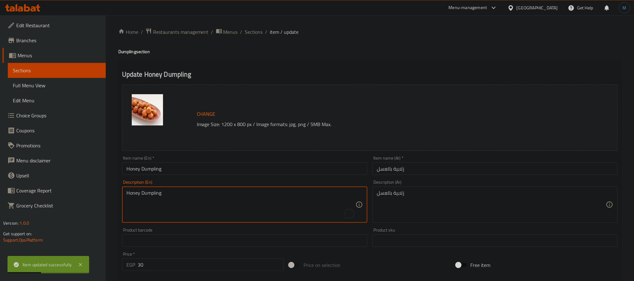
click at [300, 207] on textarea "Honey Dumpling" at bounding box center [240, 205] width 229 height 30
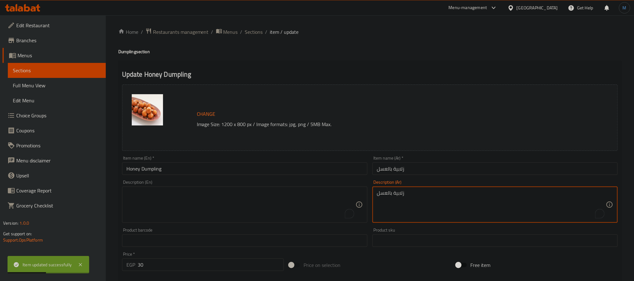
click at [446, 212] on textarea "زلابية بالعسل" at bounding box center [491, 205] width 229 height 30
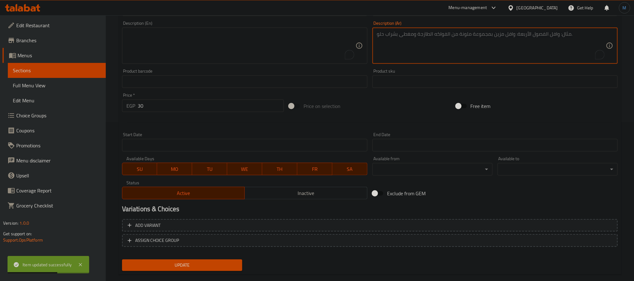
scroll to position [169, 0]
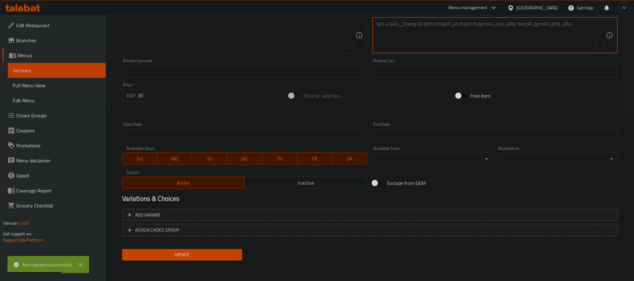
click at [225, 248] on div "Update" at bounding box center [181, 254] width 125 height 17
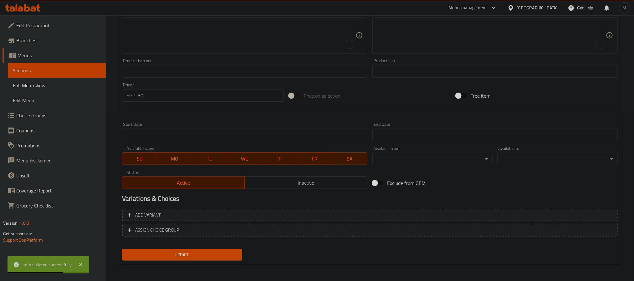
click at [227, 252] on span "Update" at bounding box center [182, 255] width 110 height 8
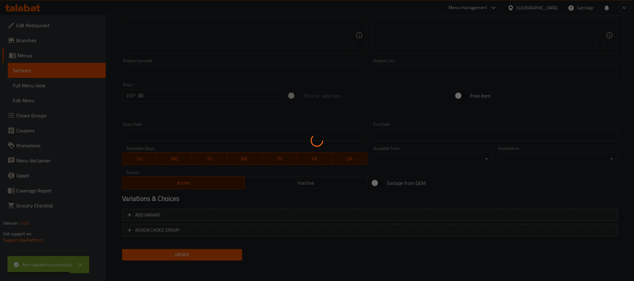
scroll to position [0, 0]
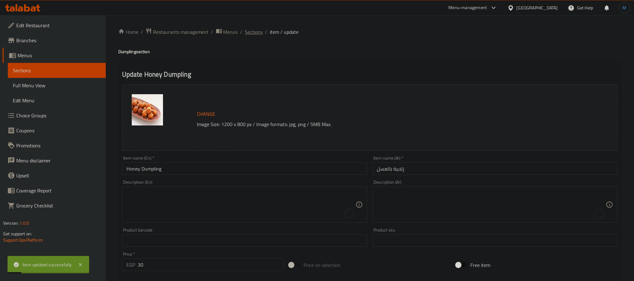
click at [251, 28] on span "Sections" at bounding box center [254, 32] width 18 height 8
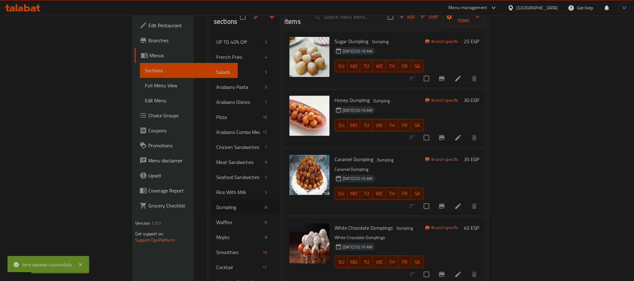
scroll to position [141, 0]
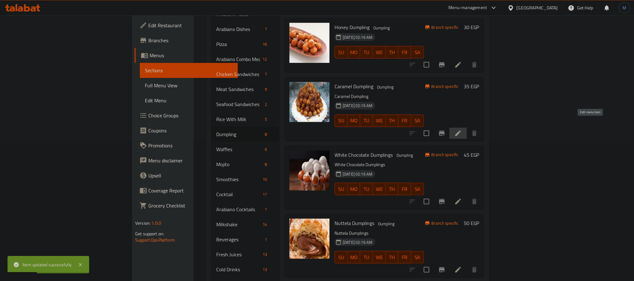
click at [462, 129] on icon at bounding box center [458, 133] width 8 height 8
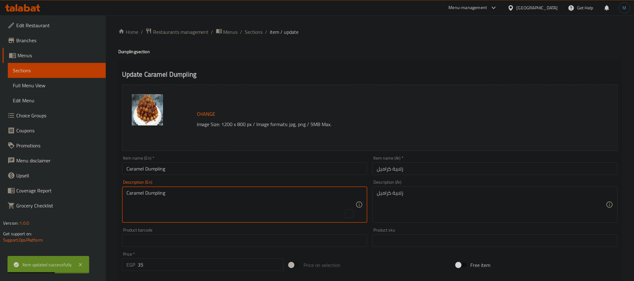
click at [236, 198] on textarea "Caramel Dumpling" at bounding box center [240, 205] width 229 height 30
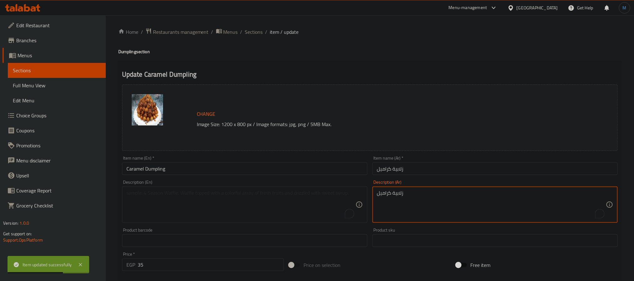
click at [438, 202] on textarea "زلابية كراميل" at bounding box center [491, 205] width 229 height 30
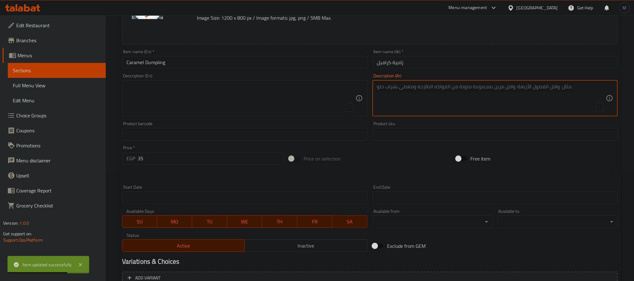
scroll to position [169, 0]
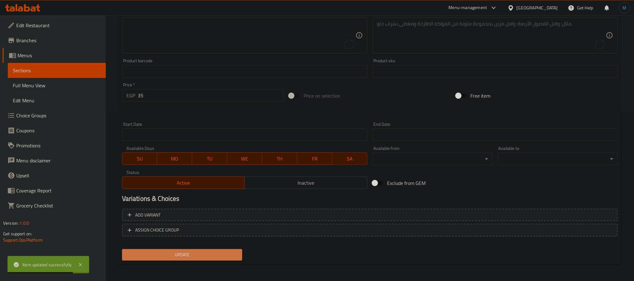
click at [181, 258] on span "Update" at bounding box center [182, 255] width 110 height 8
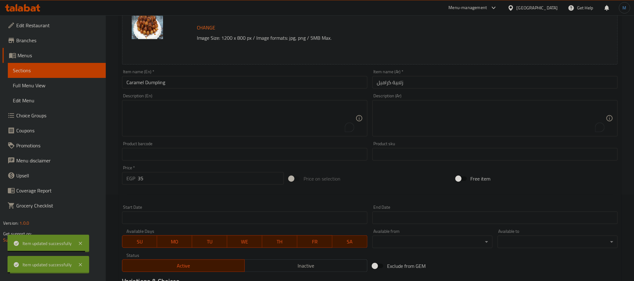
scroll to position [0, 0]
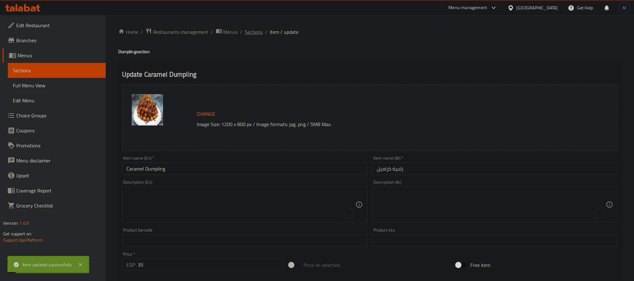
click at [253, 35] on span "Sections" at bounding box center [254, 32] width 18 height 8
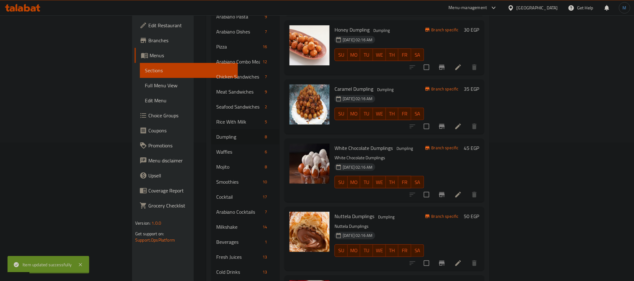
scroll to position [141, 0]
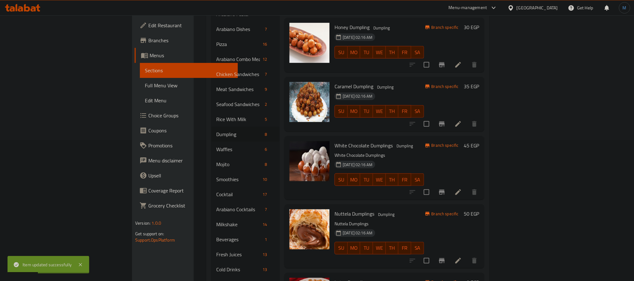
click at [467, 187] on li at bounding box center [458, 191] width 18 height 11
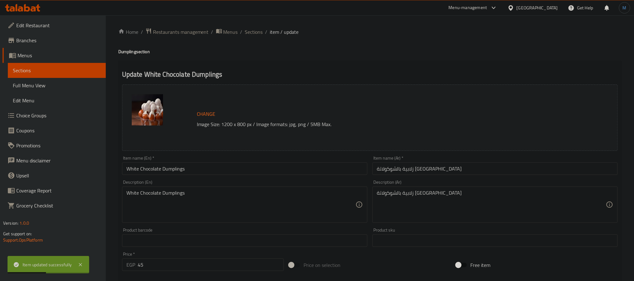
click at [276, 221] on div "White Chocolate Dumplings Description (En)" at bounding box center [244, 204] width 245 height 36
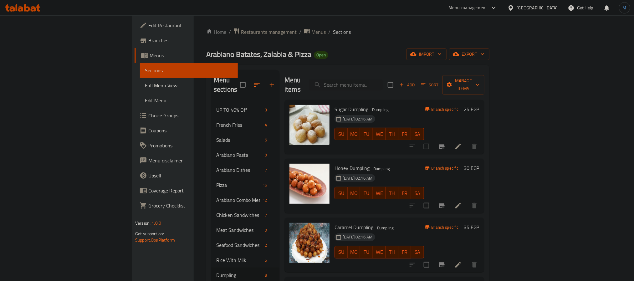
click at [415, 113] on div "29-08-2024 02:16 AM SU MO TU WE TH FR SA" at bounding box center [379, 130] width 94 height 34
drag, startPoint x: 398, startPoint y: 103, endPoint x: 357, endPoint y: 111, distance: 42.1
click at [357, 113] on div "29-08-2024 02:16 AM SU MO TU WE TH FR SA" at bounding box center [379, 130] width 94 height 34
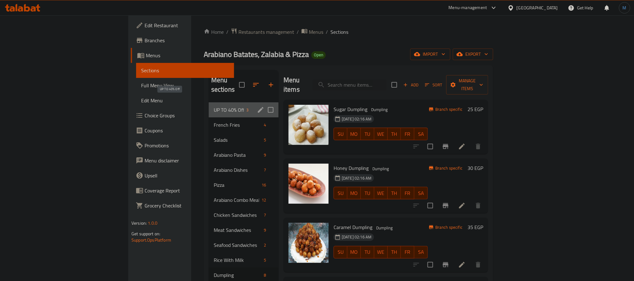
click at [214, 106] on span "UP TO 40% Off" at bounding box center [229, 110] width 30 height 8
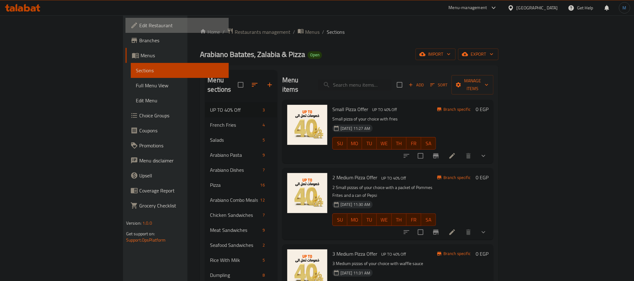
click at [125, 32] on link "Edit Restaurant" at bounding box center [176, 25] width 103 height 15
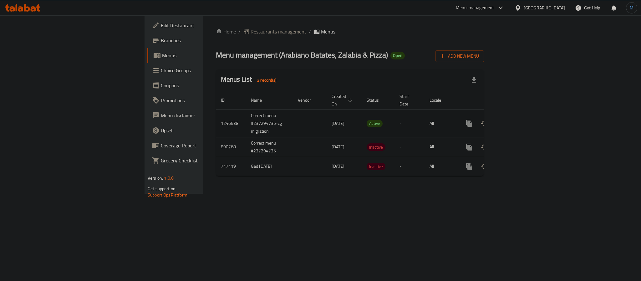
click at [522, 122] on link "enhanced table" at bounding box center [514, 123] width 15 height 15
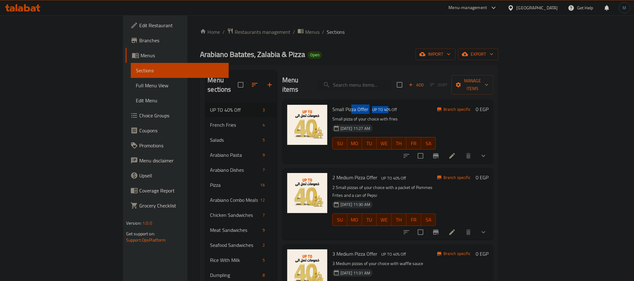
drag, startPoint x: 358, startPoint y: 104, endPoint x: 319, endPoint y: 100, distance: 39.0
click at [332, 105] on h6 "Small Pizza Offer UP TO 40% Off" at bounding box center [384, 109] width 104 height 9
click at [332, 104] on span "Small Pizza Offer" at bounding box center [350, 108] width 36 height 9
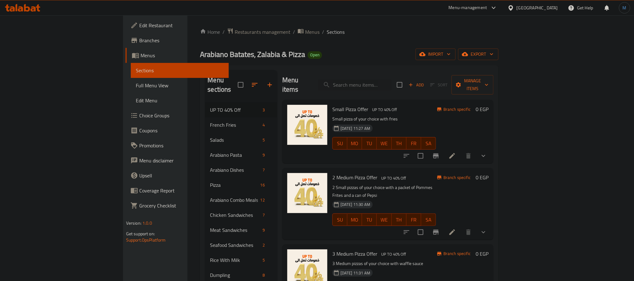
click at [357, 115] on p "Small pizza of your choice with fries" at bounding box center [384, 119] width 104 height 8
click at [349, 115] on p "Small pizza of your choice with fries" at bounding box center [384, 119] width 104 height 8
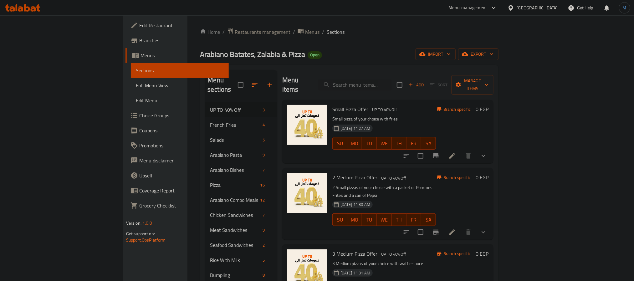
click at [555, 3] on div "[GEOGRAPHIC_DATA]" at bounding box center [532, 7] width 60 height 15
click at [551, 6] on div "[GEOGRAPHIC_DATA]" at bounding box center [536, 7] width 41 height 7
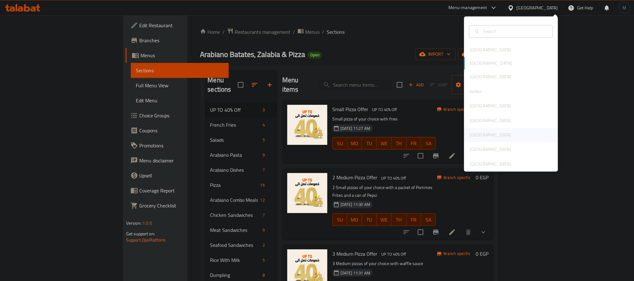
click at [474, 132] on div "[GEOGRAPHIC_DATA]" at bounding box center [489, 135] width 51 height 14
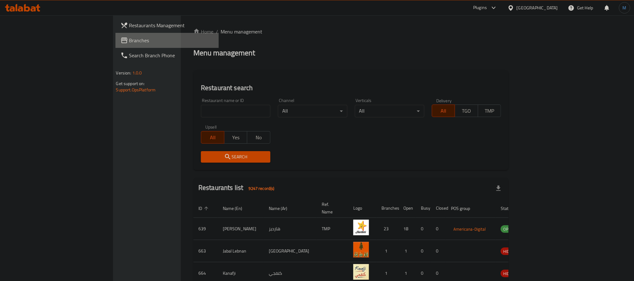
click at [129, 43] on span "Branches" at bounding box center [171, 41] width 84 height 8
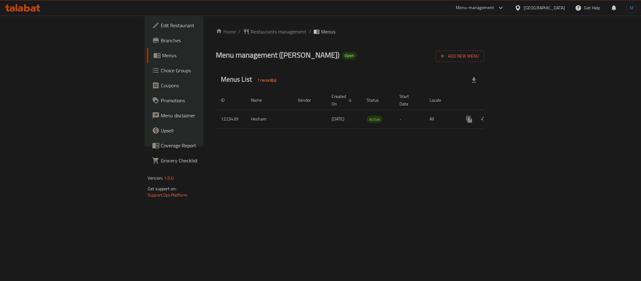
click at [34, 12] on div at bounding box center [22, 8] width 45 height 13
click at [34, 11] on icon at bounding box center [33, 8] width 5 height 5
click at [522, 112] on link "enhanced table" at bounding box center [514, 119] width 15 height 15
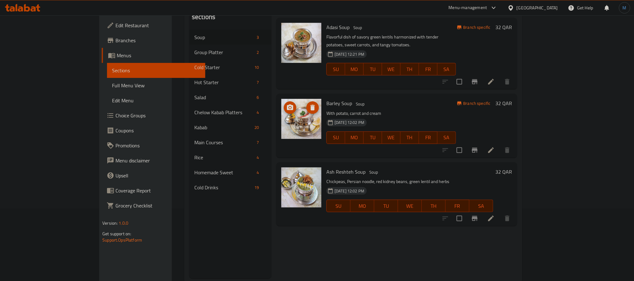
scroll to position [88, 0]
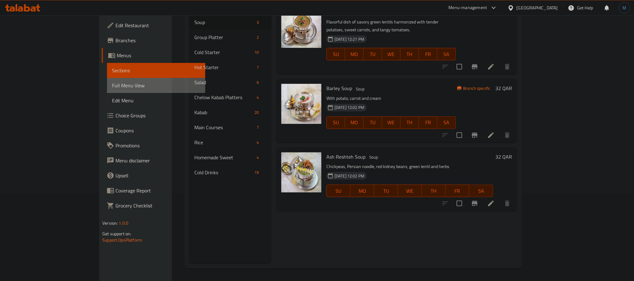
click at [112, 85] on span "Full Menu View" at bounding box center [156, 86] width 88 height 8
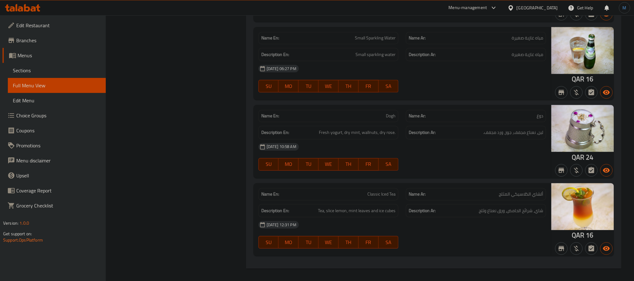
scroll to position [8530, 0]
click at [60, 70] on span "Sections" at bounding box center [57, 71] width 88 height 8
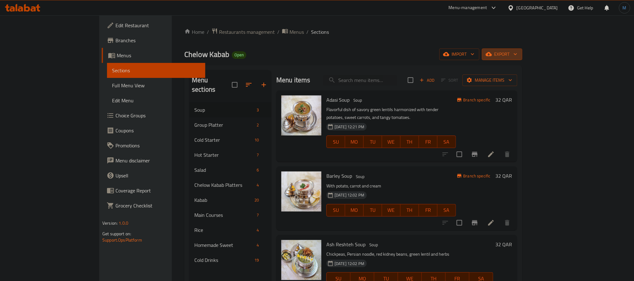
click at [517, 58] on span "export" at bounding box center [502, 54] width 30 height 8
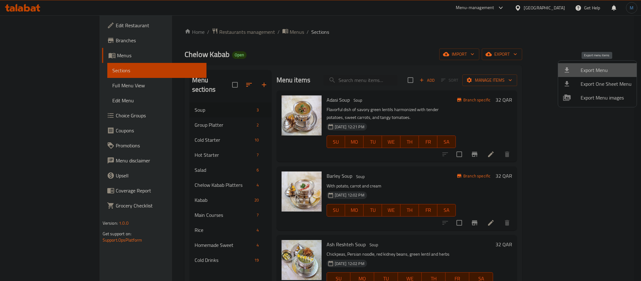
click at [601, 73] on span "Export Menu" at bounding box center [606, 70] width 51 height 8
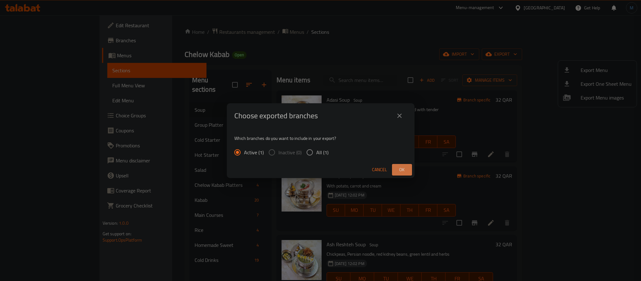
click at [399, 166] on span "Ok" at bounding box center [402, 170] width 10 height 8
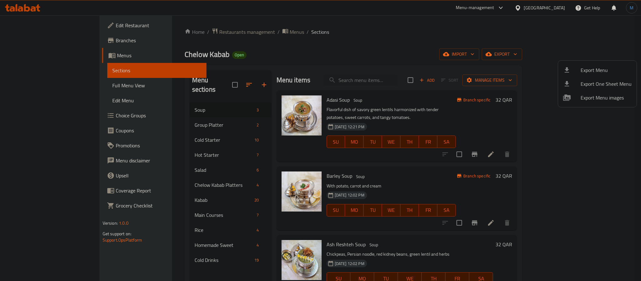
click at [146, 51] on div at bounding box center [320, 140] width 641 height 281
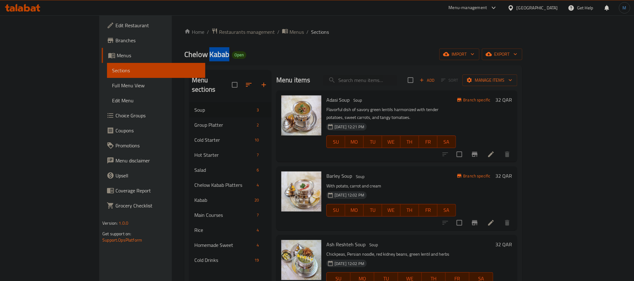
click at [184, 51] on span "Chelow Kabab" at bounding box center [206, 54] width 45 height 14
copy span "Chelow Kabab"
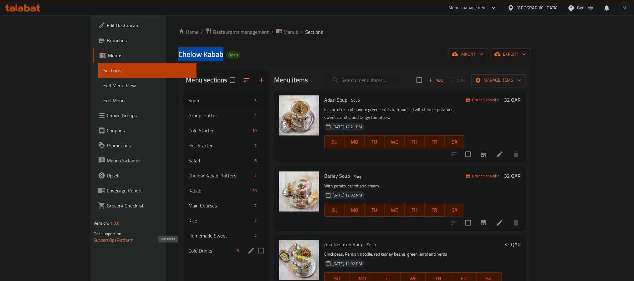
drag, startPoint x: 160, startPoint y: 251, endPoint x: 204, endPoint y: 226, distance: 50.9
click at [188, 251] on span "Cold Drinks" at bounding box center [209, 251] width 43 height 8
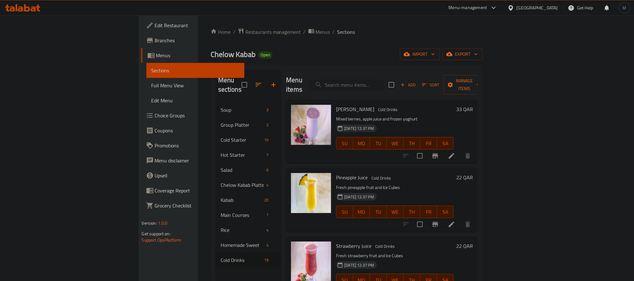
click at [383, 81] on input "search" at bounding box center [347, 84] width 74 height 11
paste input "باناكوتا"
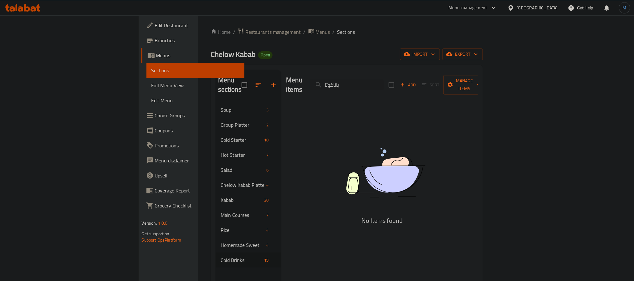
type input "باناكوتا"
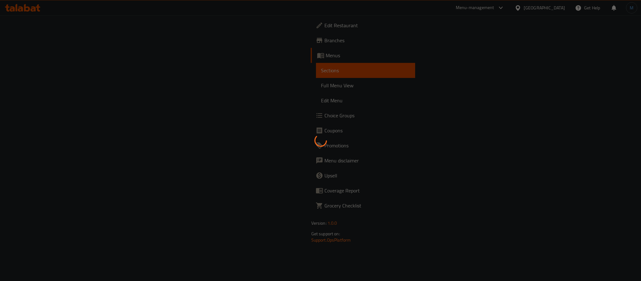
click at [49, 51] on div at bounding box center [320, 140] width 641 height 281
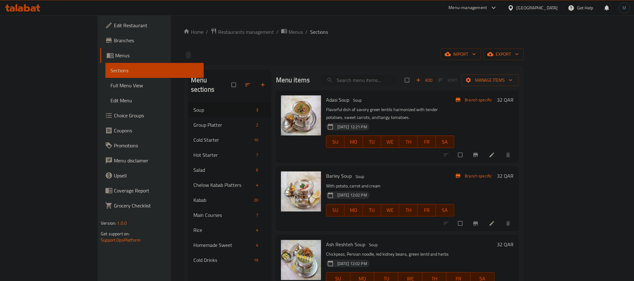
click at [27, 12] on div at bounding box center [22, 8] width 35 height 8
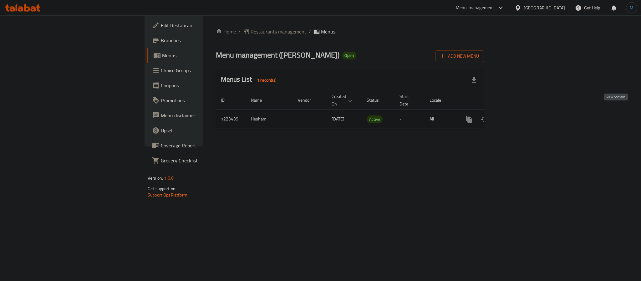
click at [518, 115] on icon "enhanced table" at bounding box center [514, 119] width 8 height 8
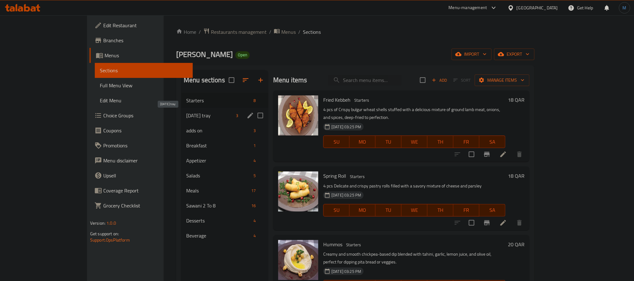
click at [191, 113] on span "[DATE] tray" at bounding box center [209, 116] width 47 height 8
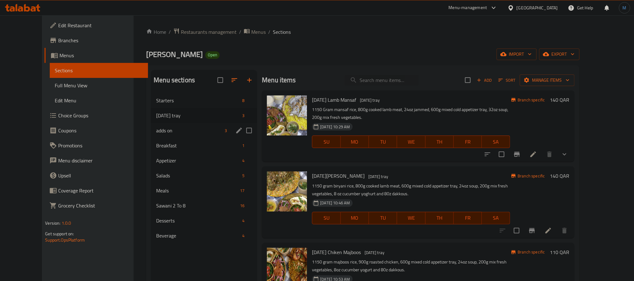
click at [189, 132] on span "adds on" at bounding box center [189, 131] width 66 height 8
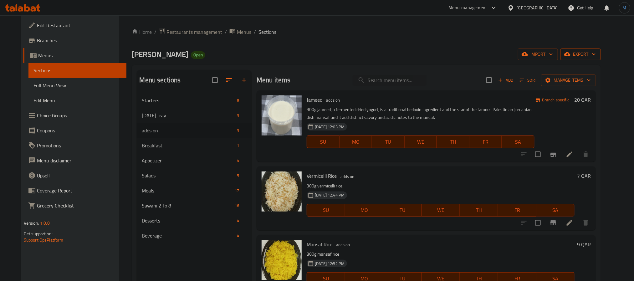
click at [601, 58] on button "export" at bounding box center [580, 54] width 40 height 12
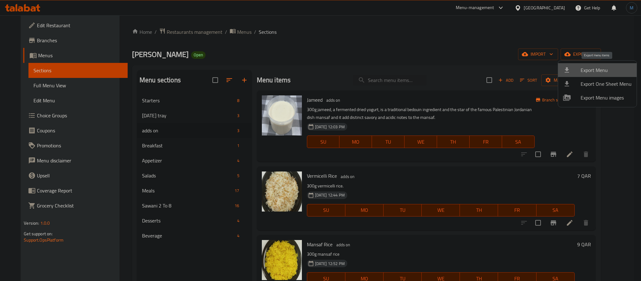
click at [598, 73] on span "Export Menu" at bounding box center [606, 70] width 51 height 8
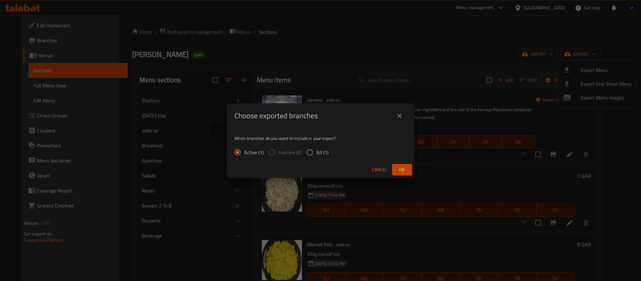
click at [415, 165] on div "Choose exported branches Which branches do you want to include in your export? …" at bounding box center [320, 140] width 641 height 281
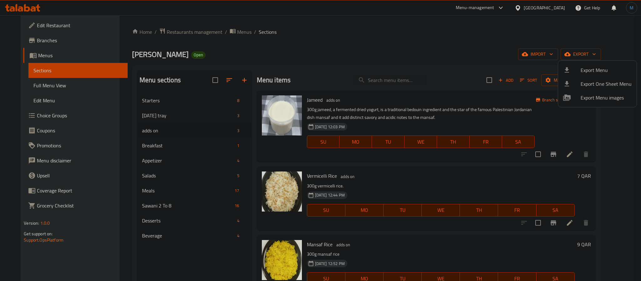
click at [145, 53] on div at bounding box center [320, 140] width 641 height 281
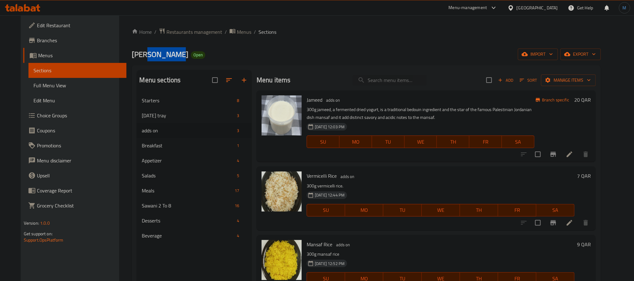
click at [145, 53] on span "[PERSON_NAME]" at bounding box center [160, 54] width 57 height 14
copy span "[PERSON_NAME]"
click at [480, 64] on div "Home / Restaurants management / Menus / Sections Hal Kitchens Open import expor…" at bounding box center [366, 192] width 469 height 328
click at [599, 48] on button "export" at bounding box center [580, 54] width 40 height 12
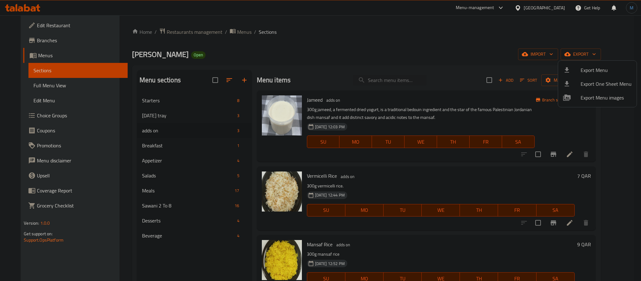
click at [591, 66] on span "Export Menu" at bounding box center [606, 70] width 51 height 8
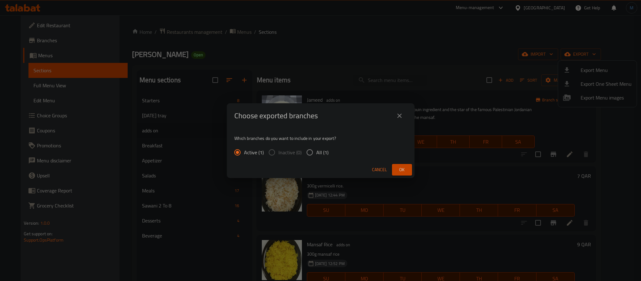
click at [386, 171] on span "Cancel" at bounding box center [379, 170] width 15 height 8
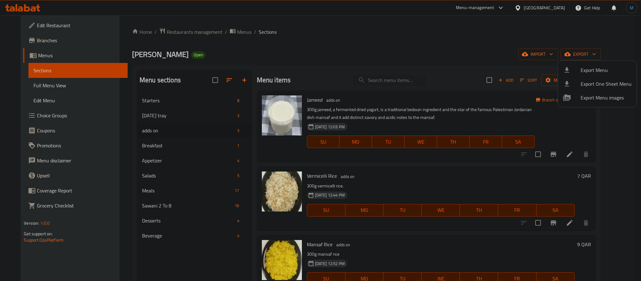
click at [588, 74] on span "Export Menu" at bounding box center [606, 70] width 51 height 8
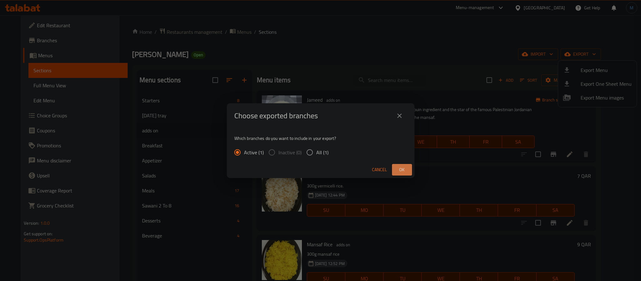
click at [395, 169] on button "Ok" at bounding box center [402, 170] width 20 height 12
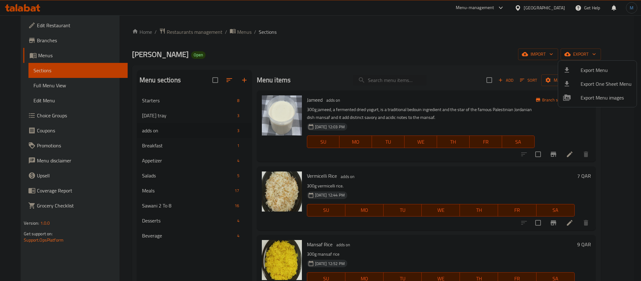
click at [385, 77] on div at bounding box center [320, 140] width 641 height 281
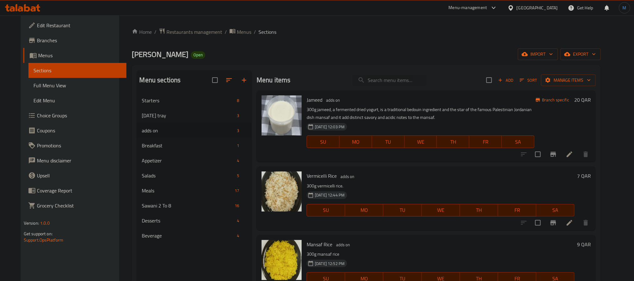
click at [132, 240] on div "Menu sections Starters 8 Ramadan tray 3 adds on 3 Breakfast 1 Appetizer 4 Salad…" at bounding box center [366, 210] width 469 height 291
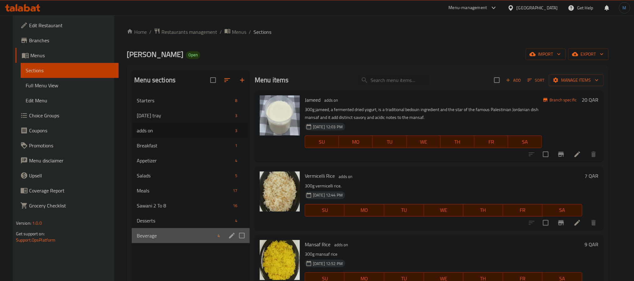
click at [132, 238] on div "Beverage 4" at bounding box center [191, 235] width 118 height 15
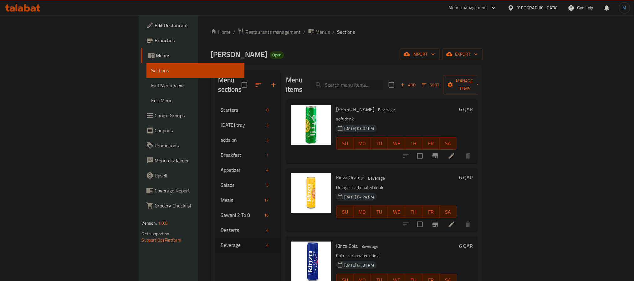
scroll to position [8, 0]
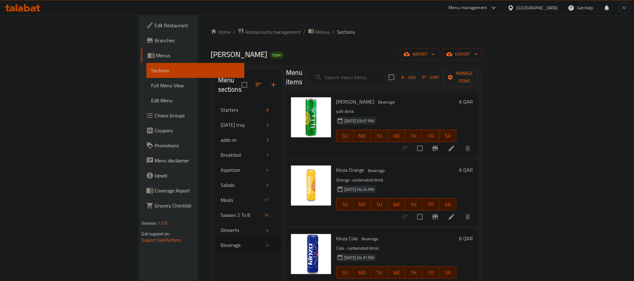
click at [383, 73] on input "search" at bounding box center [347, 77] width 74 height 11
paste input "MAYO"
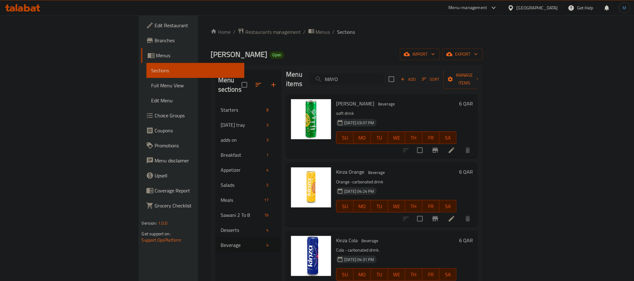
scroll to position [0, 0]
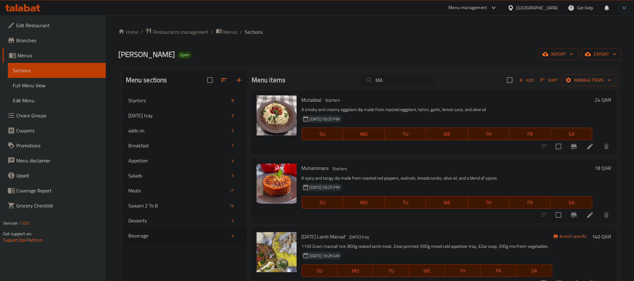
click at [379, 81] on input "MA" at bounding box center [397, 80] width 74 height 11
paste input "KETCHUP"
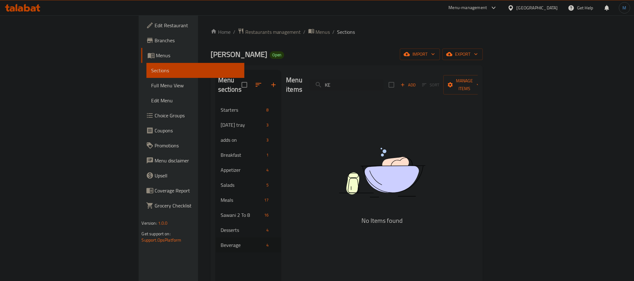
type input "K"
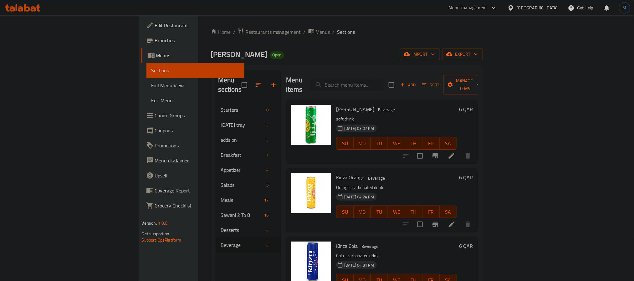
click at [383, 79] on input "search" at bounding box center [347, 84] width 74 height 11
paste input "Elixir"
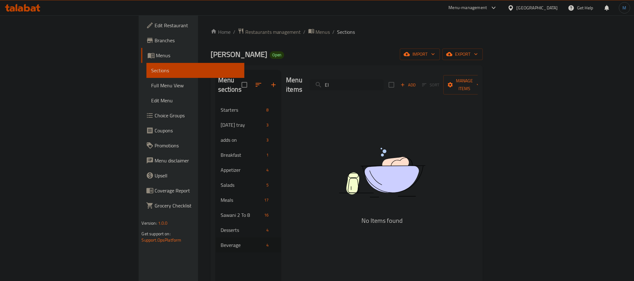
type input "E"
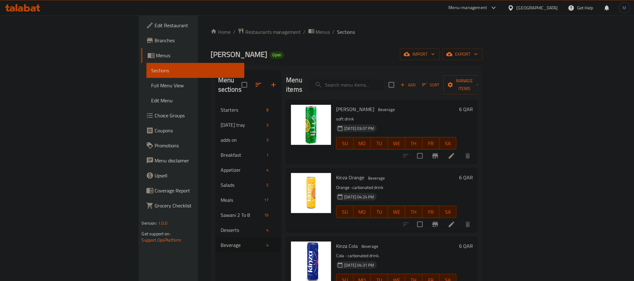
click at [383, 83] on input "search" at bounding box center [347, 84] width 74 height 11
paste input "salad"
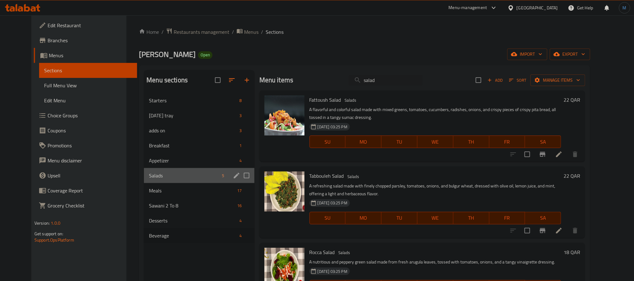
click at [161, 170] on div "Salads 5" at bounding box center [199, 175] width 110 height 15
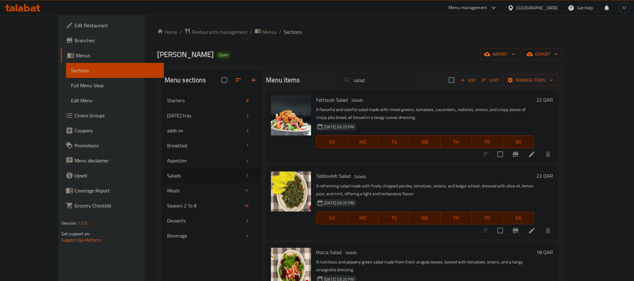
click at [431, 188] on p "A refreshing salad made with finely chopped parsley, tomatoes, onions, and bulg…" at bounding box center [425, 190] width 218 height 16
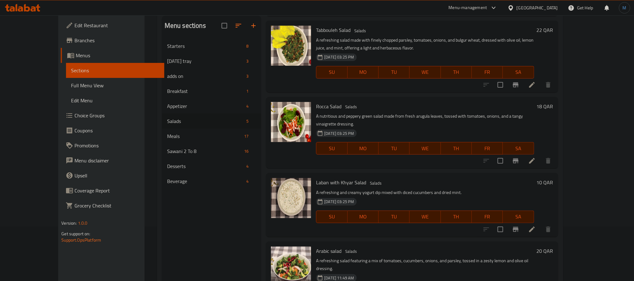
scroll to position [88, 0]
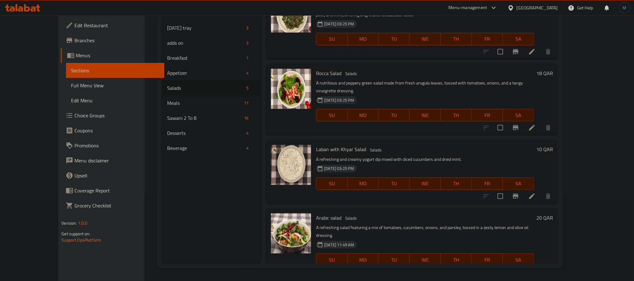
click at [397, 162] on div "[DATE] 03:25 PM SU MO TU WE TH FR SA" at bounding box center [424, 179] width 223 height 34
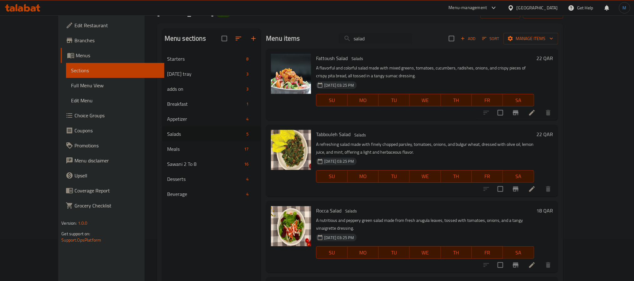
scroll to position [41, 0]
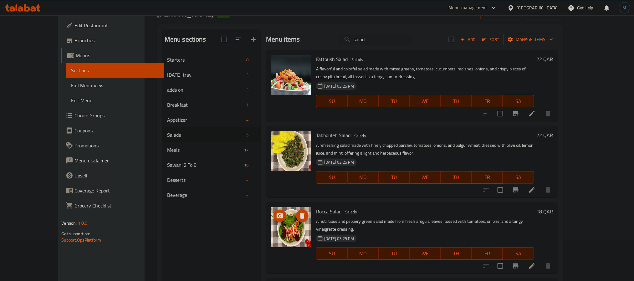
click at [292, 220] on div at bounding box center [291, 227] width 40 height 40
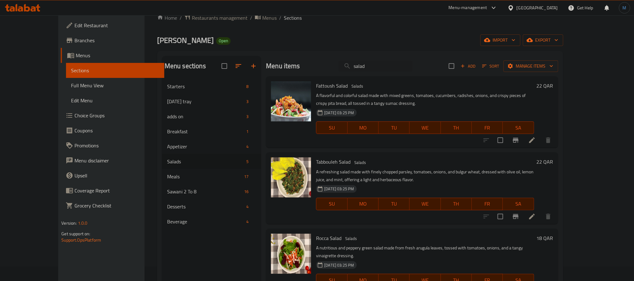
scroll to position [0, 0]
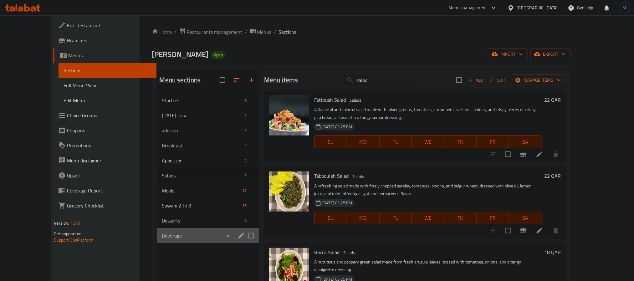
click at [180, 228] on div "Beverage 4" at bounding box center [208, 235] width 102 height 15
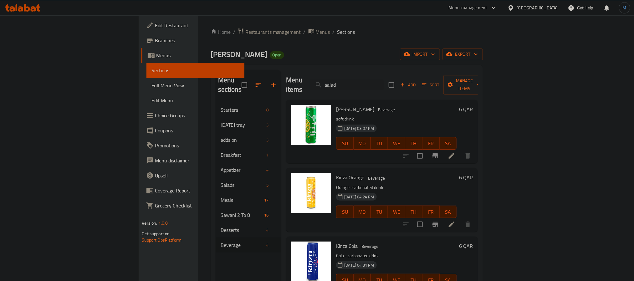
click at [416, 184] on p "Orange -carbonated drink" at bounding box center [396, 188] width 120 height 8
click at [383, 79] on input "salad" at bounding box center [347, 84] width 74 height 11
paste input "Tabbouleh"
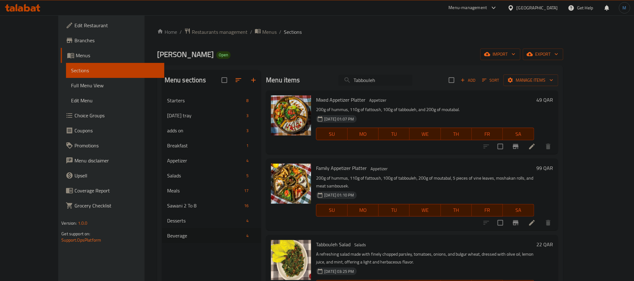
click at [396, 81] on input "Tabbouleh" at bounding box center [375, 80] width 74 height 11
paste input "Strawberry"
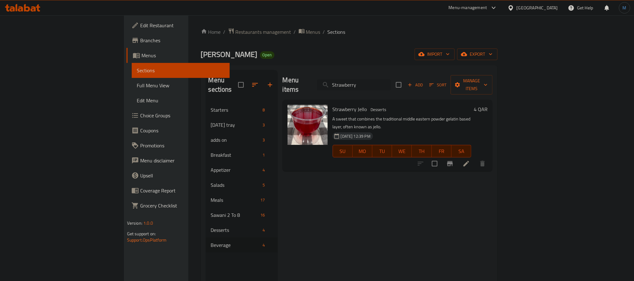
click at [389, 79] on input "Strawberry" at bounding box center [354, 84] width 74 height 11
paste input "جرجير"
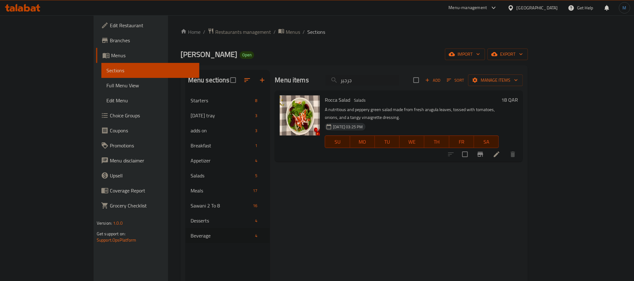
click at [397, 88] on div "Menu items جرجير Add Sort Manage items" at bounding box center [399, 80] width 248 height 20
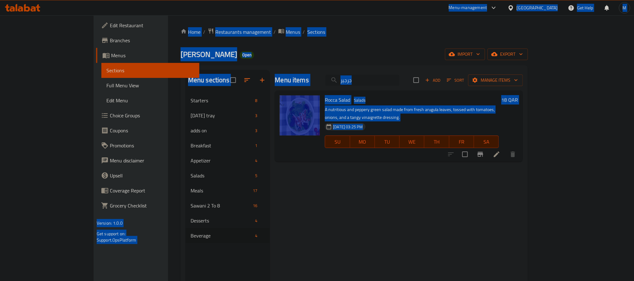
click at [399, 85] on input "جرجير" at bounding box center [362, 80] width 74 height 11
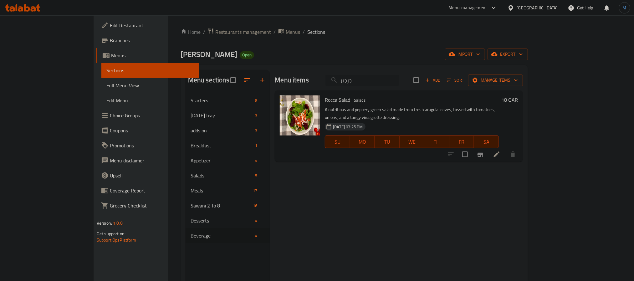
paste input "Milkshake"
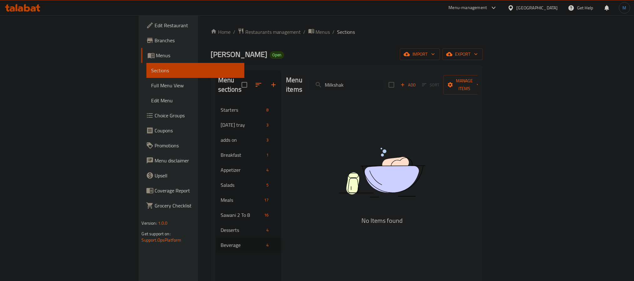
click at [412, 89] on div "Menu items Milkshak Add Sort Manage items" at bounding box center [382, 85] width 192 height 30
click at [383, 83] on input "Milkshak" at bounding box center [347, 84] width 74 height 11
paste input "ميلك"
click at [402, 74] on div "Menu items ميلك Add Sort Manage items" at bounding box center [382, 85] width 192 height 30
click at [409, 96] on div "Menu items ميلك Add Sort Manage items No Items found" at bounding box center [379, 210] width 197 height 281
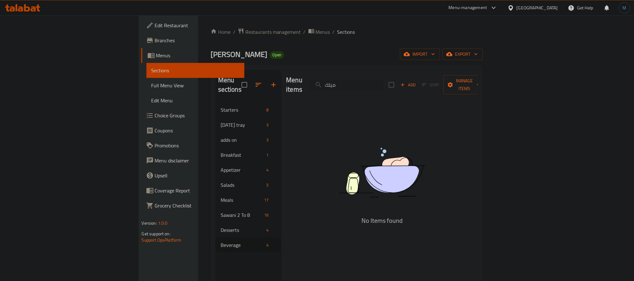
click at [421, 89] on div "Menu items ميلك Add Sort Manage items" at bounding box center [382, 85] width 192 height 30
click at [383, 84] on input "ميلك" at bounding box center [347, 84] width 74 height 11
paste input "شي"
drag, startPoint x: 360, startPoint y: 72, endPoint x: 371, endPoint y: 75, distance: 11.5
click at [360, 72] on div "Menu items شيك Add Sort Manage items" at bounding box center [382, 85] width 192 height 30
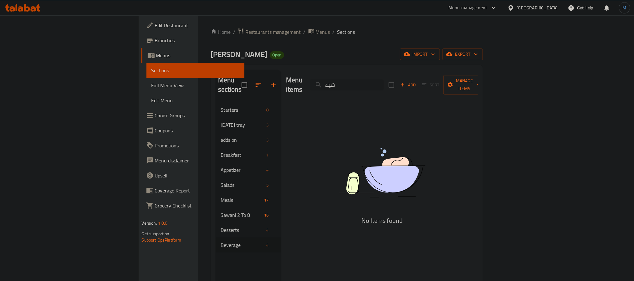
click at [376, 79] on input "شيك" at bounding box center [347, 84] width 74 height 11
paste input "Laban"
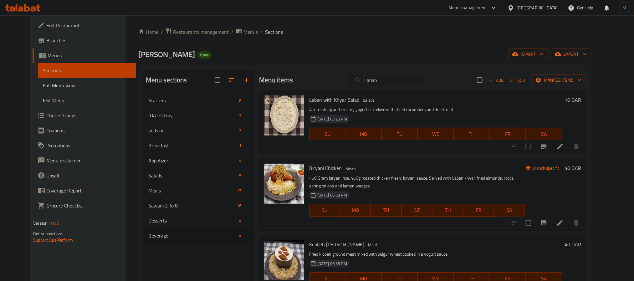
click at [421, 85] on input "Laban" at bounding box center [386, 80] width 74 height 11
paste input "FAROOJT"
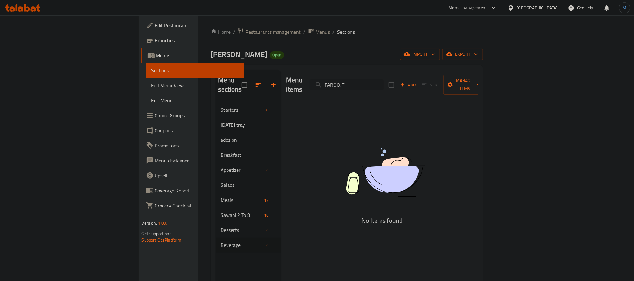
click at [383, 83] on input "FAROOJT" at bounding box center [347, 84] width 74 height 11
paste input "̜مص"
paste input "search"
click at [383, 86] on input "̜مص" at bounding box center [347, 84] width 74 height 11
paste input "ح"
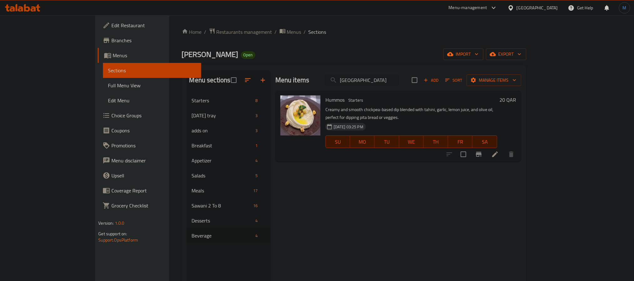
click at [393, 85] on input "حمص" at bounding box center [362, 80] width 74 height 11
paste input "FIESTA"
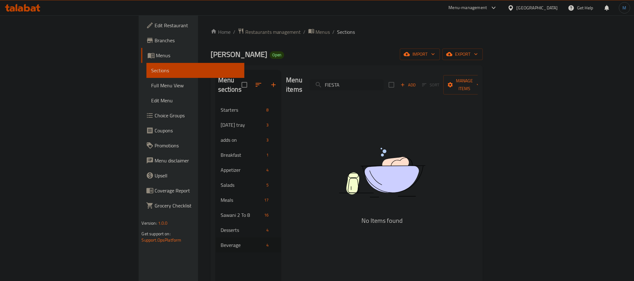
click at [383, 79] on input "FIESTA" at bounding box center [347, 84] width 74 height 11
paste input "GREEN"
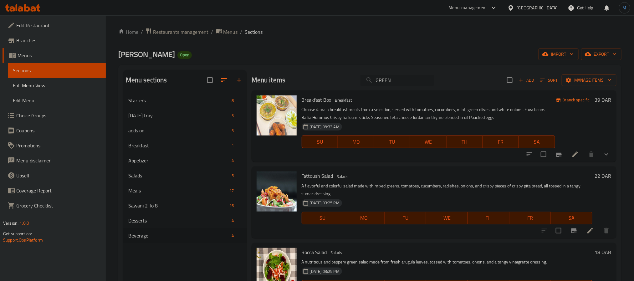
click at [388, 75] on input "GREEN" at bounding box center [397, 80] width 74 height 11
paste input "HARVEST"
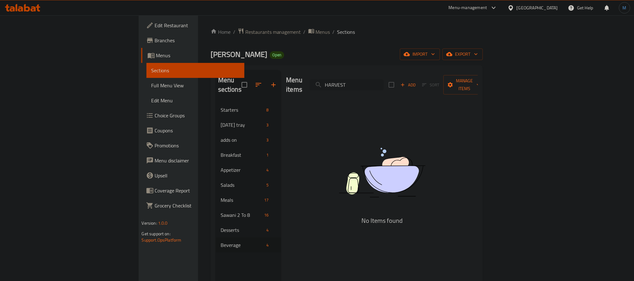
click at [383, 79] on input "HARVEST" at bounding box center [347, 84] width 74 height 11
paste input "BLISS"
drag, startPoint x: 345, startPoint y: 85, endPoint x: 382, endPoint y: 79, distance: 37.2
click at [349, 85] on div "Menu items BLISS Add Sort Manage items" at bounding box center [382, 85] width 192 height 30
click at [382, 79] on input "BLISS" at bounding box center [347, 84] width 74 height 11
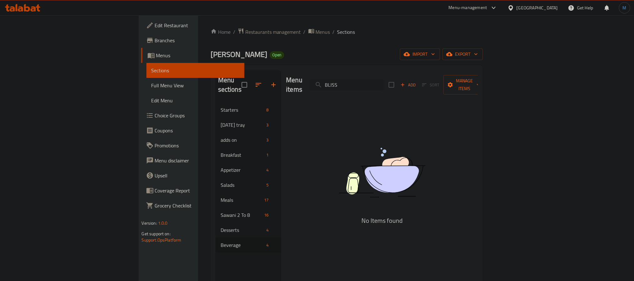
paste input "روكا"
drag, startPoint x: 392, startPoint y: 92, endPoint x: 397, endPoint y: 83, distance: 10.9
click at [392, 91] on div "Menu items روكا Add Sort Manage items No Items found" at bounding box center [379, 210] width 197 height 281
click at [383, 83] on input "روكا" at bounding box center [347, 84] width 74 height 11
paste input "ROCCA"
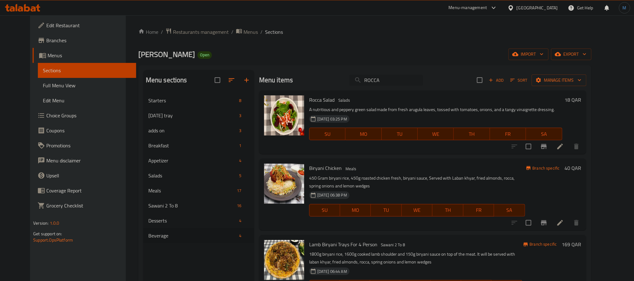
drag, startPoint x: 404, startPoint y: 88, endPoint x: 404, endPoint y: 81, distance: 7.2
click at [404, 88] on div "Menu items ROCCA Add Sort Manage items" at bounding box center [422, 80] width 327 height 20
click at [405, 79] on input "ROCCA" at bounding box center [386, 80] width 74 height 11
paste input "ONION"
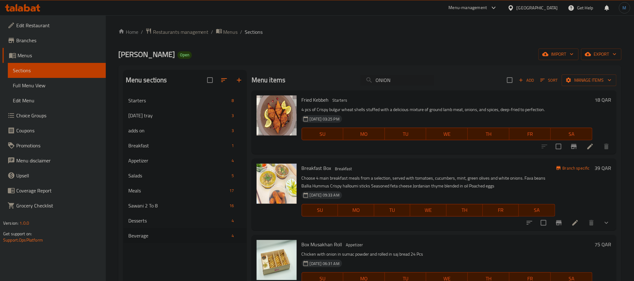
click at [411, 97] on h6 "Fried Kebbeh Starters" at bounding box center [447, 99] width 291 height 9
click at [422, 88] on div "Menu items ONION Add Sort Manage items" at bounding box center [433, 80] width 365 height 20
click at [420, 86] on div "Menu items ONION Add Sort Manage items" at bounding box center [433, 80] width 365 height 20
click at [420, 83] on input "ONION" at bounding box center [397, 80] width 74 height 11
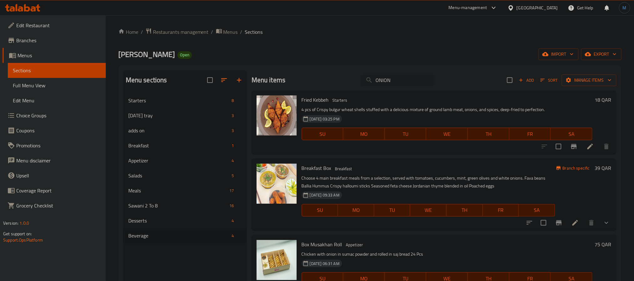
paste input "RINGS"
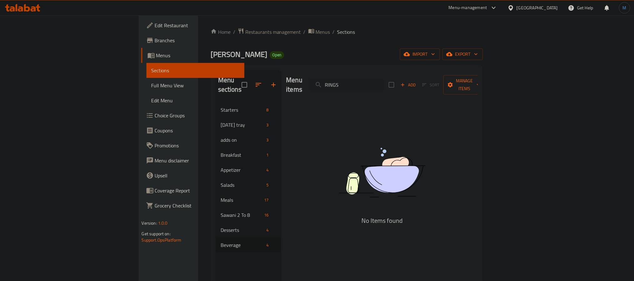
click at [406, 87] on div "Menu items RINGS Add Sort Manage items" at bounding box center [382, 85] width 192 height 30
click at [383, 84] on input "RINGS" at bounding box center [347, 84] width 74 height 11
paste input "FRIE"
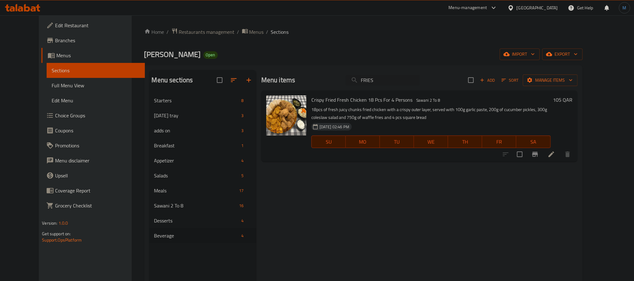
click at [379, 93] on div "Crispy Fried Fresh Chicken 18 Pcs For 4 Persons Sawani 2 To 8 18pcs of fresh ju…" at bounding box center [431, 126] width 244 height 66
click at [386, 90] on div "Menu items FRIES Add Sort Manage items" at bounding box center [419, 80] width 316 height 20
click at [389, 87] on div "Menu items FRIES Add Sort Manage items" at bounding box center [419, 80] width 316 height 20
click at [389, 84] on input "FRIES" at bounding box center [383, 80] width 74 height 11
paste input "POTATO"
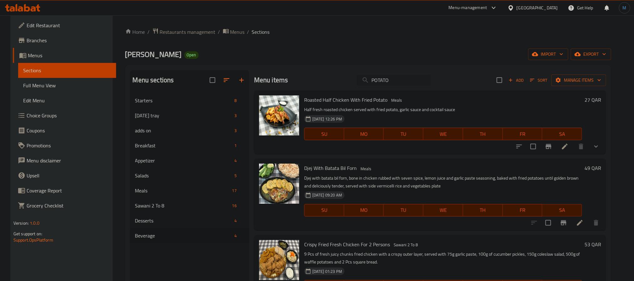
click at [408, 80] on input "POTATO" at bounding box center [394, 80] width 74 height 11
paste input "CHEDDAR"
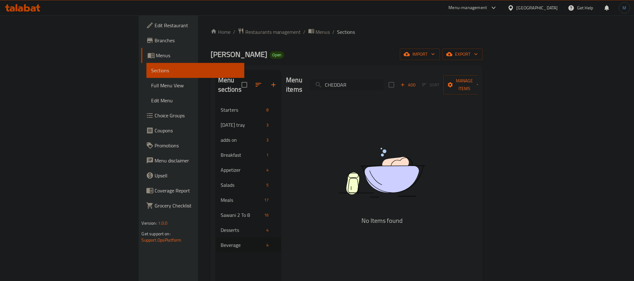
click at [383, 79] on input "CHEDDAR" at bounding box center [347, 84] width 74 height 11
paste input "Mozzarella"
drag, startPoint x: 424, startPoint y: 73, endPoint x: 412, endPoint y: 82, distance: 14.8
click at [422, 74] on div "Menu items Mozzarella Add Sort Manage items" at bounding box center [382, 85] width 192 height 30
click at [383, 84] on input "Mozzarella" at bounding box center [347, 84] width 74 height 11
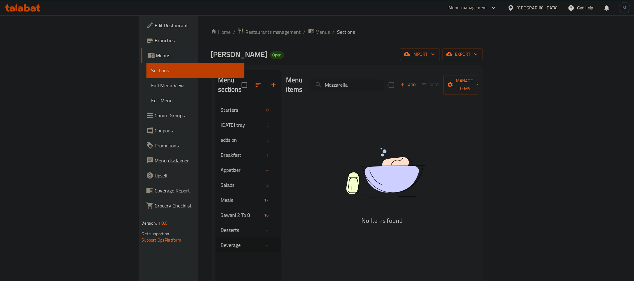
paste input "Rings"
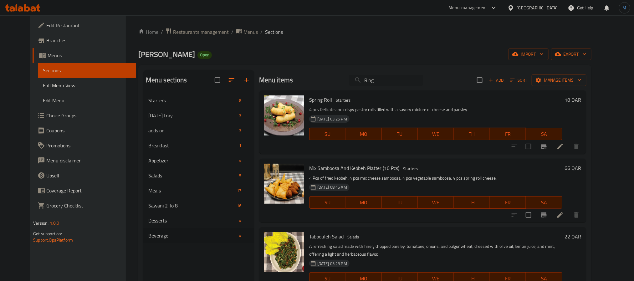
click at [403, 78] on input "Ring" at bounding box center [386, 80] width 74 height 11
paste input "Buffalo"
paste input "search"
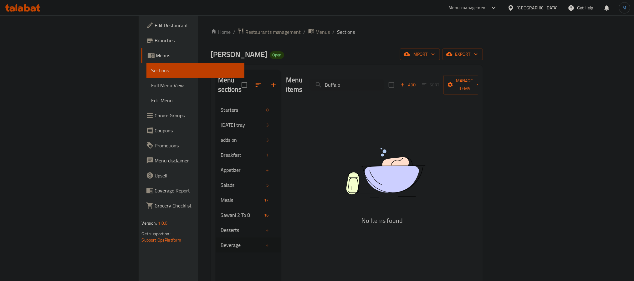
click at [401, 87] on div "Menu items Buffalo Add Sort Manage items" at bounding box center [382, 85] width 192 height 30
click at [383, 83] on input "Buffalo" at bounding box center [347, 84] width 74 height 11
paste input "Nuggets"
click at [383, 81] on input "Nuggets" at bounding box center [347, 84] width 74 height 11
paste input "Small"
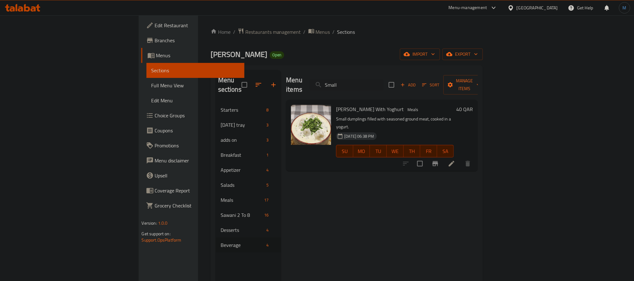
type input "Small"
drag, startPoint x: 299, startPoint y: 214, endPoint x: 253, endPoint y: 163, distance: 69.3
click at [281, 163] on div "Menu items Small Add Sort Manage items Shishbarak With Yoghurt Meals Small dump…" at bounding box center [379, 210] width 197 height 281
click at [155, 27] on span "Edit Restaurant" at bounding box center [197, 26] width 84 height 8
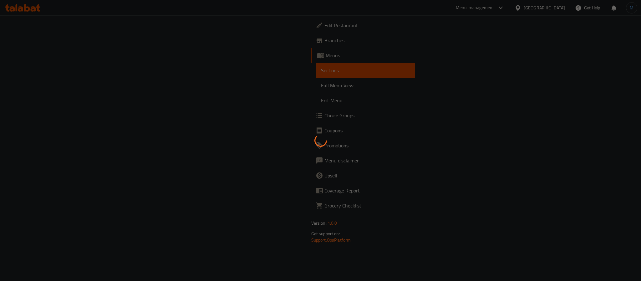
click at [38, 74] on div at bounding box center [320, 140] width 641 height 281
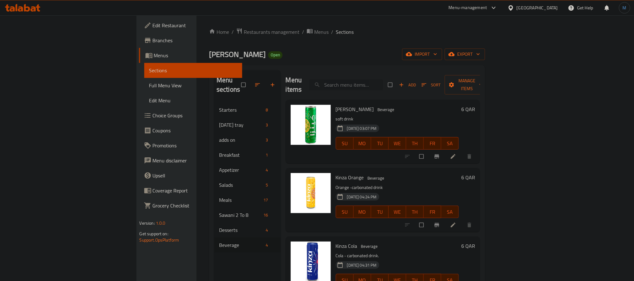
click at [374, 79] on input "search" at bounding box center [346, 84] width 74 height 11
paste input "Brown"
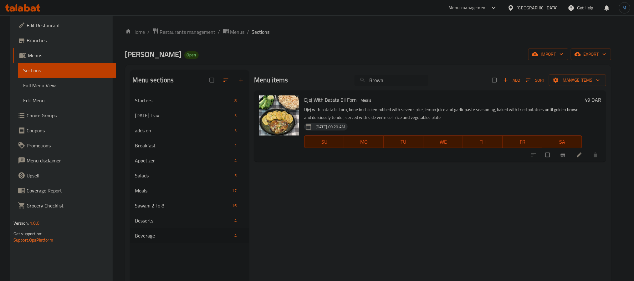
click at [394, 85] on input "Brown" at bounding box center [391, 80] width 74 height 11
paste input "Large"
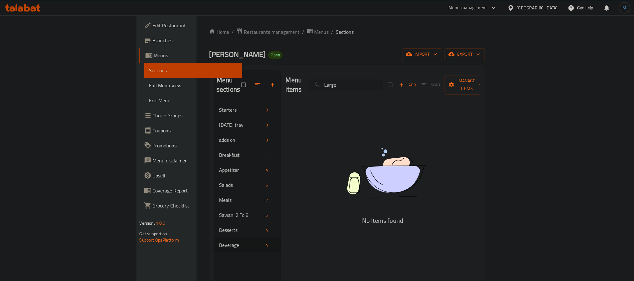
click at [383, 81] on input "Large" at bounding box center [346, 84] width 74 height 11
paste input "Cheetos"
click at [431, 96] on div "Menu items Cheetos Add Sort Manage items No Items found" at bounding box center [381, 210] width 200 height 281
click at [383, 83] on input "Cheetos" at bounding box center [346, 84] width 74 height 11
paste input "Frie"
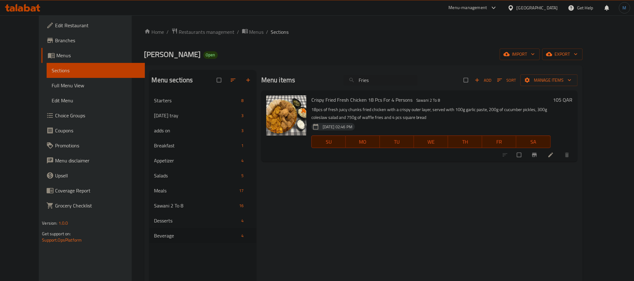
click at [398, 91] on div "Crispy Fried Fresh Chicken 18 Pcs For 4 Persons Sawani 2 To 8 18pcs of fresh ju…" at bounding box center [419, 125] width 316 height 71
click at [403, 84] on input "Fries" at bounding box center [380, 80] width 74 height 11
paste input "Kebbeh"
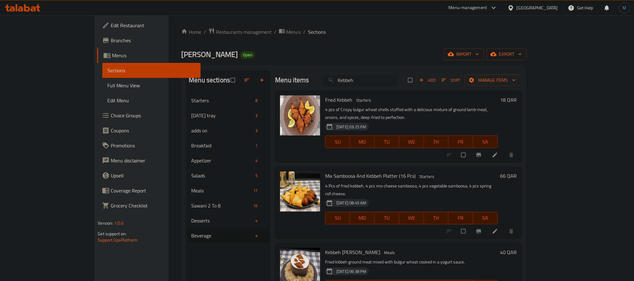
click at [397, 76] on input "Kebbeh" at bounding box center [360, 80] width 74 height 11
paste input "Jordanian"
click at [397, 76] on input "Jordanian" at bounding box center [360, 80] width 74 height 11
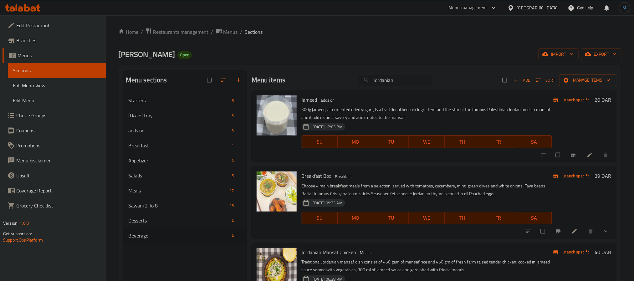
click at [414, 87] on div "Menu items Jordanian Add Sort Manage items" at bounding box center [433, 80] width 365 height 20
click at [415, 81] on input "Jordanian" at bounding box center [395, 80] width 74 height 11
paste input "Mansaf"
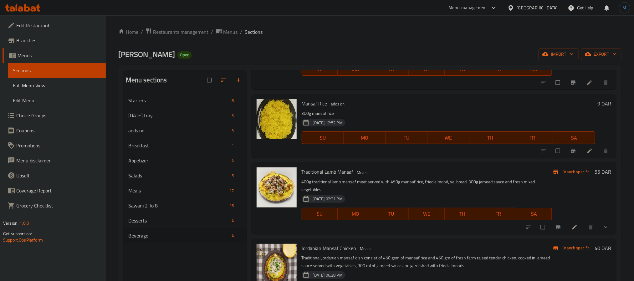
scroll to position [188, 0]
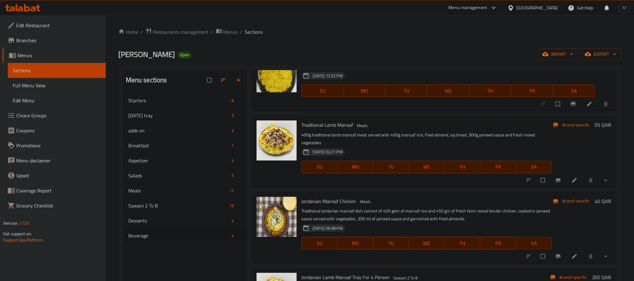
type input "Mansaf"
click at [421, 157] on div "[DATE] 02:21 PM SU MO TU WE TH FR SA" at bounding box center [426, 163] width 255 height 34
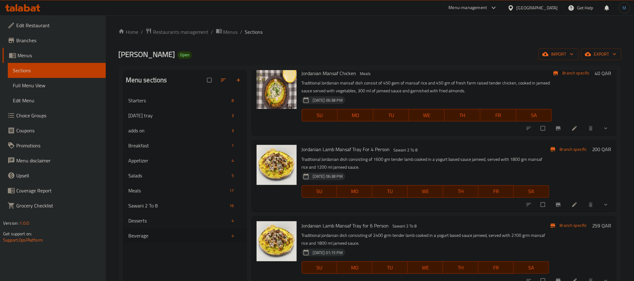
scroll to position [224, 0]
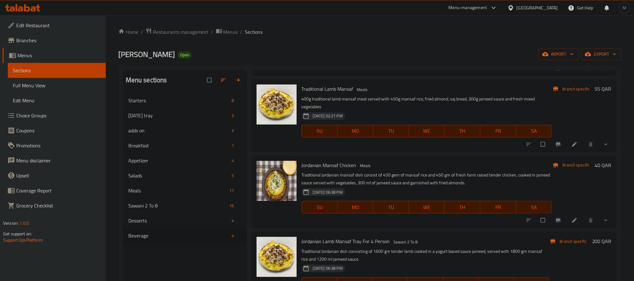
click at [380, 187] on p "Traditional Jordanian mansaf dish consist of 450 gem of mansaf rice and 450 gm …" at bounding box center [427, 179] width 250 height 16
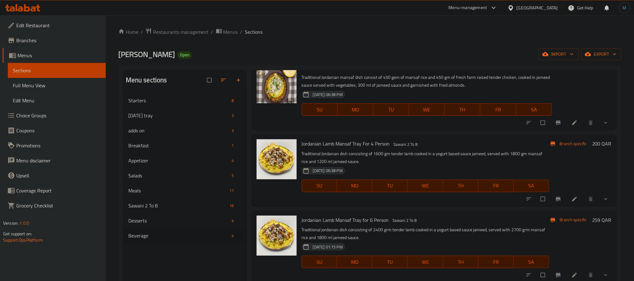
scroll to position [317, 0]
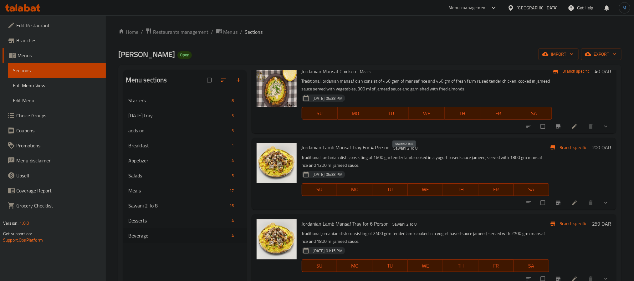
click at [411, 152] on span "Sawani 2 To 8" at bounding box center [405, 148] width 29 height 7
copy span "Sawani 2 To 8"
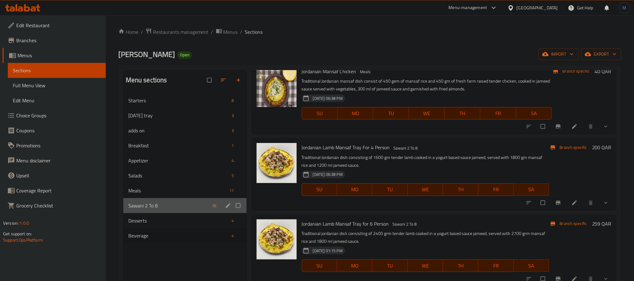
click at [167, 200] on div "Sawani 2 To 8 16" at bounding box center [184, 205] width 123 height 15
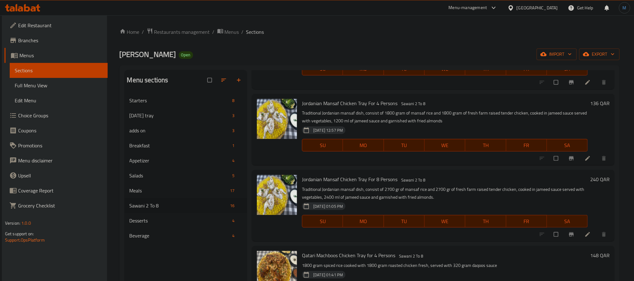
scroll to position [516, 0]
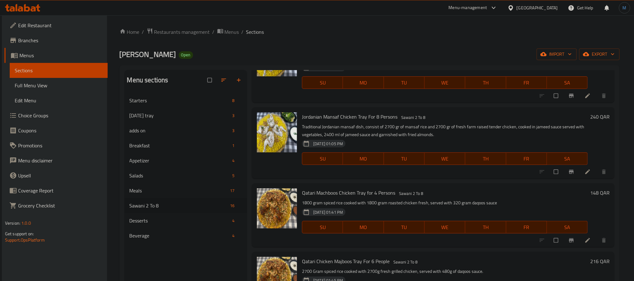
click at [483, 194] on h6 "Qatari Machboos Chicken Tray for 4 Persons Sawani 2 To 8" at bounding box center [445, 192] width 286 height 9
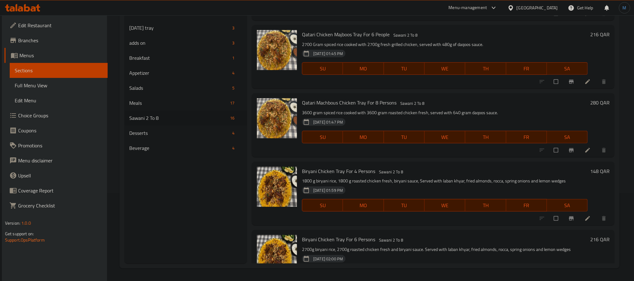
scroll to position [515, 0]
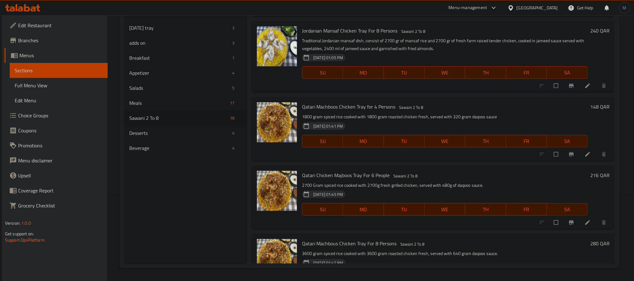
click at [415, 197] on div "[DATE] 01:45 PM SU MO TU WE TH FR SA" at bounding box center [444, 205] width 291 height 34
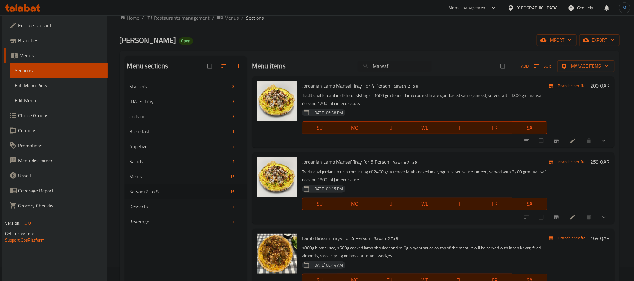
scroll to position [0, 0]
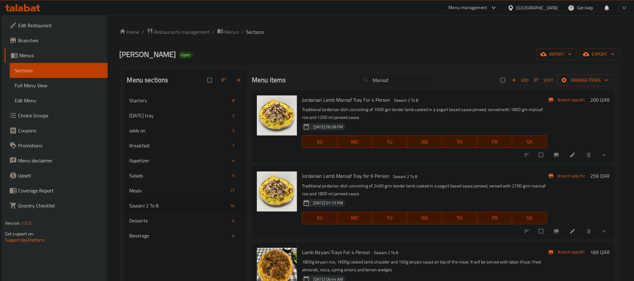
click at [474, 192] on p "Traditional jordanian dish consisting of 2400 grm tender lamb cooked in a yogur…" at bounding box center [424, 190] width 245 height 16
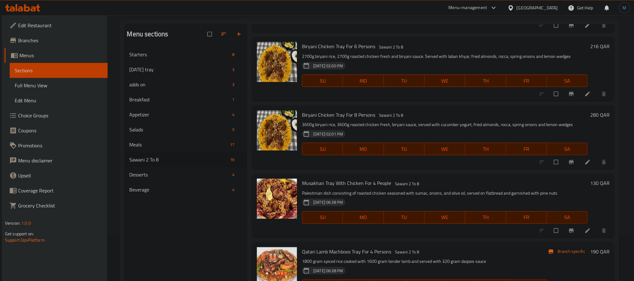
scroll to position [88, 0]
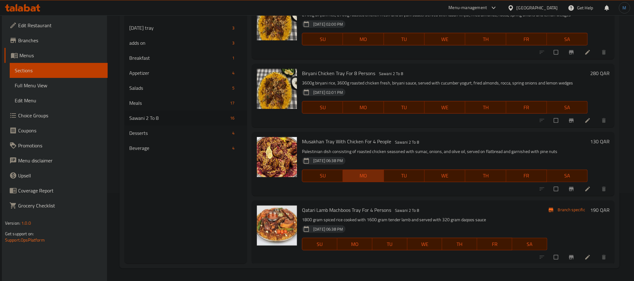
type button "1"
click at [370, 180] on button "MO" at bounding box center [363, 176] width 41 height 13
drag, startPoint x: 425, startPoint y: 166, endPoint x: 428, endPoint y: 163, distance: 4.4
click at [428, 163] on div "[DATE] 06:38 PM SU MO TU WE TH FR SA" at bounding box center [444, 172] width 291 height 34
click at [435, 155] on p "Palestinian dish consisting of roasted chicken seasoned with sumac, onions, and…" at bounding box center [445, 152] width 286 height 8
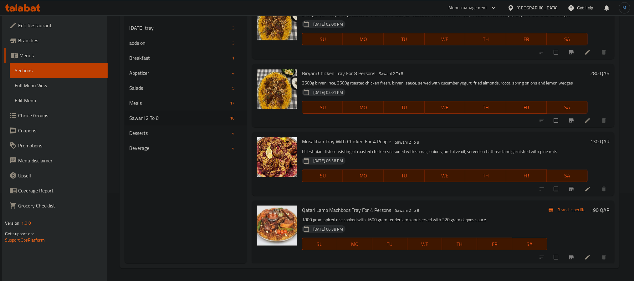
click at [438, 207] on h6 "Qatari Lamb Machboos Tray For 4 Persons Sawani 2 To 8" at bounding box center [424, 209] width 245 height 9
click at [446, 173] on span "WE" at bounding box center [445, 175] width 36 height 9
type button "3"
click at [440, 163] on div "[DATE] 06:38 PM SU MO TU WE TH FR SA" at bounding box center [444, 172] width 291 height 34
click at [457, 134] on div "Musakhan Tray With Chicken For 4 People Sawani 2 To 8 Palestinian dish consisti…" at bounding box center [444, 163] width 291 height 58
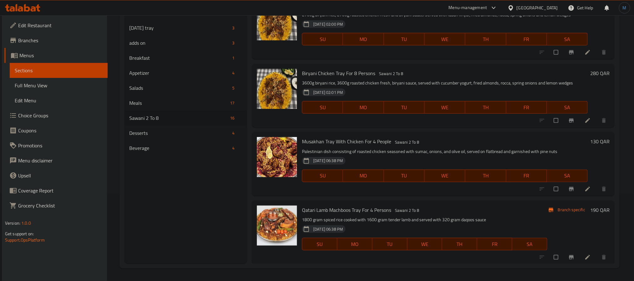
click at [516, 145] on h6 "Musakhan Tray With Chicken For 4 People Sawani 2 To 8" at bounding box center [445, 141] width 286 height 9
click at [490, 190] on div "Musakhan Tray With Chicken For 4 People Sawani 2 To 8 Palestinian dish consisti…" at bounding box center [444, 163] width 291 height 58
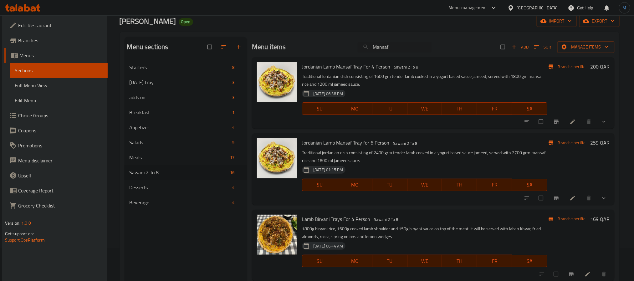
scroll to position [0, 0]
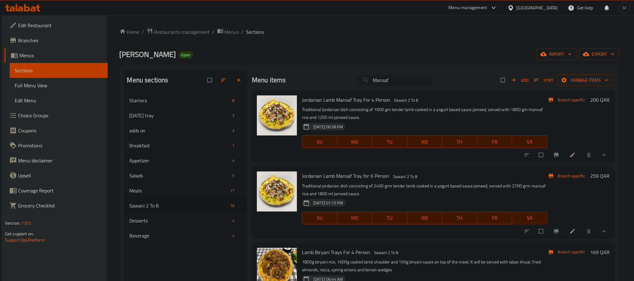
click at [390, 78] on input "Mansaf" at bounding box center [395, 80] width 74 height 11
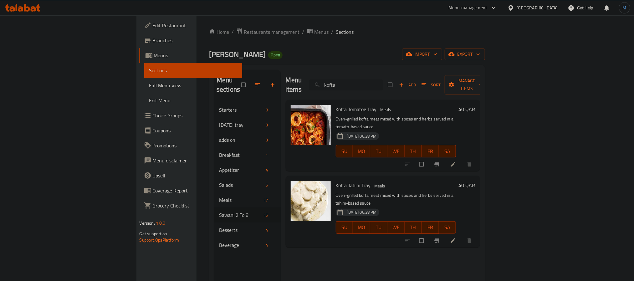
click at [383, 79] on input "kofta" at bounding box center [346, 84] width 74 height 11
paste input "Bamiyeh"
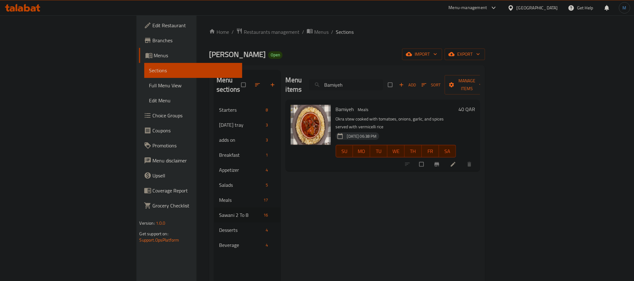
click at [383, 84] on input "Bamiyeh" at bounding box center [346, 84] width 74 height 11
paste input "Loub"
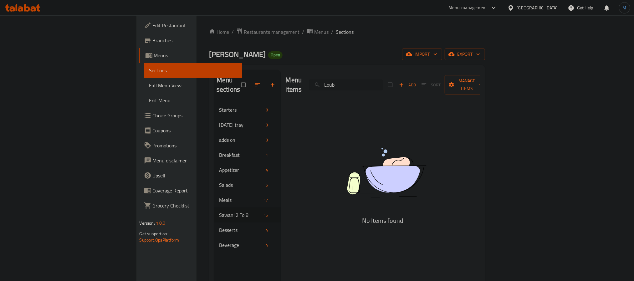
click at [383, 81] on input "Loub" at bounding box center [346, 84] width 74 height 11
paste input "ahmeh"
click at [383, 85] on input "Lahmeh" at bounding box center [346, 84] width 74 height 11
paste input "Kebb"
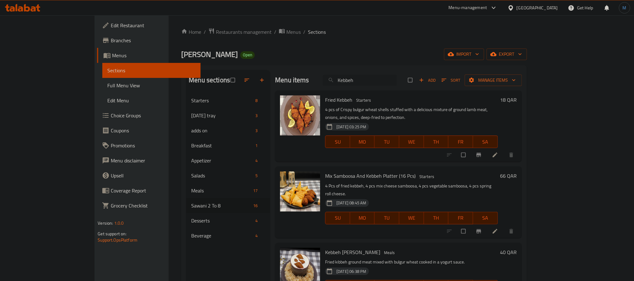
click at [397, 85] on input "Kebbeh" at bounding box center [360, 80] width 74 height 11
paste input "Makloo"
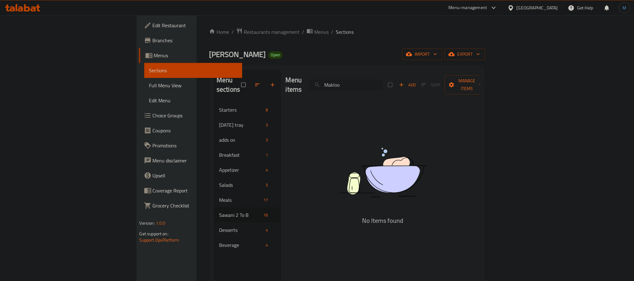
type input "Maklo"
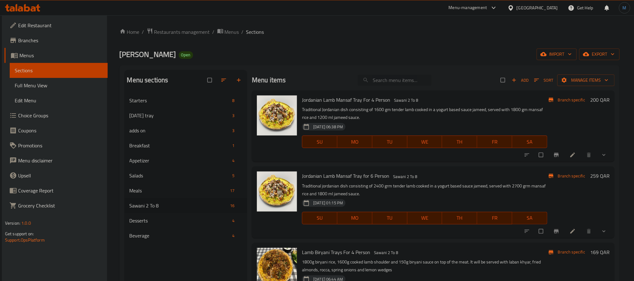
click at [418, 79] on input "search" at bounding box center [395, 80] width 74 height 11
paste input "Jordanian"
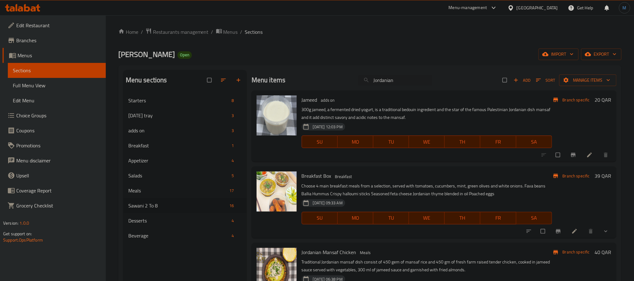
click at [380, 93] on div "[PERSON_NAME] adds on 300g jameed, a fermented dried yogurt, is a traditional b…" at bounding box center [426, 126] width 255 height 66
click at [395, 81] on input "Jordanian" at bounding box center [395, 80] width 74 height 11
click at [392, 85] on input "Jordanian" at bounding box center [395, 80] width 74 height 11
click at [394, 85] on input "Jordanian" at bounding box center [395, 80] width 74 height 11
paste input "Mansaf"
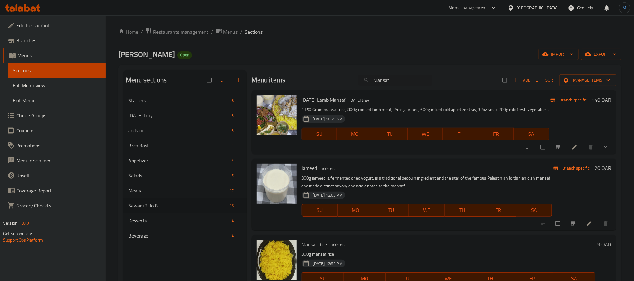
click at [377, 72] on div "Menu items Mansaf Add Sort Manage items" at bounding box center [433, 80] width 365 height 20
click at [384, 78] on input "Mansaf" at bounding box center [395, 80] width 74 height 11
paste input "Chicken"
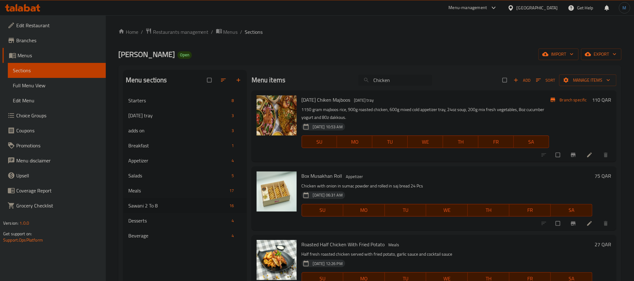
click at [376, 79] on input "Chicken" at bounding box center [395, 80] width 74 height 11
click at [414, 80] on input "Chicken" at bounding box center [395, 80] width 74 height 11
paste input "Meal"
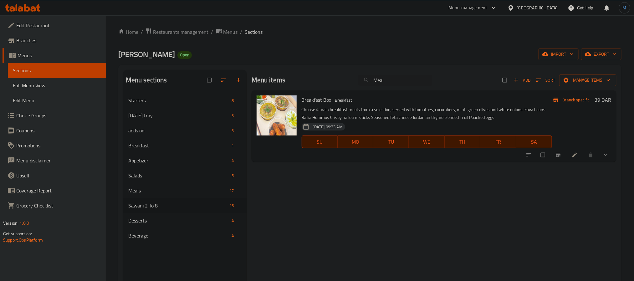
click at [397, 93] on div "Breakfast Box Breakfast Choose 4 main breakfast meals from a selection, served …" at bounding box center [426, 126] width 255 height 66
click at [403, 83] on input "Meal" at bounding box center [395, 80] width 74 height 11
paste input "Fried"
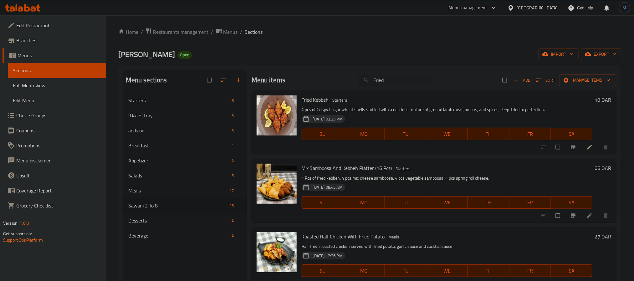
click at [391, 70] on div "Menu items Fried Add Sort Manage items" at bounding box center [433, 80] width 365 height 20
click at [396, 85] on input "Fried" at bounding box center [395, 80] width 74 height 11
click at [387, 68] on div "Menu sections Starters 8 [DEMOGRAPHIC_DATA] tray 3 adds on 3 Breakfast 1 Appeti…" at bounding box center [369, 210] width 503 height 291
click at [391, 77] on div "Menu items Fried Add Sort Manage items" at bounding box center [433, 80] width 365 height 20
click at [391, 77] on input "Fried" at bounding box center [395, 80] width 74 height 11
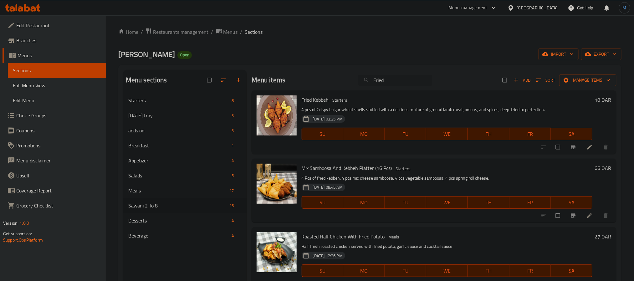
paste input "Chicken"
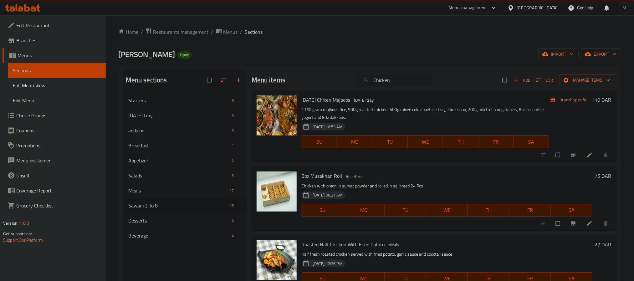
click at [385, 81] on input "Chicken" at bounding box center [395, 80] width 74 height 11
paste input "Meal"
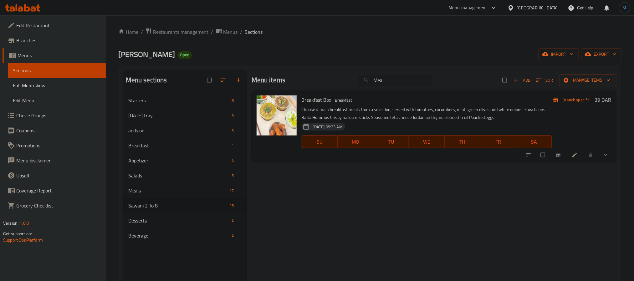
click at [424, 75] on input "Meal" at bounding box center [395, 80] width 74 height 11
paste input "Chicken"
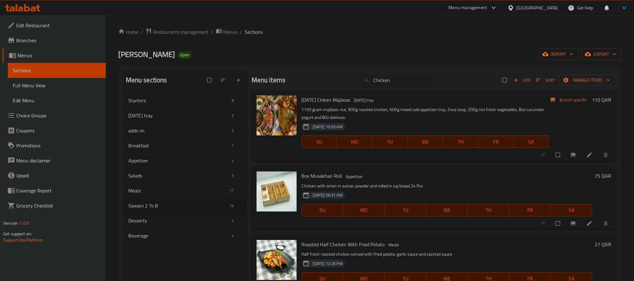
click at [387, 74] on div "Menu items Chicken Add Sort Manage items" at bounding box center [433, 80] width 365 height 20
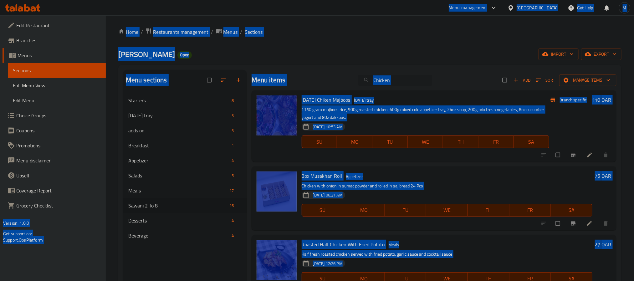
click at [396, 76] on input "Chicken" at bounding box center [395, 80] width 74 height 11
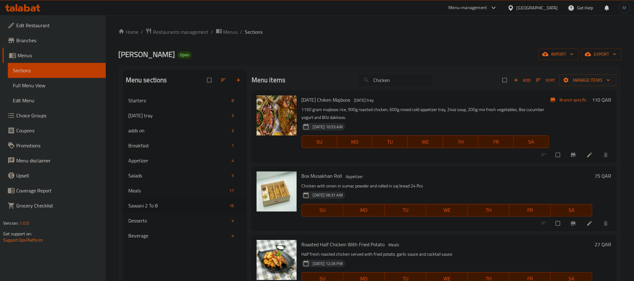
click at [396, 76] on input "Chicken" at bounding box center [395, 80] width 74 height 11
paste input "Tenders"
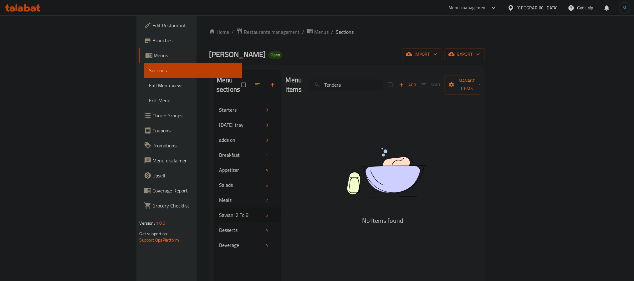
click at [383, 80] on input "Tenders" at bounding box center [346, 84] width 74 height 11
paste input "Chicken"
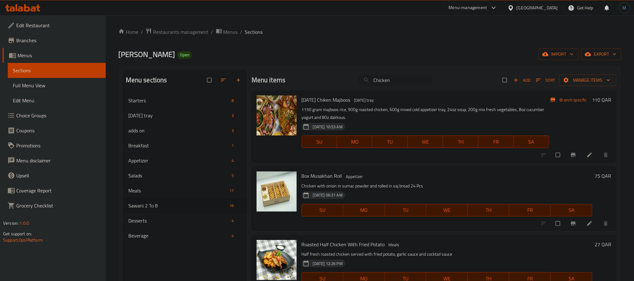
click at [398, 79] on input "Chicken" at bounding box center [395, 80] width 74 height 11
paste input "Mex"
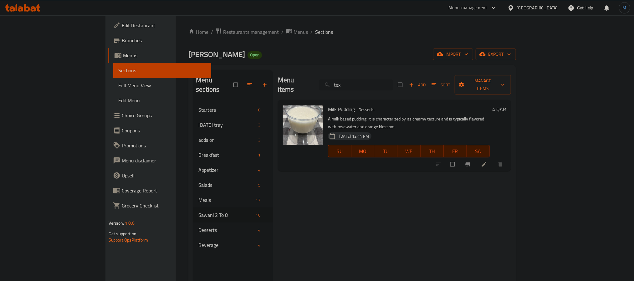
click at [384, 79] on input "tex" at bounding box center [356, 84] width 74 height 11
paste input "Signature"
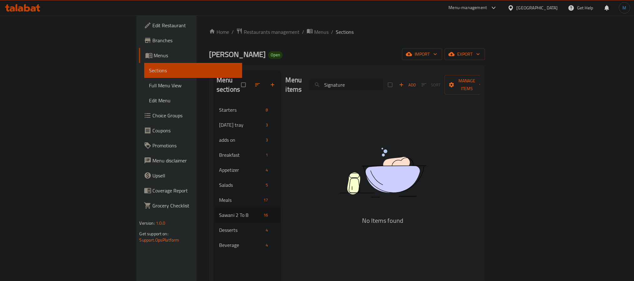
click at [383, 80] on input "Signature" at bounding box center [346, 84] width 74 height 11
paste input "Classic"
click at [368, 83] on input "Classic" at bounding box center [346, 84] width 74 height 11
paste input "Truffle"
click at [383, 79] on input "Truffle" at bounding box center [346, 84] width 74 height 11
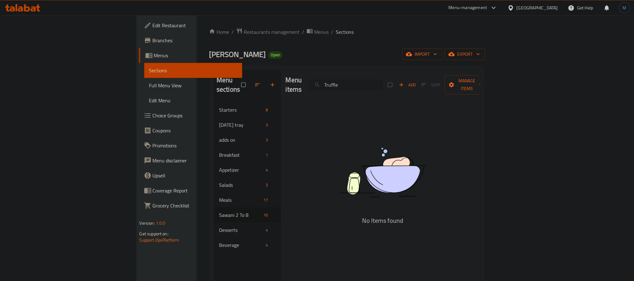
paste input "Aioli"
click at [383, 84] on input "Aioli" at bounding box center [346, 84] width 74 height 11
paste input "Sauce"
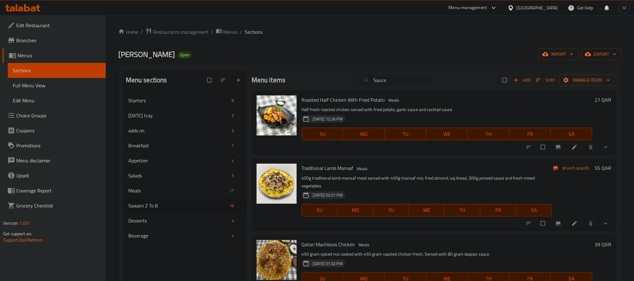
click at [376, 79] on input "Sauce" at bounding box center [395, 80] width 74 height 11
paste input "ignatur"
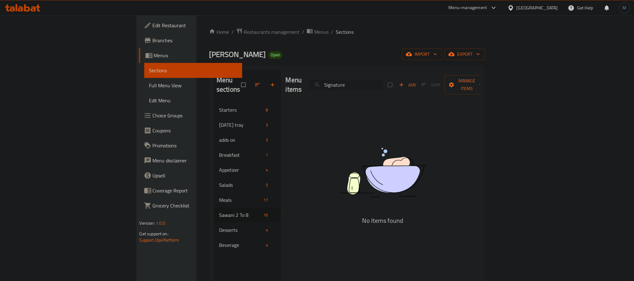
click at [383, 83] on input "Signature" at bounding box center [346, 84] width 74 height 11
paste input "Dynamit"
click at [383, 79] on input "Dynamite" at bounding box center [346, 84] width 74 height 11
paste input "Chicky"
click at [383, 79] on input "Chicky" at bounding box center [346, 84] width 74 height 11
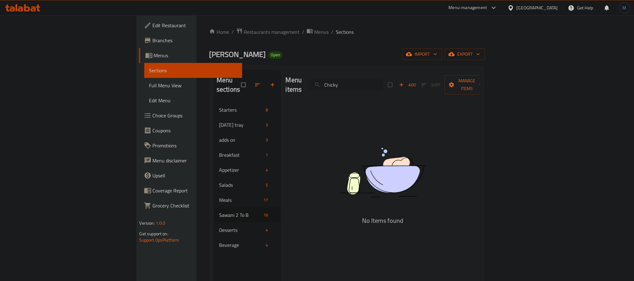
paste input "Apricot"
click at [393, 90] on div "Menu items Apricot Add Sort Manage items" at bounding box center [383, 85] width 195 height 30
click at [383, 82] on input "Apricot" at bounding box center [346, 84] width 74 height 11
paste input "Mango"
click at [389, 89] on div "Menu items Mango Add Sort Manage items" at bounding box center [383, 85] width 195 height 30
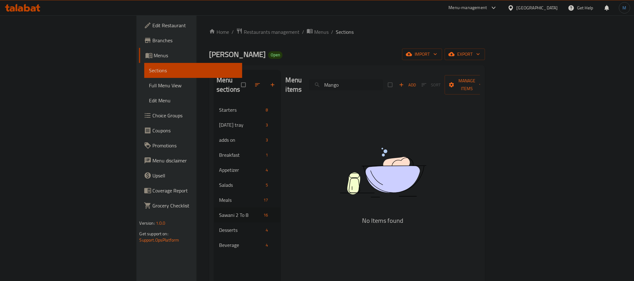
click at [383, 84] on input "Mango" at bounding box center [346, 84] width 74 height 11
paste input "Latin"
click at [383, 79] on input "[DEMOGRAPHIC_DATA]" at bounding box center [346, 84] width 74 height 11
paste input "مانجو"
type input "مانجو"
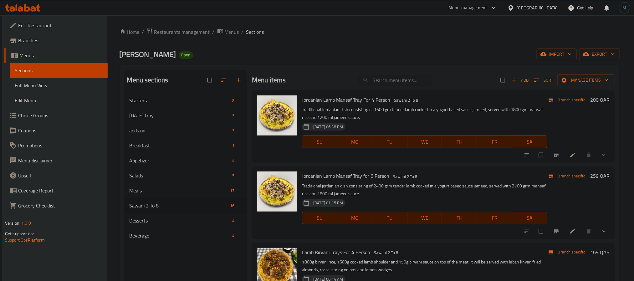
click at [391, 90] on div "Jordanian Lamb Mansaf Tray For 4 Person Sawani 2 To 8 Traditional Jordanian dis…" at bounding box center [433, 125] width 363 height 71
click at [393, 89] on div "Menu items Add Sort Manage items" at bounding box center [433, 80] width 363 height 20
click at [403, 82] on input "search" at bounding box center [395, 80] width 74 height 11
paste input "͆تيني"
type input "͆تيني"
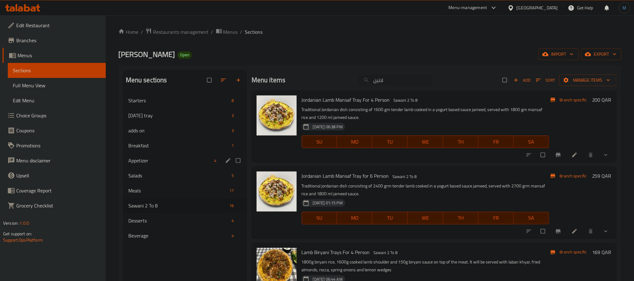
type input "لاتينو"
click at [386, 89] on div "Menu items Add Sort Manage items" at bounding box center [433, 80] width 363 height 20
click at [391, 83] on input "search" at bounding box center [395, 80] width 74 height 11
paste input "Gravy"
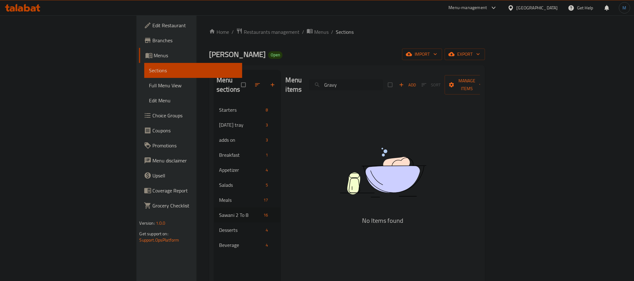
click at [383, 85] on input "Gravy" at bounding box center [346, 84] width 74 height 11
paste input "Classic"
click at [383, 79] on input "Classic" at bounding box center [346, 84] width 74 height 11
paste input "ombo"
click at [383, 81] on input "Combo" at bounding box center [346, 84] width 74 height 11
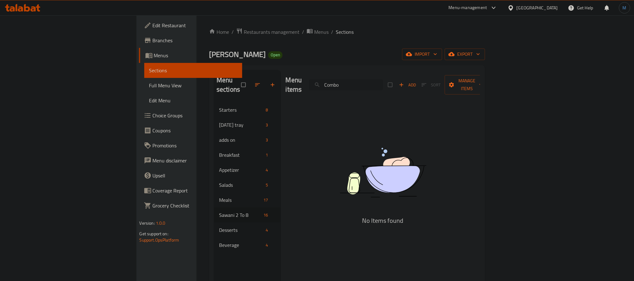
paste input "Burger"
click at [400, 74] on div "Menu items Burger Add Sort Manage items" at bounding box center [383, 85] width 195 height 30
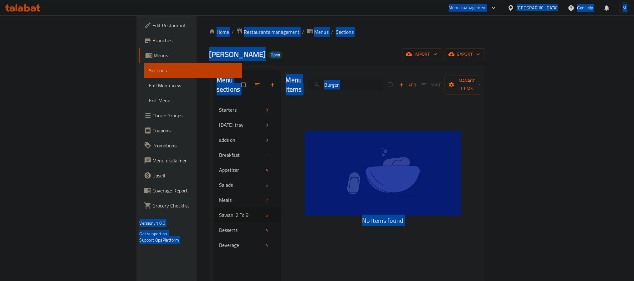
click at [383, 79] on input "Burger" at bounding box center [346, 84] width 74 height 11
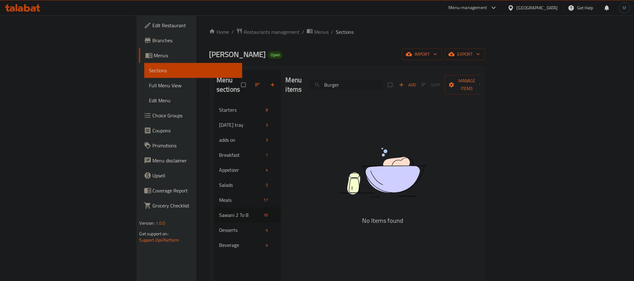
click at [383, 79] on input "Burger" at bounding box center [346, 84] width 74 height 11
paste input "Crispy"
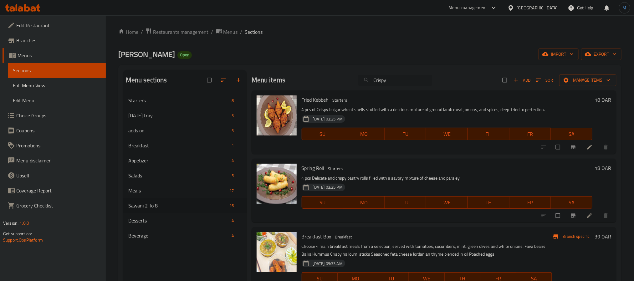
click at [410, 85] on input "Crispy" at bounding box center [395, 80] width 74 height 11
paste input "ombo"
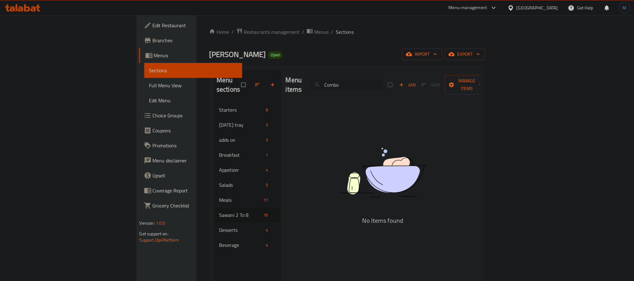
click at [373, 79] on input "Combo" at bounding box center [346, 84] width 74 height 11
drag, startPoint x: 358, startPoint y: 85, endPoint x: 369, endPoint y: 82, distance: 11.3
click at [358, 85] on input "Combo" at bounding box center [346, 84] width 74 height 11
click at [369, 82] on input "Combo" at bounding box center [346, 84] width 74 height 11
paste input "hilicon"
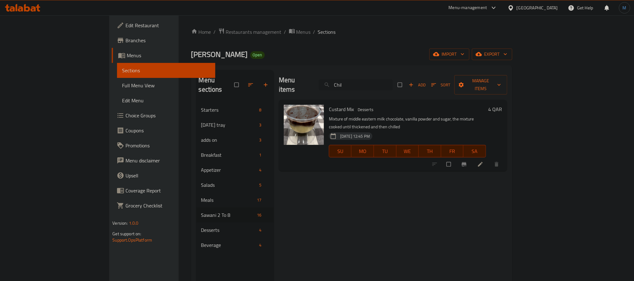
click at [393, 79] on input "Chil" at bounding box center [356, 84] width 74 height 11
paste input "Tender"
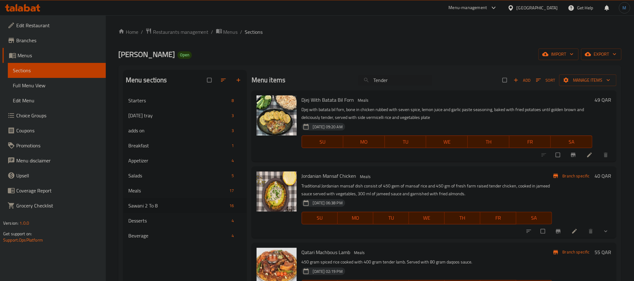
click at [412, 87] on div "Menu items Tender Add Sort Manage items" at bounding box center [433, 80] width 365 height 20
click at [407, 84] on input "Tender" at bounding box center [395, 80] width 74 height 11
click at [406, 83] on input "Tender" at bounding box center [395, 80] width 74 height 11
paste input "Wrap"
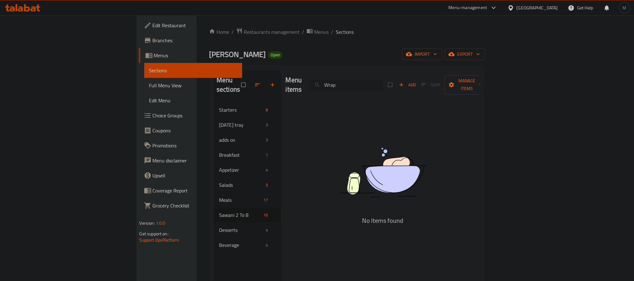
click at [383, 81] on input "Wrap" at bounding box center [346, 84] width 74 height 11
paste input "Chikano"
click at [412, 90] on div "Menu items Chikano Add Sort Manage items" at bounding box center [383, 85] width 195 height 30
click at [411, 86] on div "Menu items Chikano Add Sort Manage items" at bounding box center [383, 85] width 195 height 30
click at [383, 84] on input "Chikano" at bounding box center [346, 84] width 74 height 11
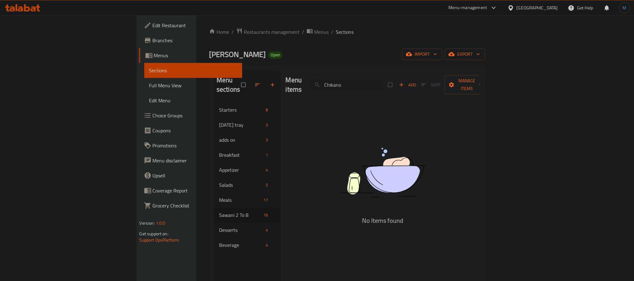
paste input "Wrap"
drag, startPoint x: 392, startPoint y: 67, endPoint x: 389, endPoint y: 79, distance: 12.8
click at [390, 76] on div "Menu sections Starters 8 [DEMOGRAPHIC_DATA] tray 3 adds on 3 Breakfast 1 Appeti…" at bounding box center [347, 210] width 276 height 291
click at [383, 81] on input "Wrap" at bounding box center [346, 84] width 74 height 11
paste input "Kinza"
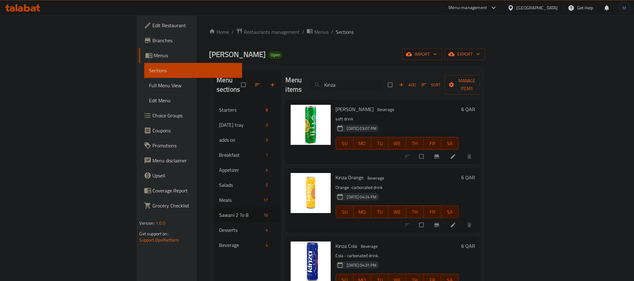
click at [397, 87] on div "Menu items Kinza Add Sort Manage items" at bounding box center [383, 85] width 195 height 30
click at [383, 84] on input "Kinza" at bounding box center [346, 84] width 74 height 11
paste input "[DATE]"
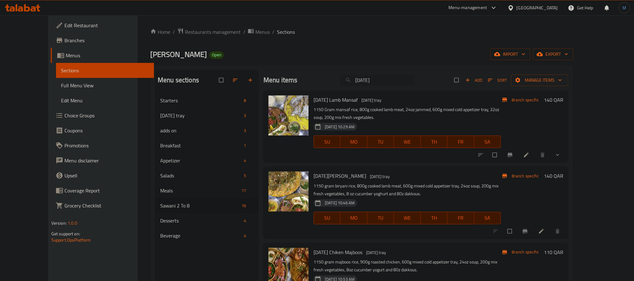
click at [395, 85] on input "[DATE]" at bounding box center [377, 80] width 74 height 11
paste input "Biryani"
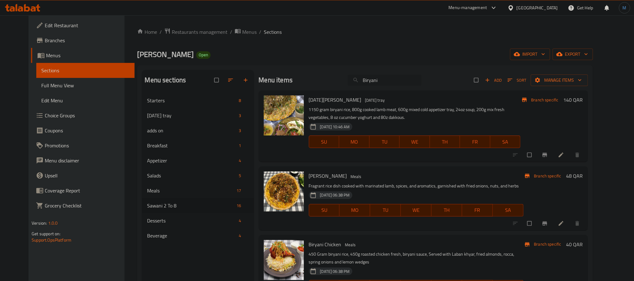
click at [405, 79] on input "Biryani" at bounding box center [385, 80] width 74 height 11
paste input "Majboos"
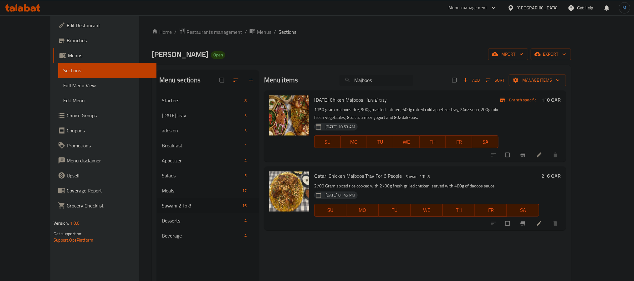
drag, startPoint x: 387, startPoint y: 87, endPoint x: 390, endPoint y: 85, distance: 3.6
click at [388, 86] on div "Menu items Majboos Add Sort Manage items" at bounding box center [415, 80] width 302 height 20
click at [392, 84] on input "Majboos" at bounding box center [376, 80] width 74 height 11
paste input "chicken"
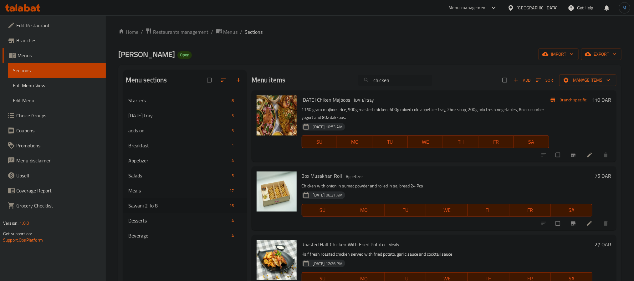
click at [393, 77] on input "chicken" at bounding box center [395, 80] width 74 height 11
paste input "potatoes"
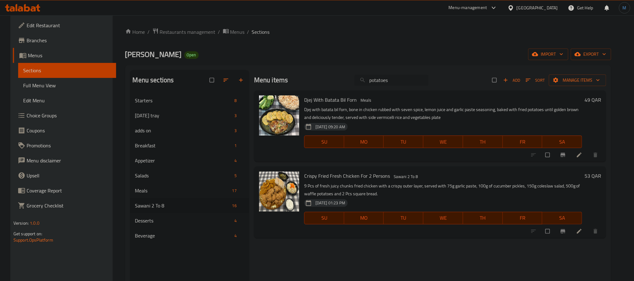
click at [411, 78] on input "potatoes" at bounding box center [391, 80] width 74 height 11
paste input "chicken"
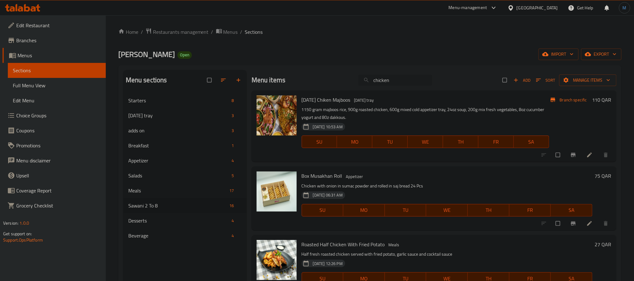
click at [388, 77] on input "chicken" at bounding box center [395, 80] width 74 height 11
paste input "roasted"
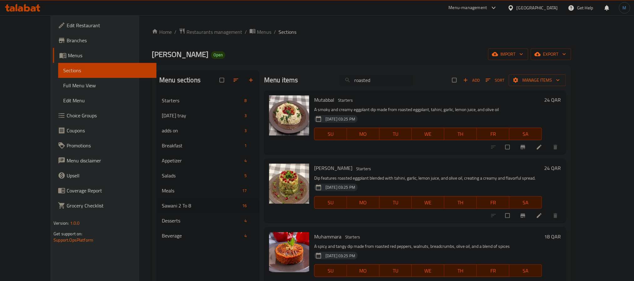
drag, startPoint x: 402, startPoint y: 72, endPoint x: 394, endPoint y: 75, distance: 8.3
click at [402, 72] on div "Menu items roasted Add Sort Manage items" at bounding box center [415, 80] width 302 height 20
click at [392, 76] on input "roasted" at bounding box center [376, 80] width 74 height 11
paste input "Water"
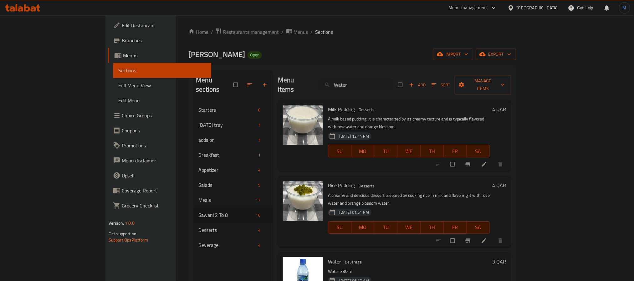
drag, startPoint x: 409, startPoint y: 92, endPoint x: 410, endPoint y: 89, distance: 3.2
click at [410, 100] on div "Milk Pudding Desserts A milk based pudding, it is characterized by its creamy t…" at bounding box center [394, 135] width 233 height 71
click at [410, 89] on div "Menu items Water Add Sort Manage items" at bounding box center [394, 85] width 233 height 30
click at [393, 84] on input "Water" at bounding box center [356, 84] width 74 height 11
click at [393, 85] on input "Water" at bounding box center [356, 84] width 74 height 11
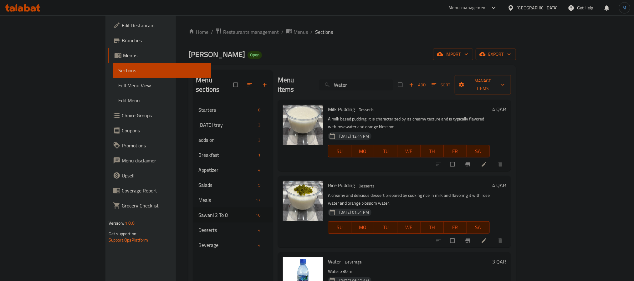
paste input "[PERSON_NAME]"
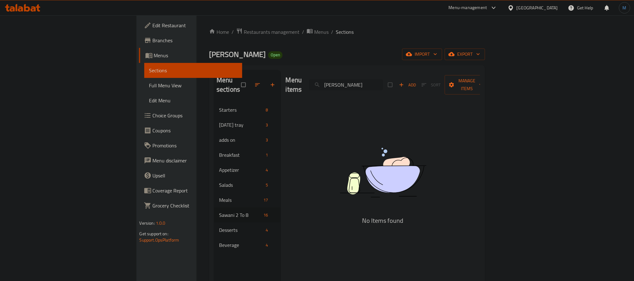
click at [379, 83] on input "[PERSON_NAME]" at bounding box center [346, 84] width 74 height 11
drag, startPoint x: 0, startPoint y: 147, endPoint x: 409, endPoint y: 86, distance: 413.9
click at [409, 86] on div "Menu items [PERSON_NAME] Add Sort Manage items" at bounding box center [383, 85] width 195 height 30
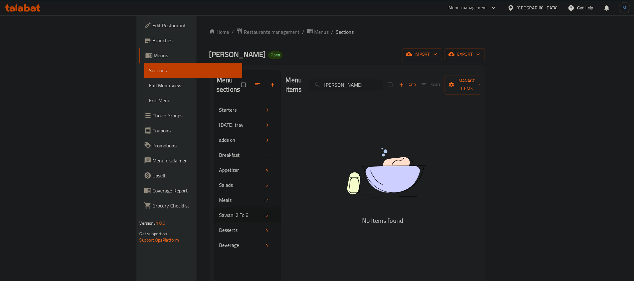
click at [383, 84] on input "[PERSON_NAME]" at bounding box center [346, 84] width 74 height 11
drag, startPoint x: 436, startPoint y: 87, endPoint x: 373, endPoint y: 56, distance: 70.1
click at [373, 56] on div "Home / Restaurants management / Menus / Sections [PERSON_NAME] Open import expo…" at bounding box center [347, 192] width 276 height 328
click at [395, 67] on div "Menu sections Starters 8 [DEMOGRAPHIC_DATA] tray 3 adds on 3 Breakfast 1 Appeti…" at bounding box center [347, 210] width 276 height 291
click at [383, 79] on input "Crois" at bounding box center [346, 84] width 74 height 11
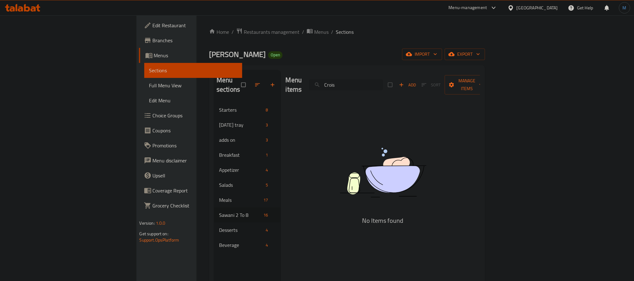
paste input "hocolate"
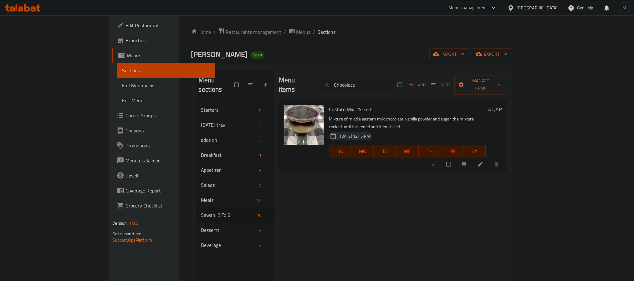
click at [393, 83] on input "Chocolate" at bounding box center [356, 84] width 74 height 11
paste input "Mouaajant"
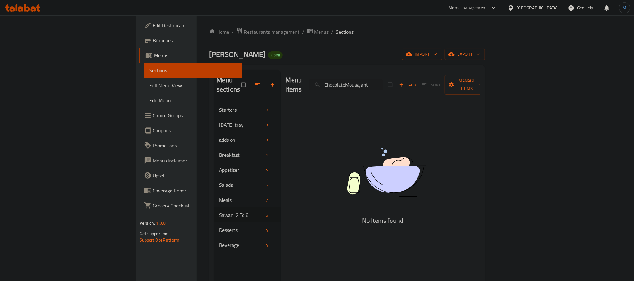
paste input "search"
type input "Mouaajant"
click at [153, 41] on span "Branches" at bounding box center [195, 41] width 84 height 8
